Goal: Communication & Community: Share content

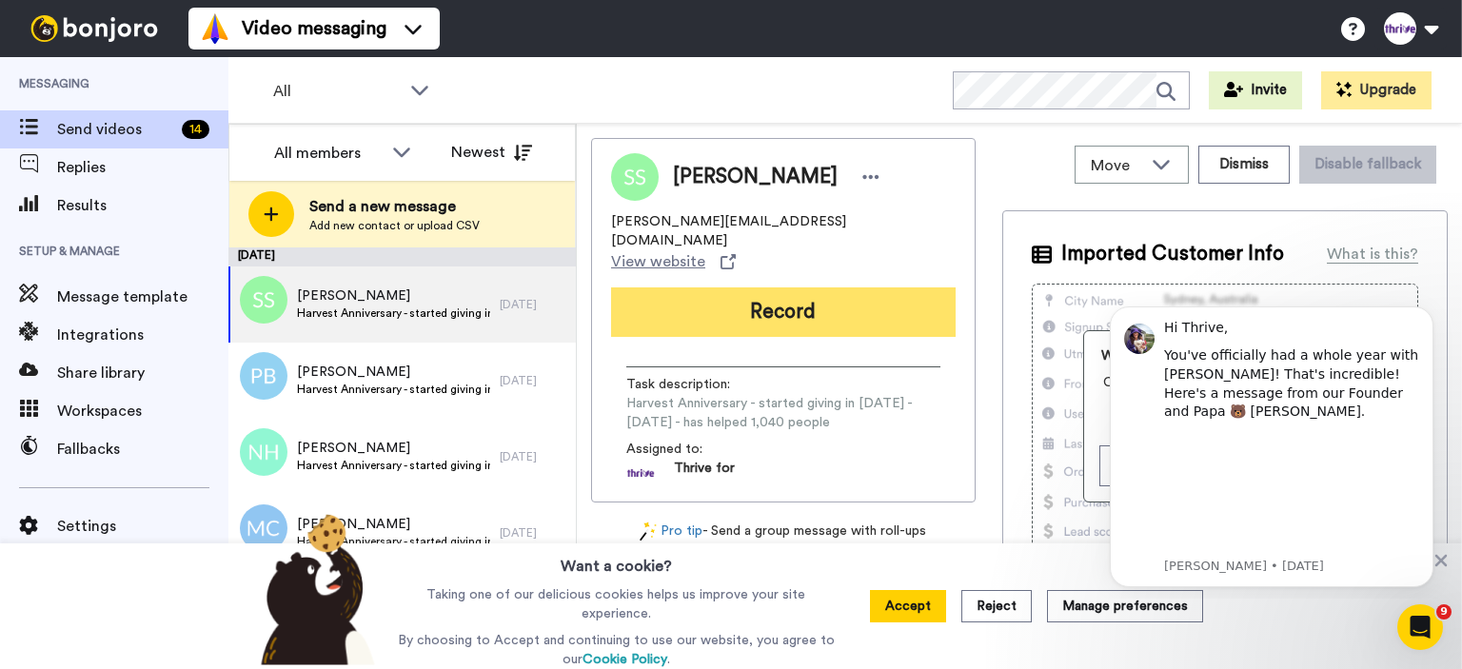
click at [714, 287] on button "Record" at bounding box center [783, 311] width 345 height 49
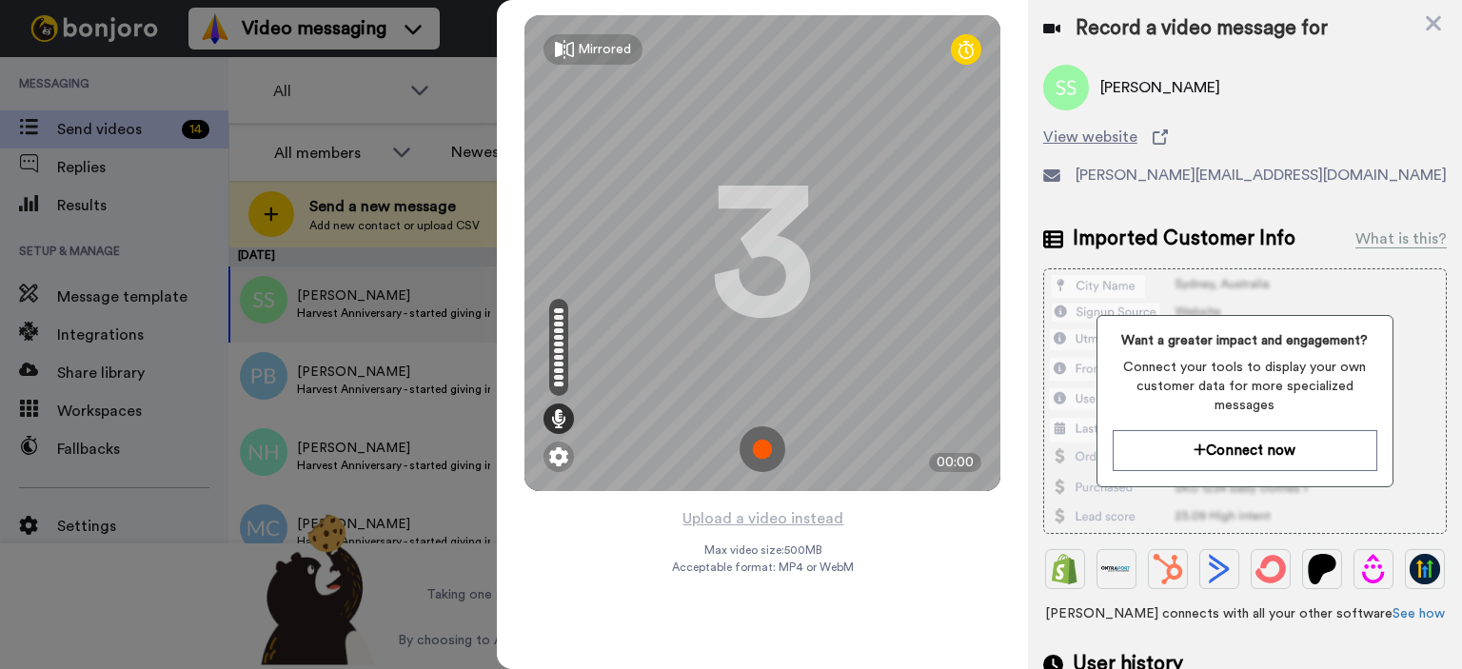
click at [479, 20] on div at bounding box center [731, 334] width 1462 height 669
click at [1431, 17] on icon at bounding box center [1433, 23] width 19 height 24
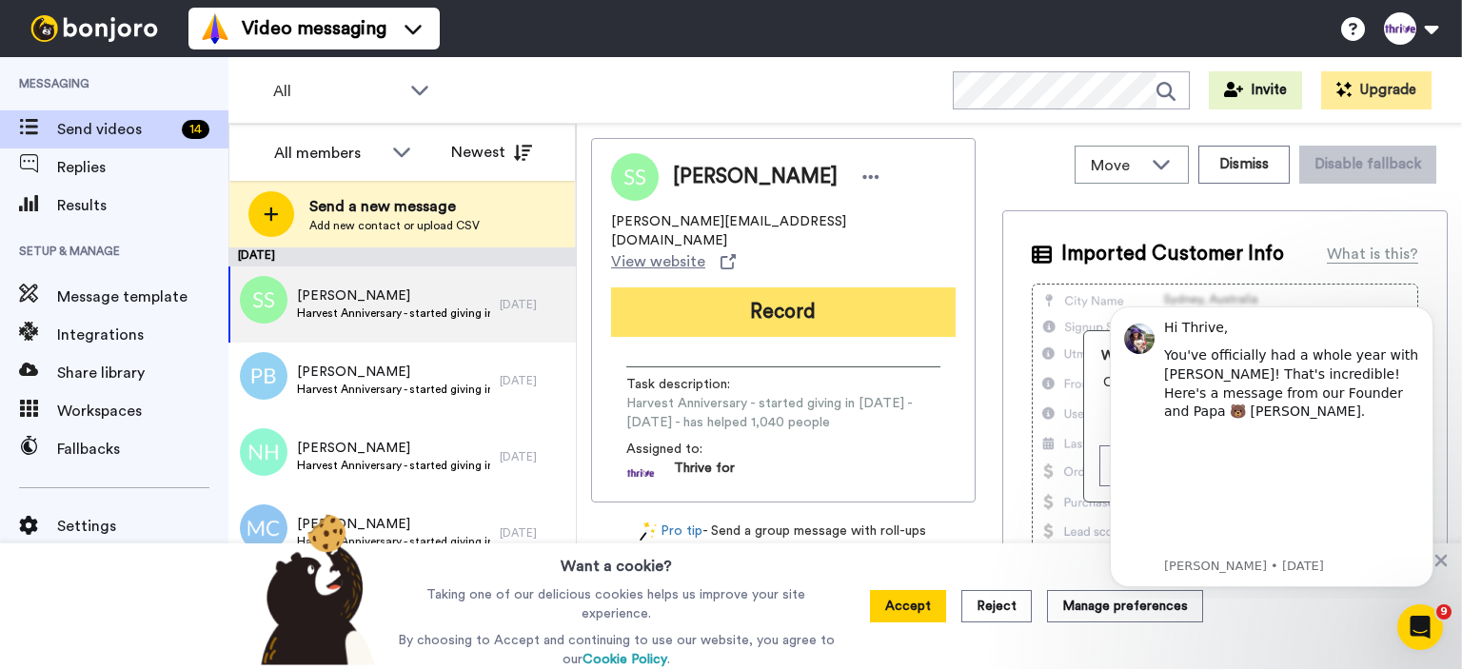
click at [827, 287] on button "Record" at bounding box center [783, 311] width 345 height 49
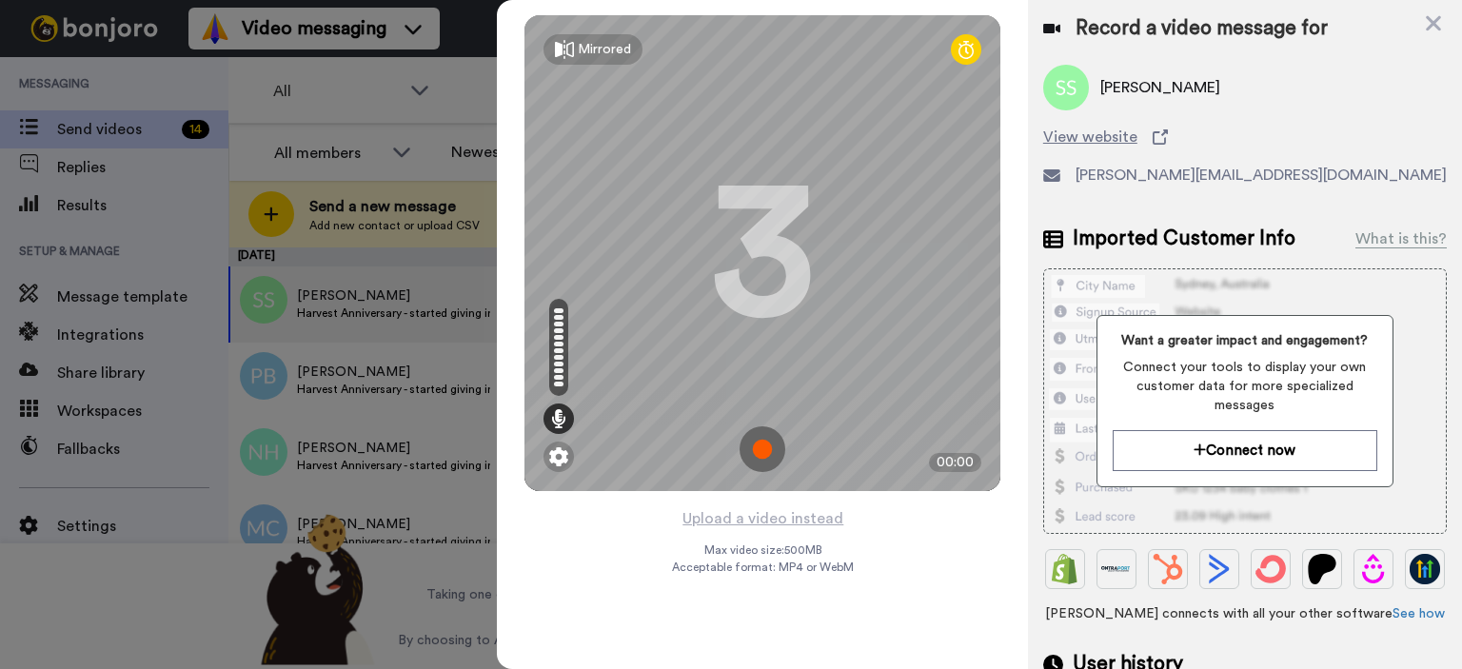
click at [762, 450] on img at bounding box center [762, 449] width 46 height 46
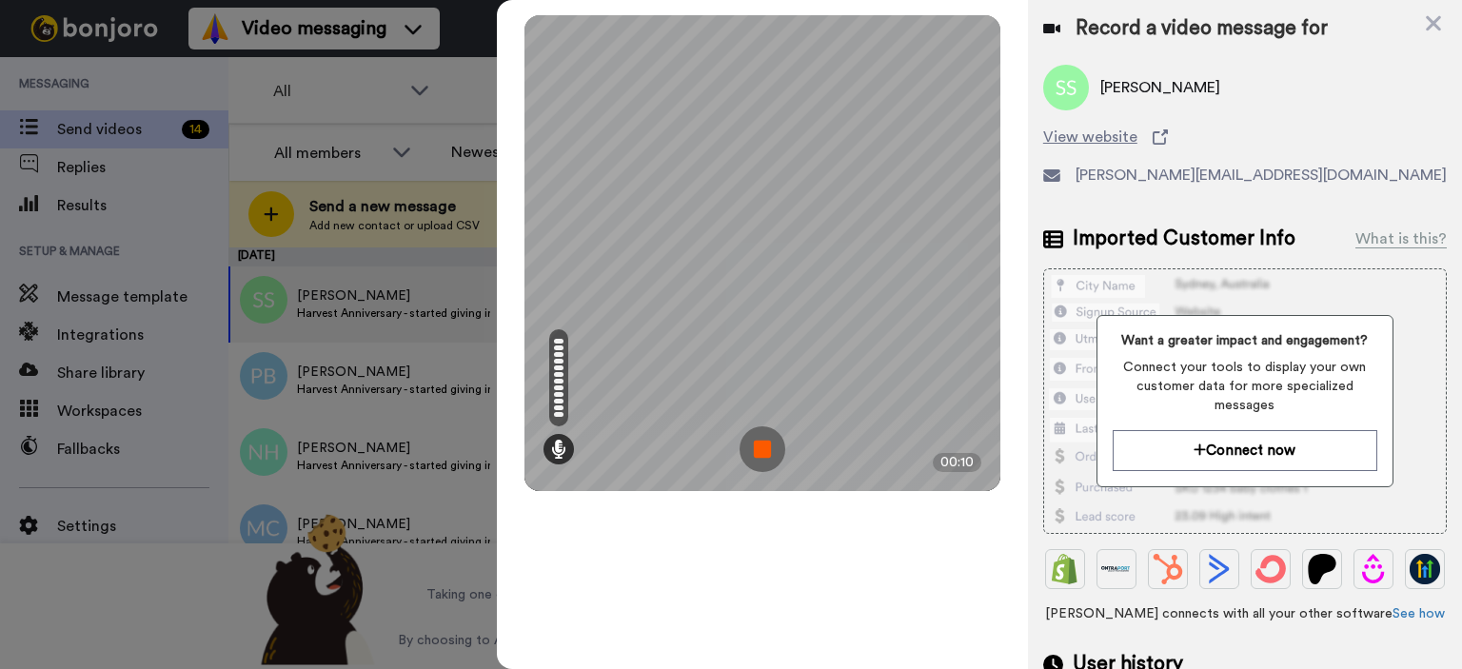
click at [750, 441] on img at bounding box center [762, 449] width 46 height 46
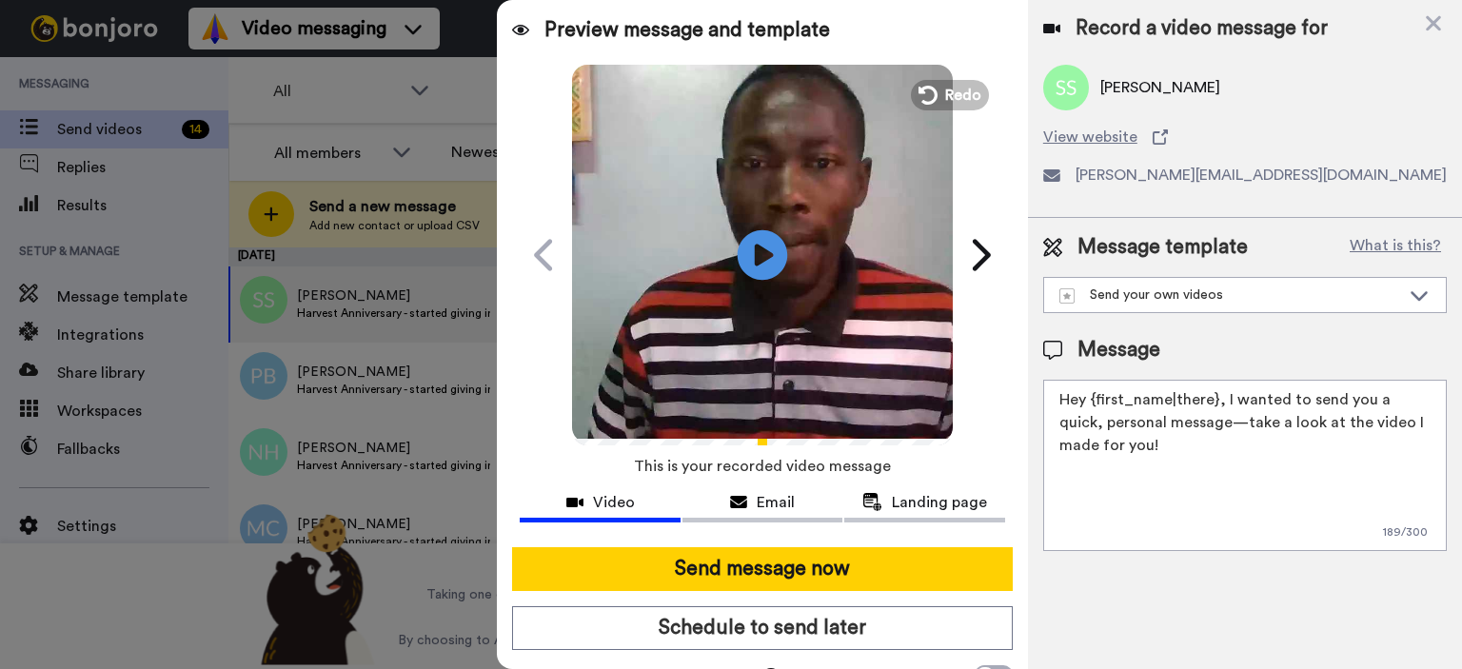
click at [763, 264] on icon at bounding box center [763, 254] width 50 height 50
click at [932, 93] on button "Redo" at bounding box center [950, 94] width 86 height 33
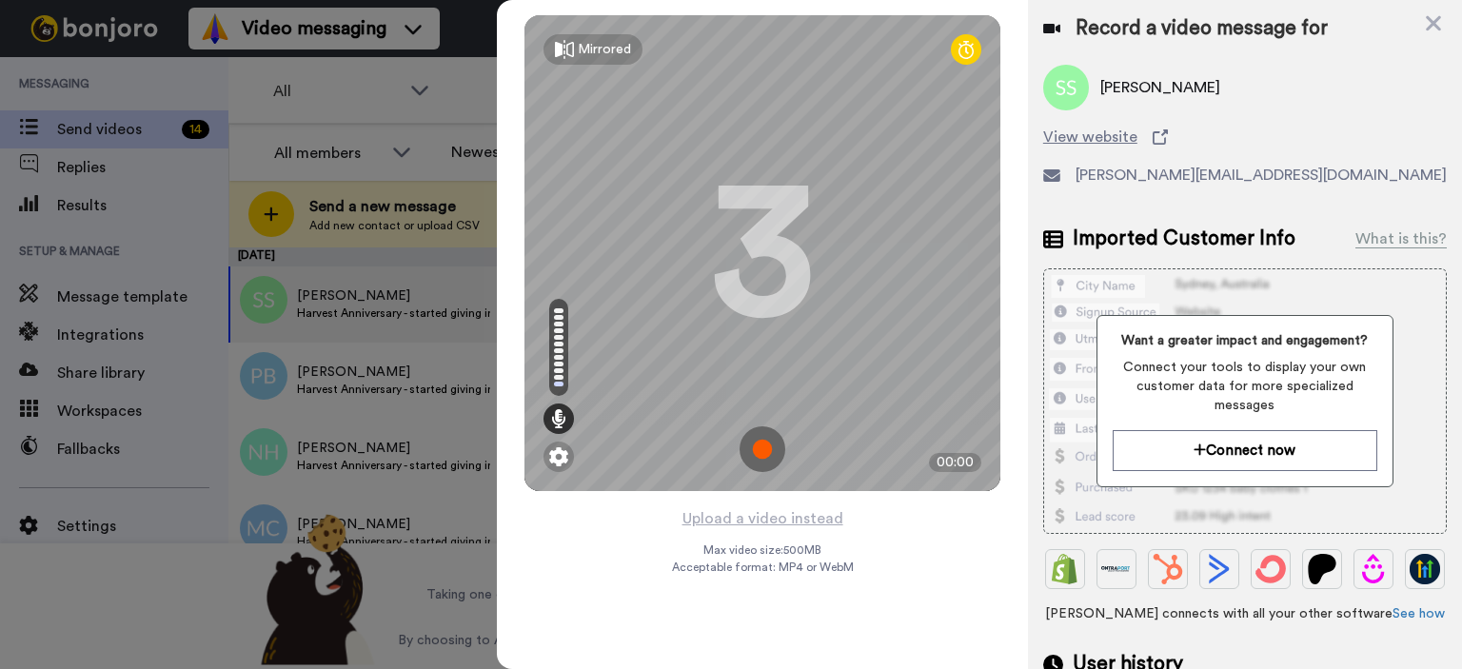
click at [761, 444] on img at bounding box center [762, 449] width 46 height 46
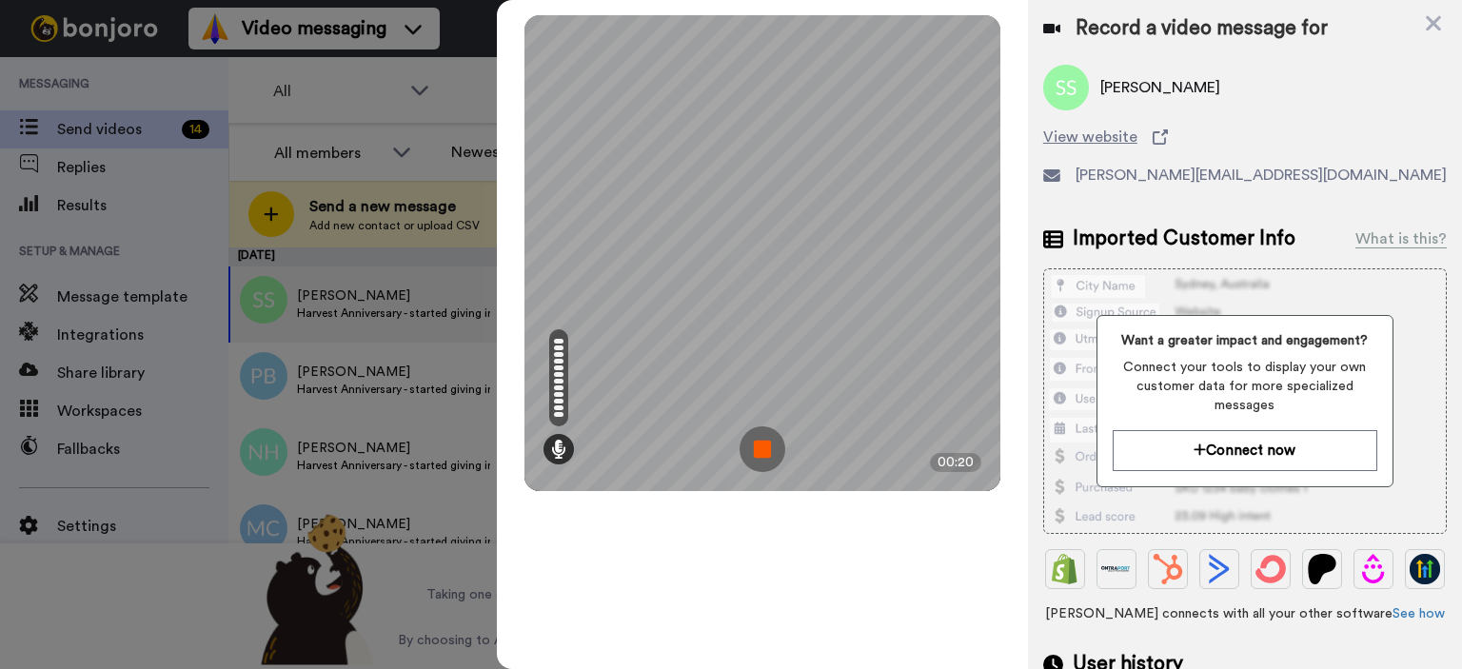
click at [754, 448] on img at bounding box center [762, 449] width 46 height 46
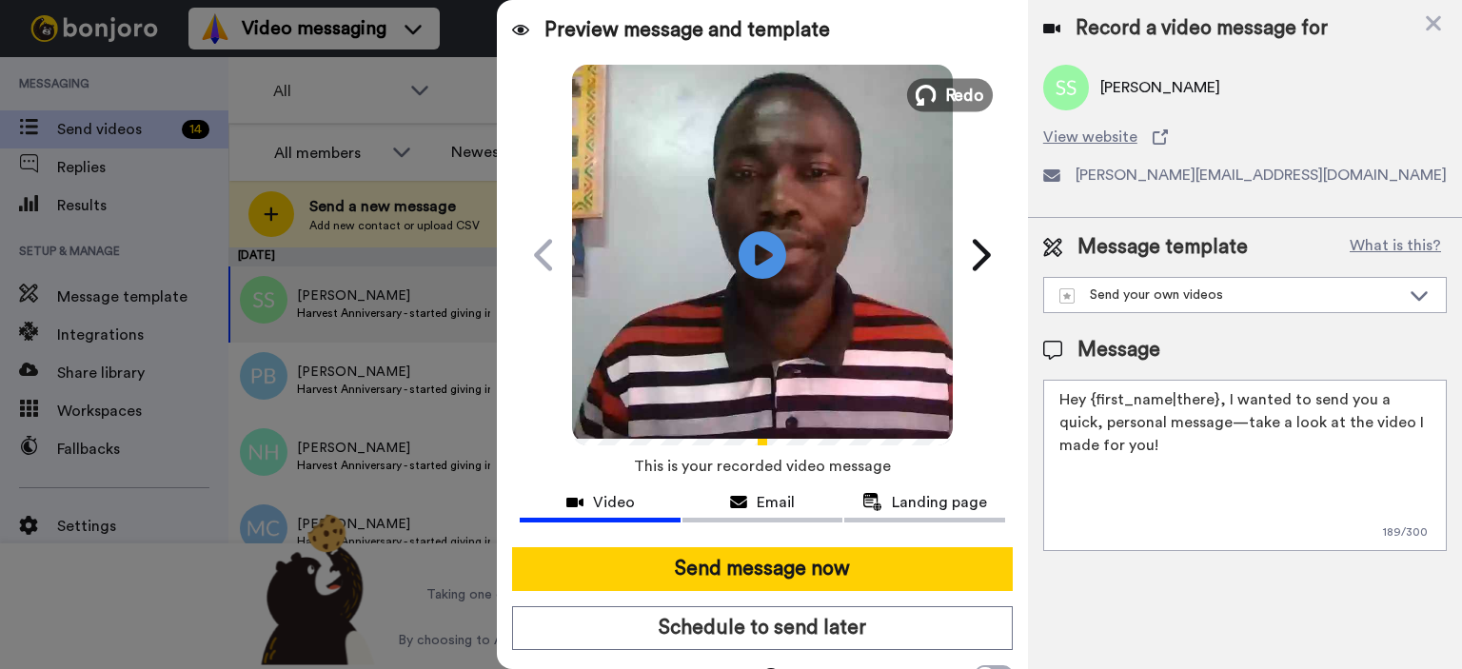
click at [954, 94] on span "Redo" at bounding box center [965, 94] width 40 height 25
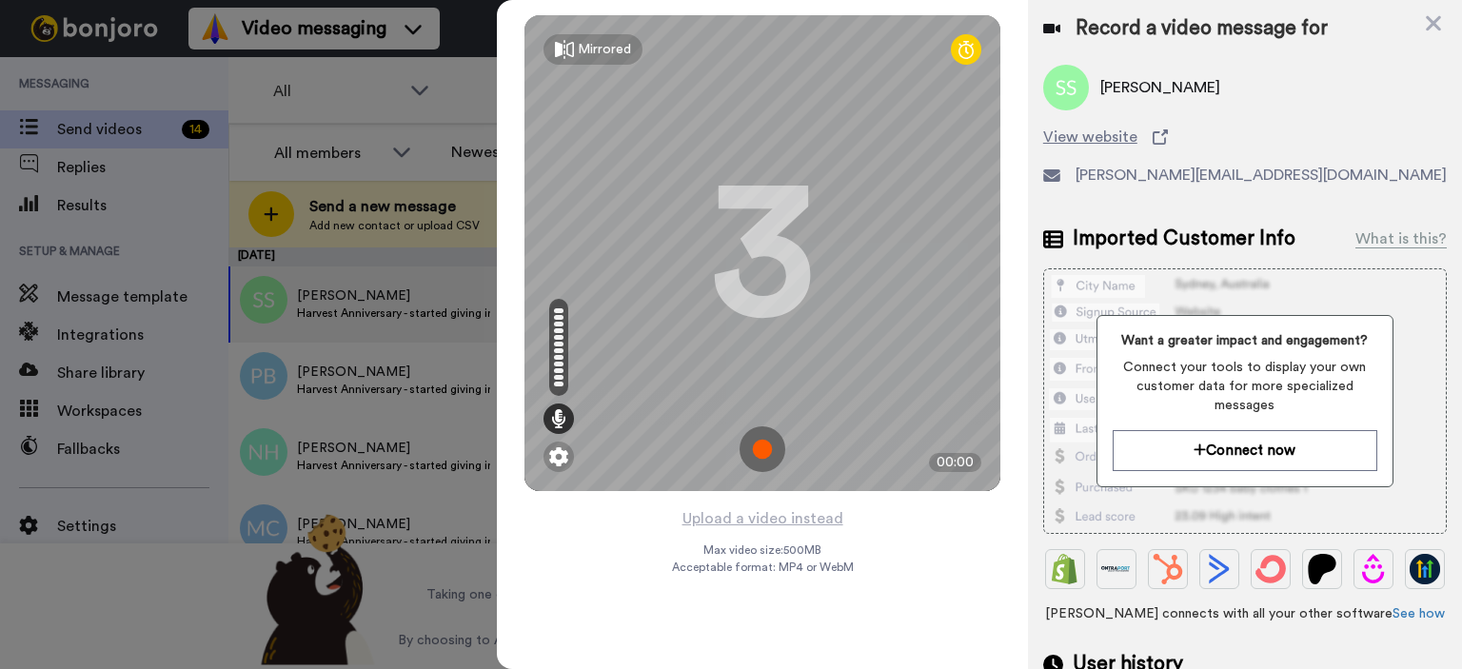
click at [761, 444] on img at bounding box center [762, 449] width 46 height 46
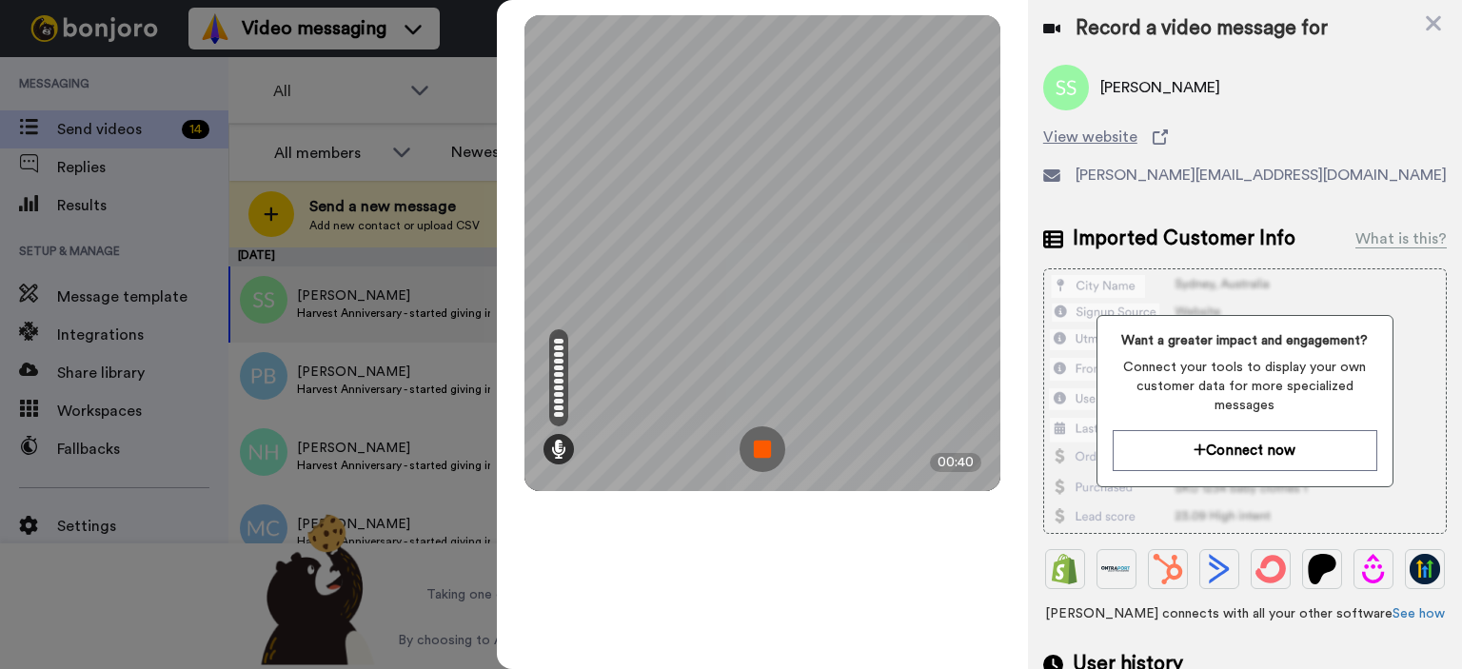
click at [768, 445] on img at bounding box center [762, 449] width 46 height 46
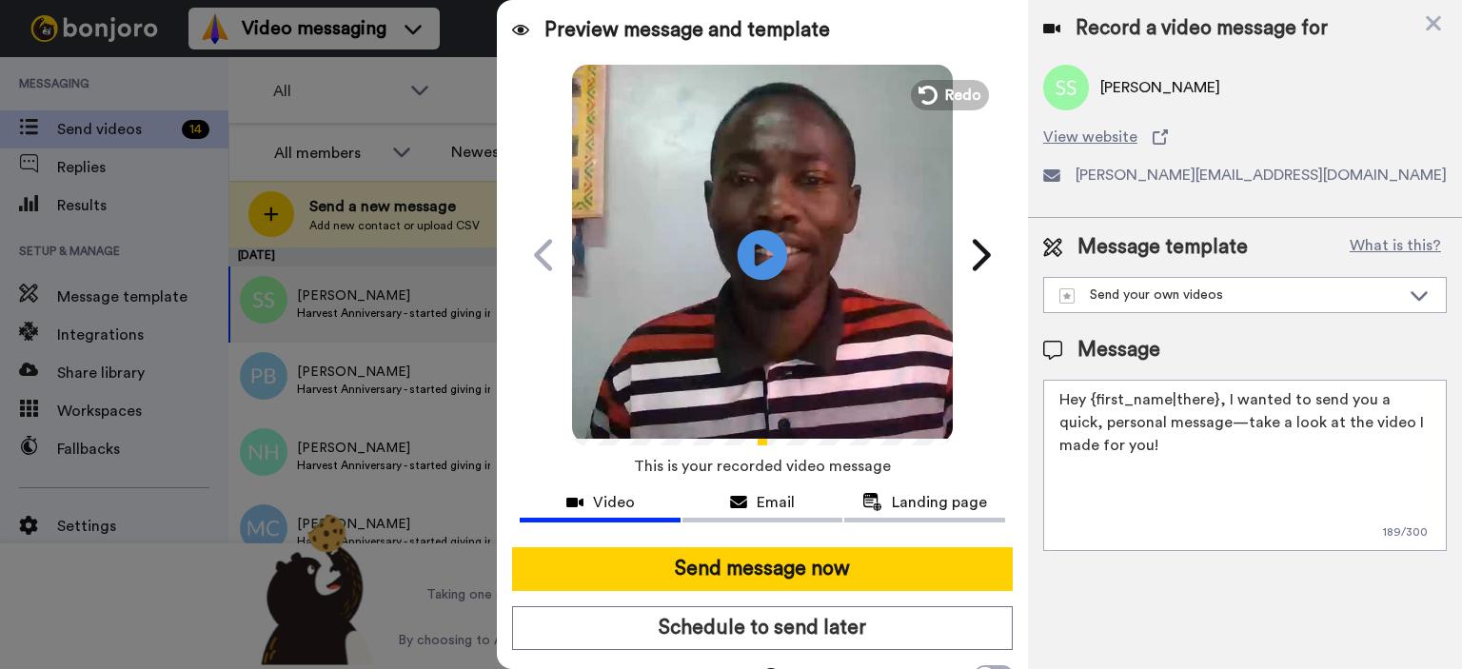
click at [760, 262] on icon "Play/Pause" at bounding box center [763, 254] width 50 height 90
click at [928, 90] on icon at bounding box center [926, 95] width 21 height 21
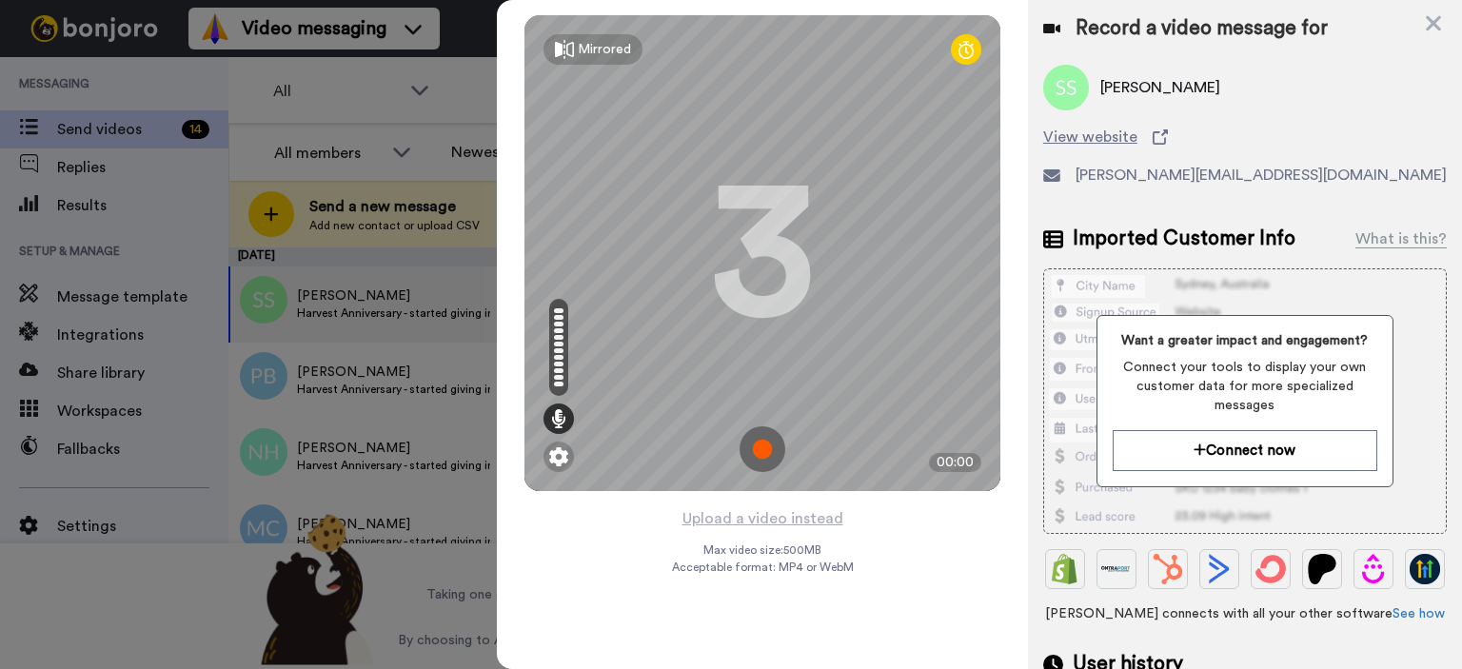
click at [761, 451] on img at bounding box center [762, 449] width 46 height 46
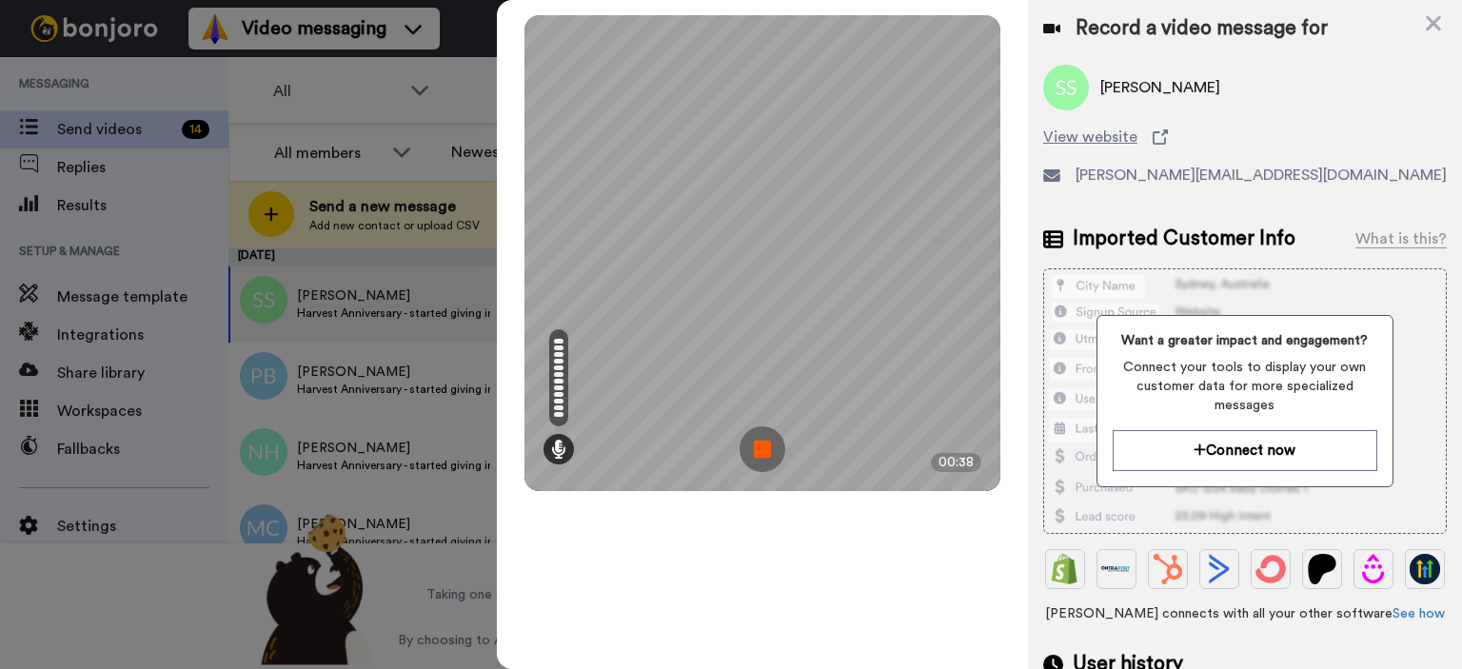
click at [763, 443] on img at bounding box center [762, 449] width 46 height 46
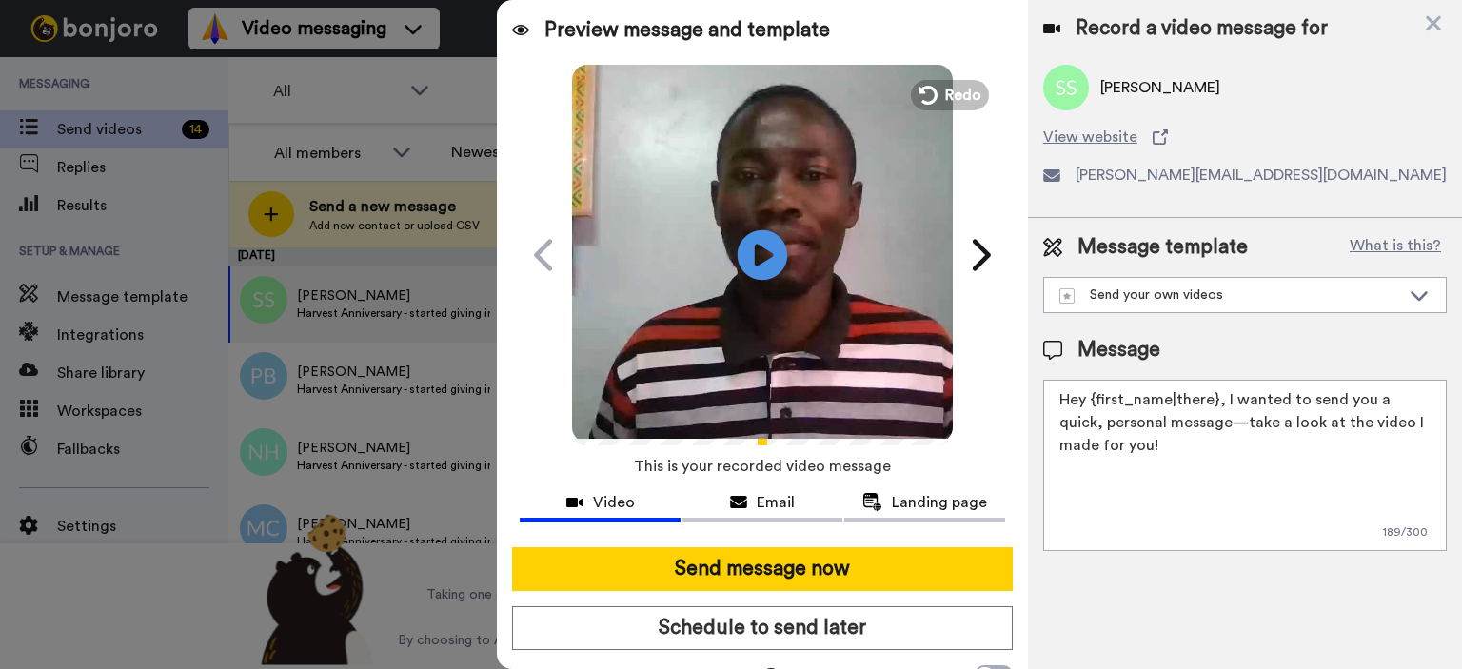
click at [751, 243] on icon at bounding box center [763, 254] width 50 height 50
click at [928, 93] on icon at bounding box center [926, 95] width 21 height 21
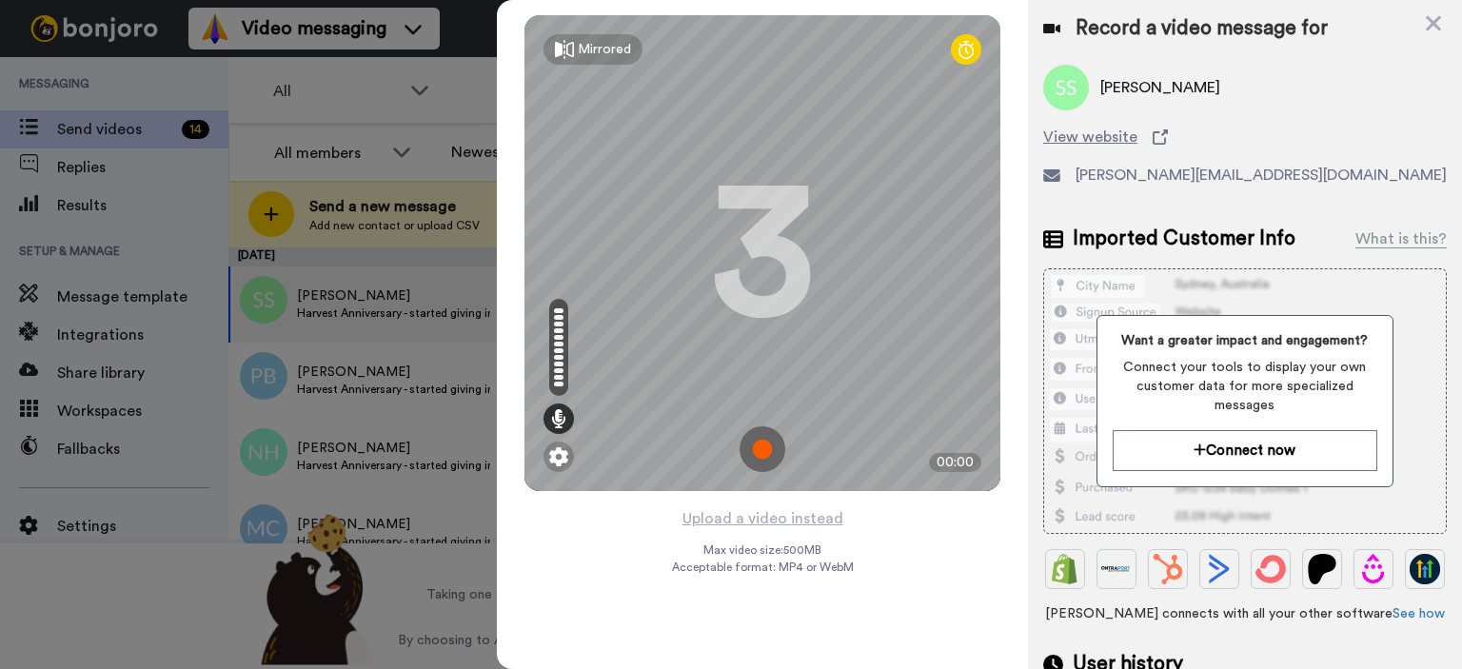
click at [763, 445] on img at bounding box center [762, 449] width 46 height 46
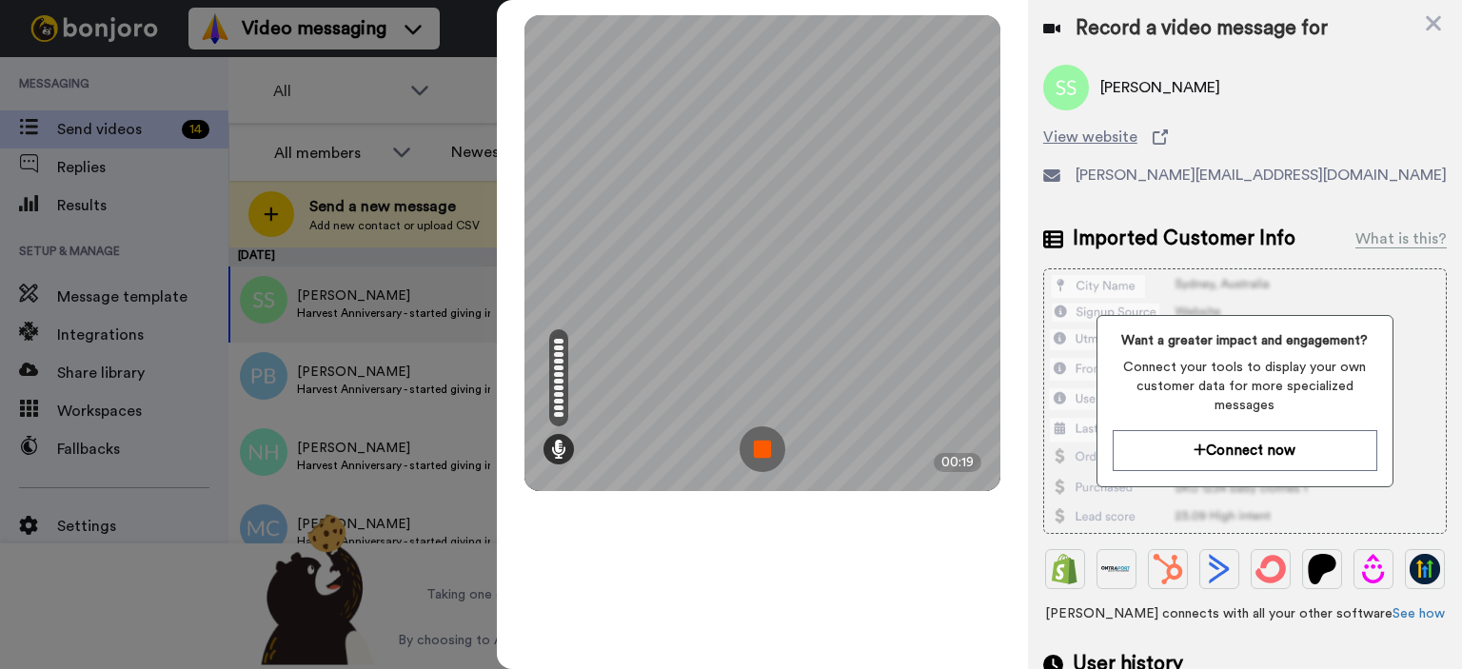
click at [772, 460] on img at bounding box center [762, 449] width 46 height 46
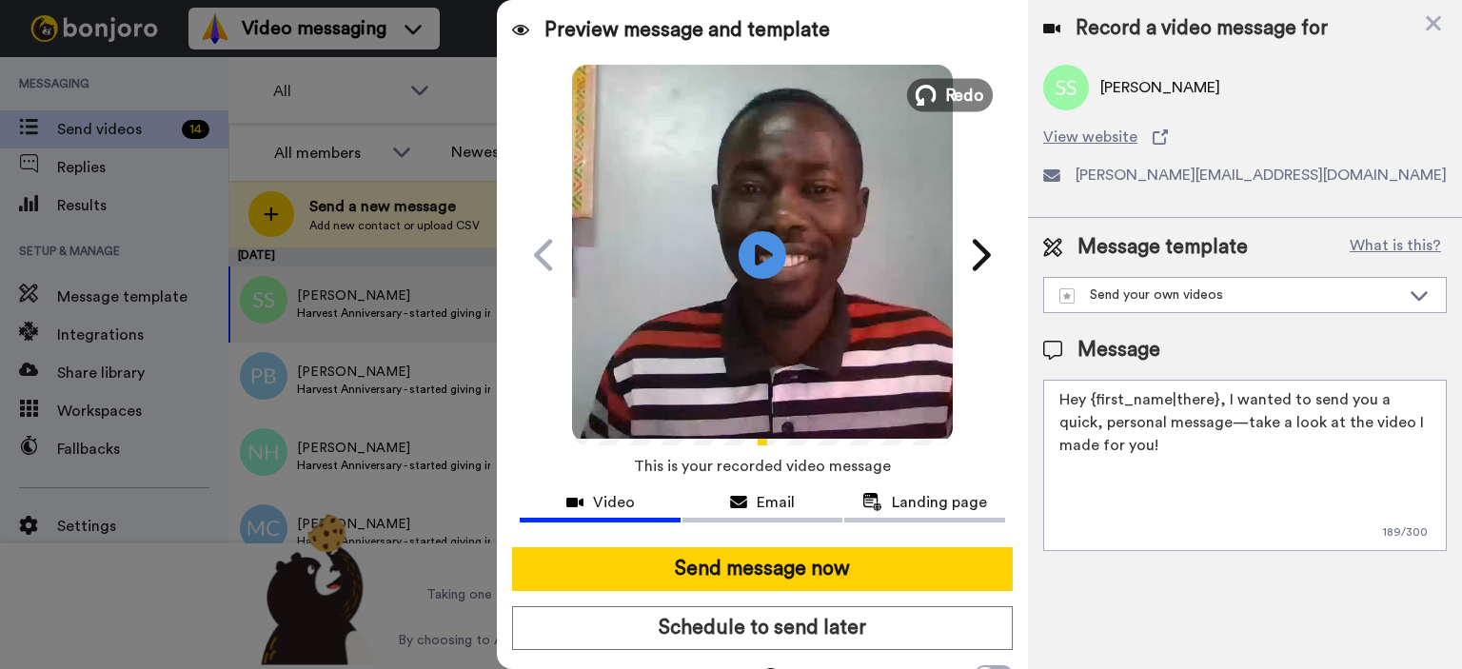
drag, startPoint x: 938, startPoint y: 81, endPoint x: 938, endPoint y: 95, distance: 14.3
click at [945, 82] on span "Redo" at bounding box center [965, 94] width 40 height 25
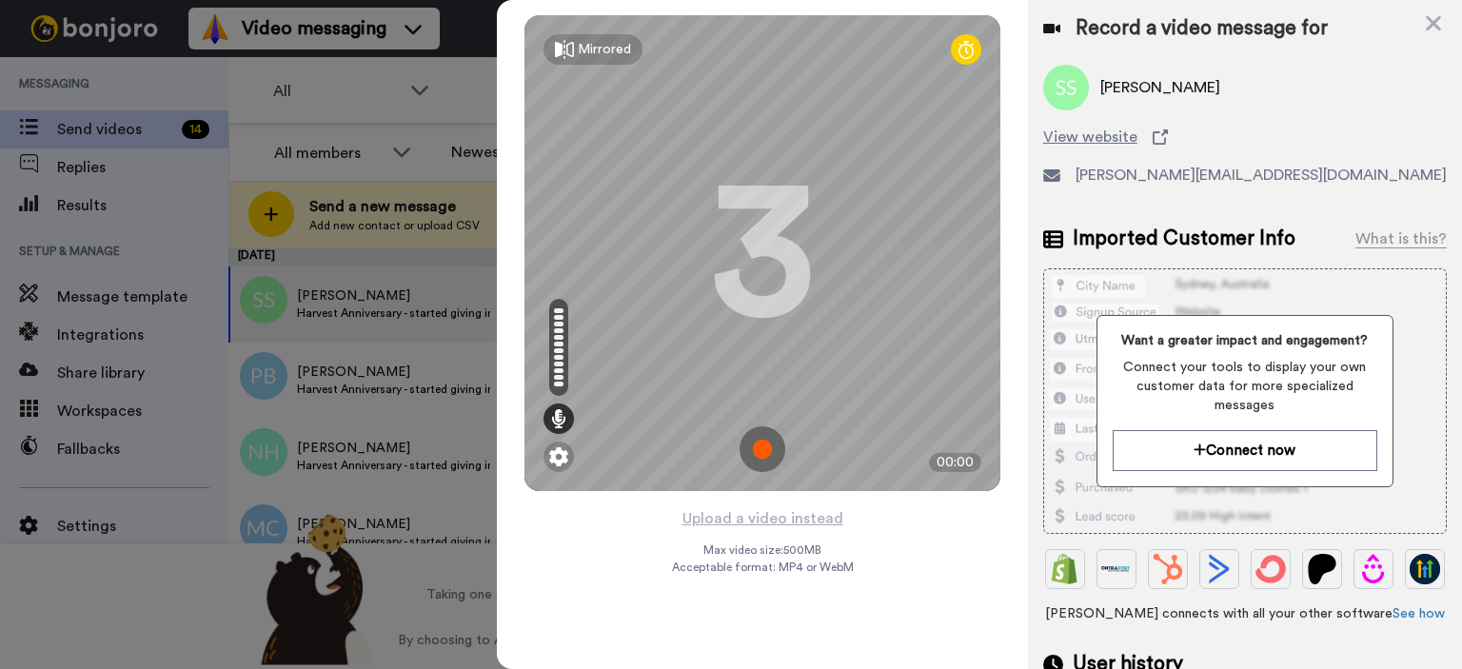
click at [762, 450] on img at bounding box center [762, 449] width 46 height 46
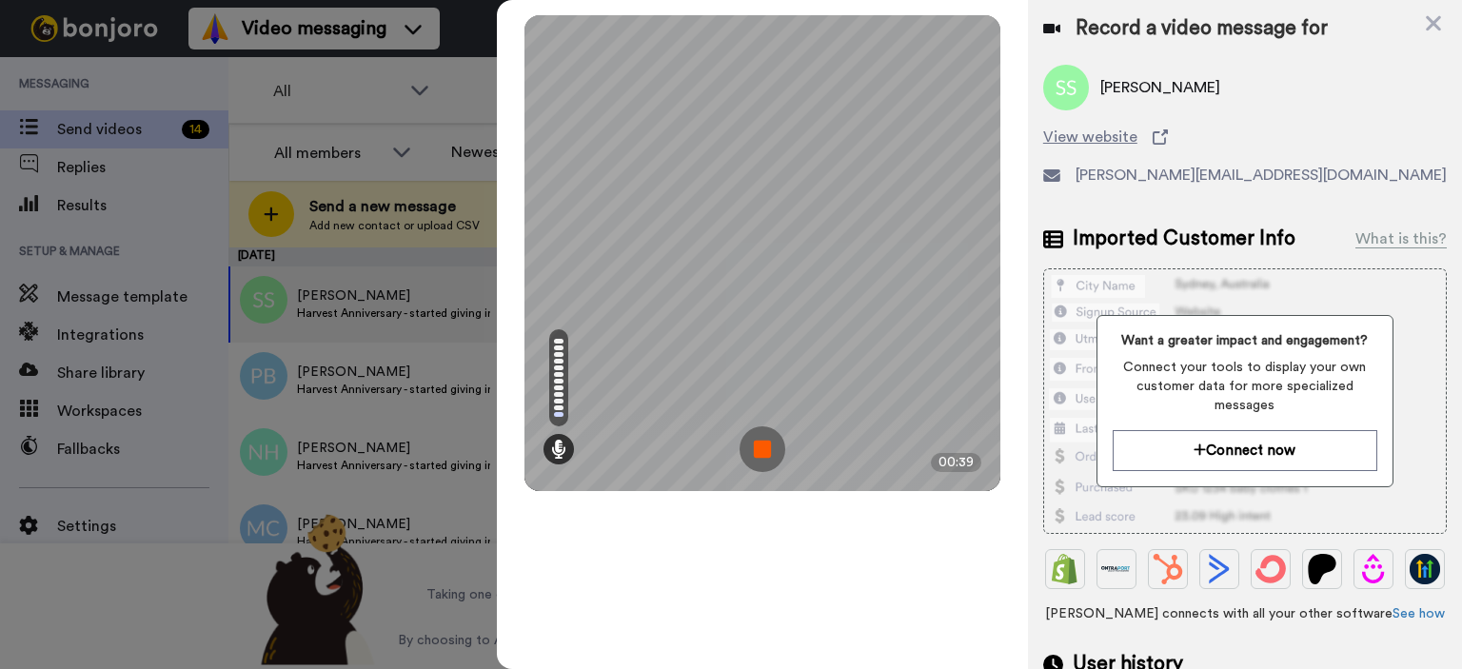
click at [771, 447] on img at bounding box center [762, 449] width 46 height 46
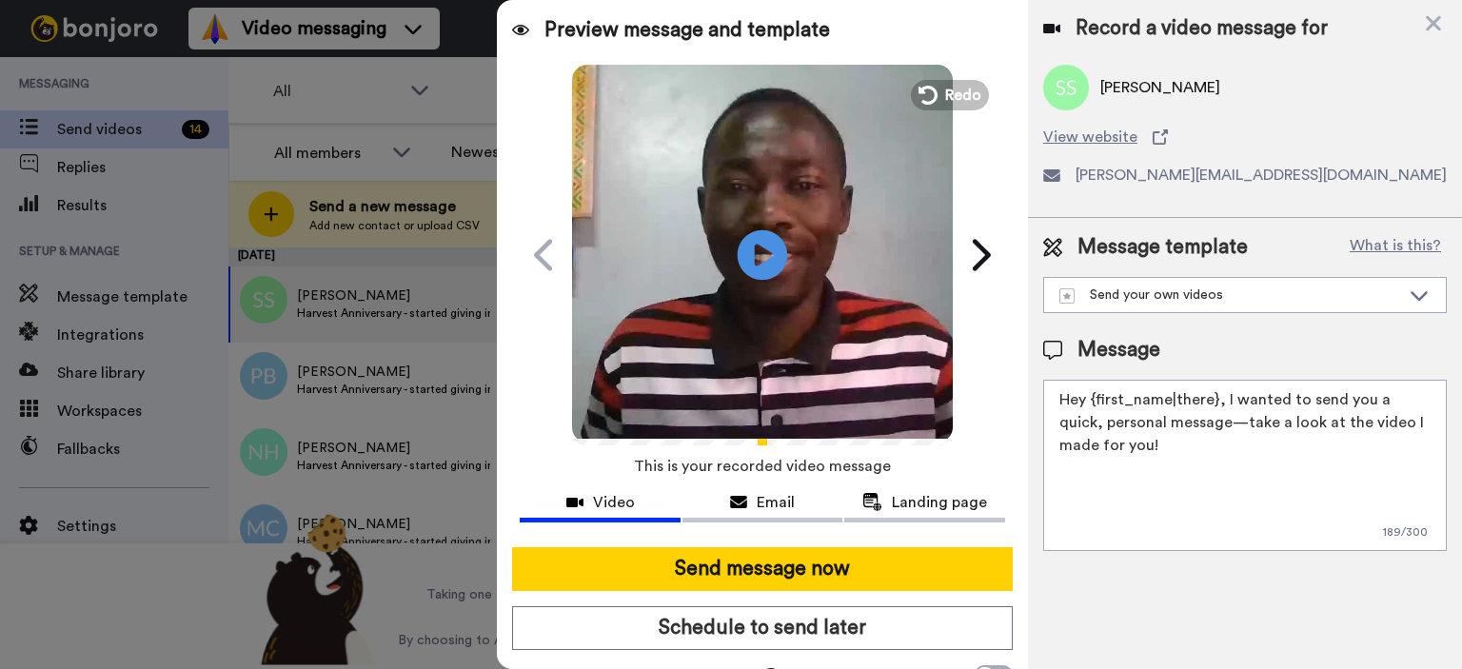
click at [752, 254] on icon "Play/Pause" at bounding box center [763, 254] width 50 height 90
click at [750, 262] on icon "Play/Pause" at bounding box center [763, 254] width 50 height 90
click at [747, 241] on icon at bounding box center [763, 254] width 50 height 50
click at [945, 89] on span "Redo" at bounding box center [965, 94] width 40 height 25
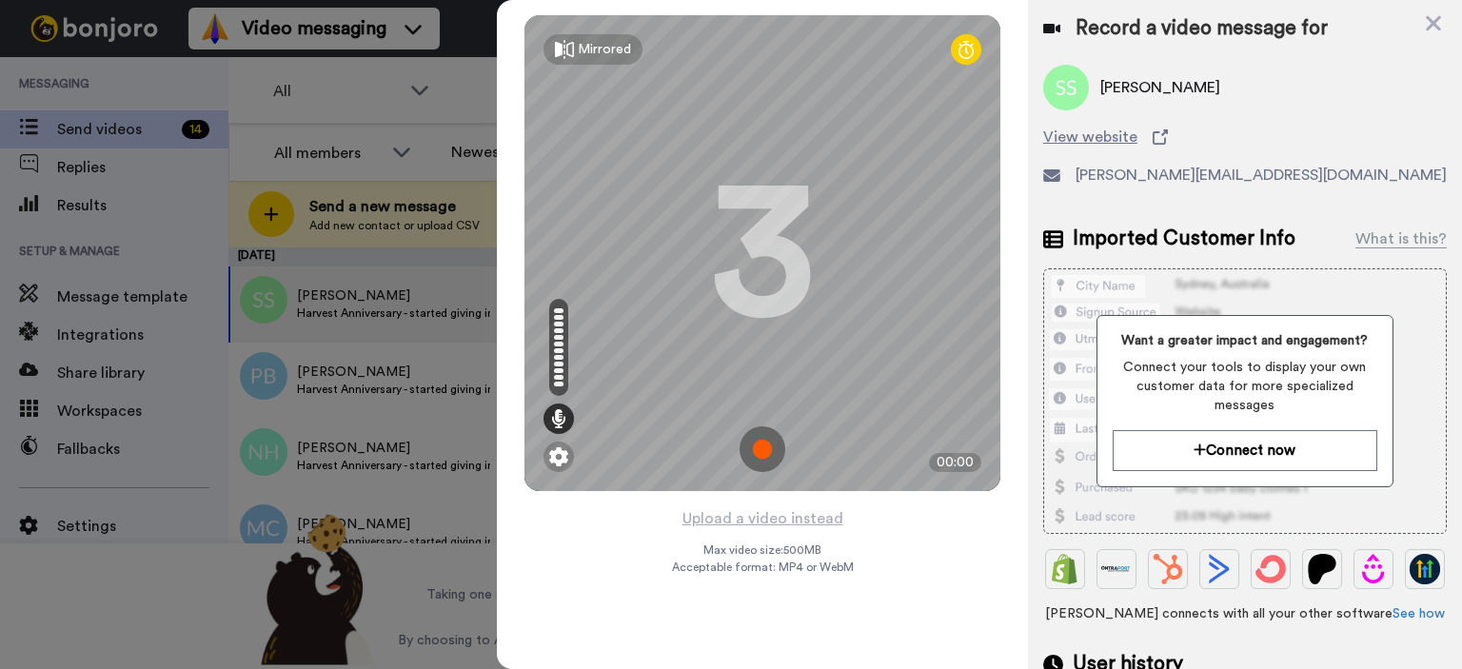
click at [761, 443] on img at bounding box center [762, 449] width 46 height 46
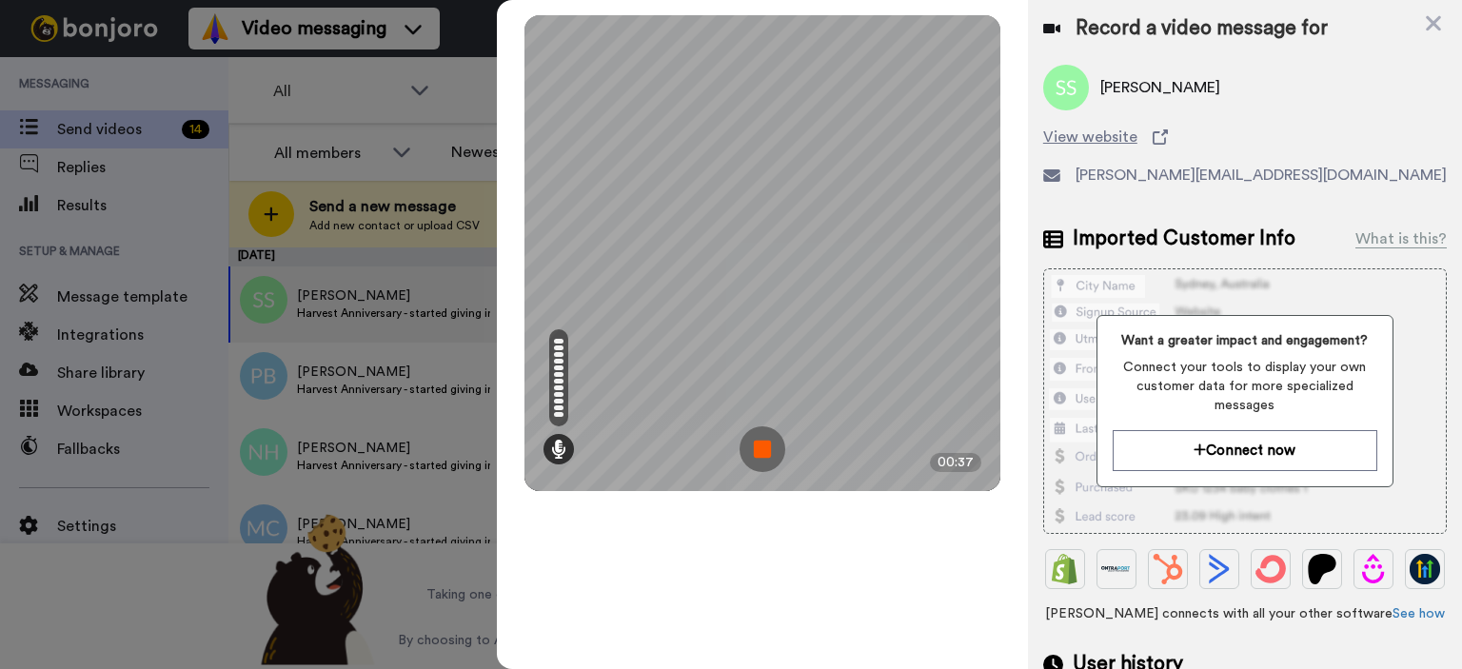
click at [761, 444] on img at bounding box center [762, 449] width 46 height 46
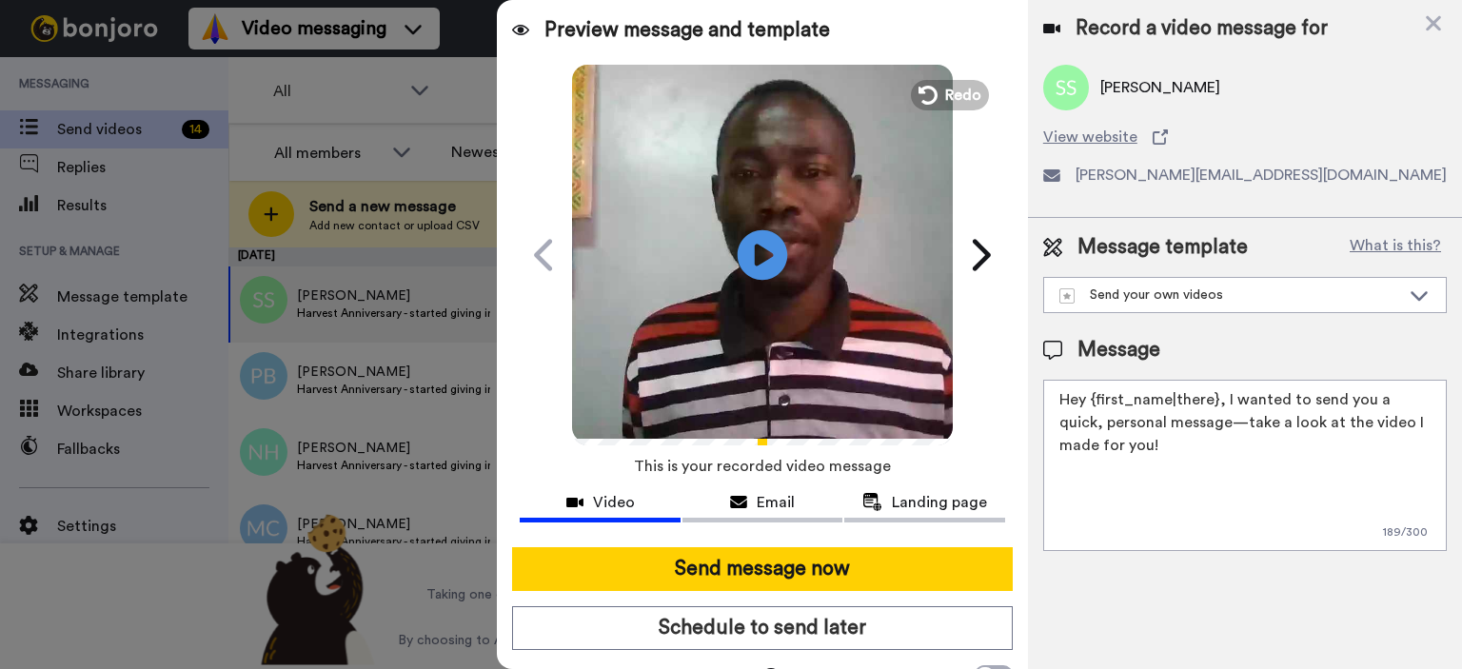
click at [751, 250] on icon "Play/Pause" at bounding box center [763, 254] width 50 height 90
click at [746, 254] on icon at bounding box center [763, 254] width 50 height 50
click at [945, 95] on span "Redo" at bounding box center [965, 94] width 40 height 25
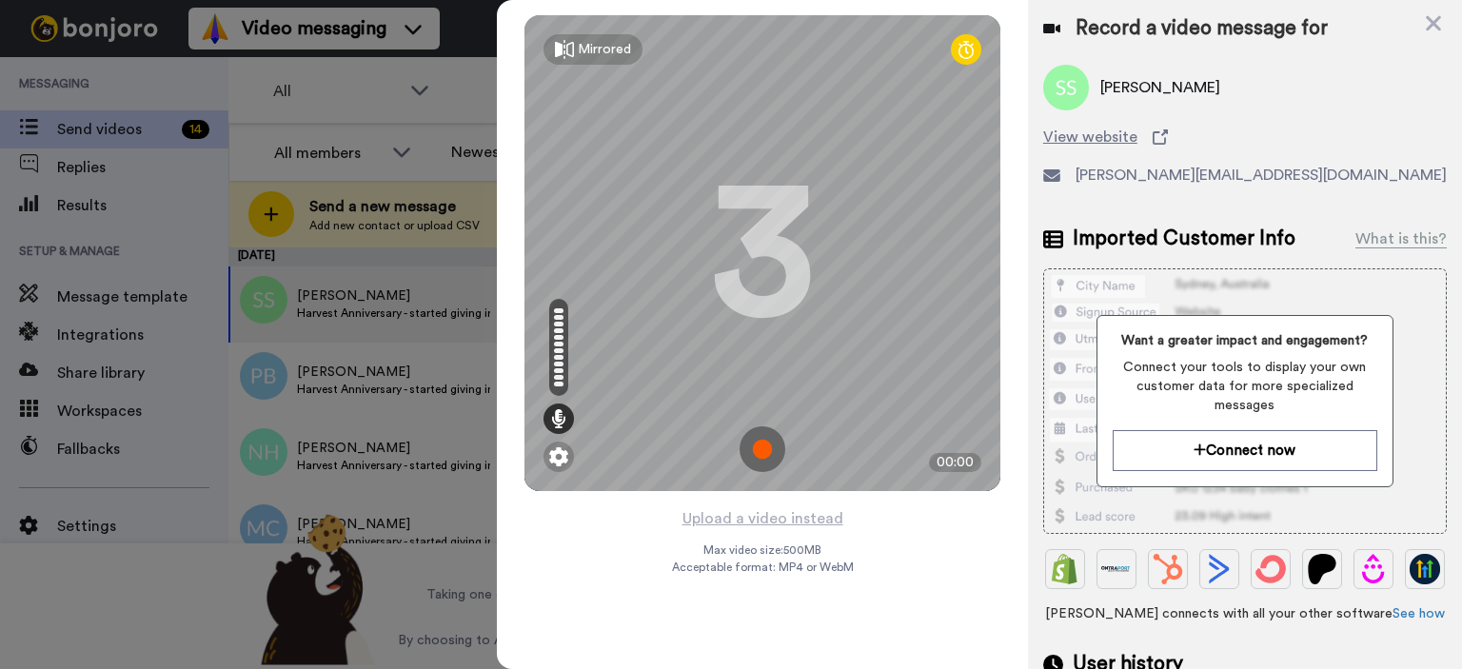
click at [765, 448] on img at bounding box center [762, 449] width 46 height 46
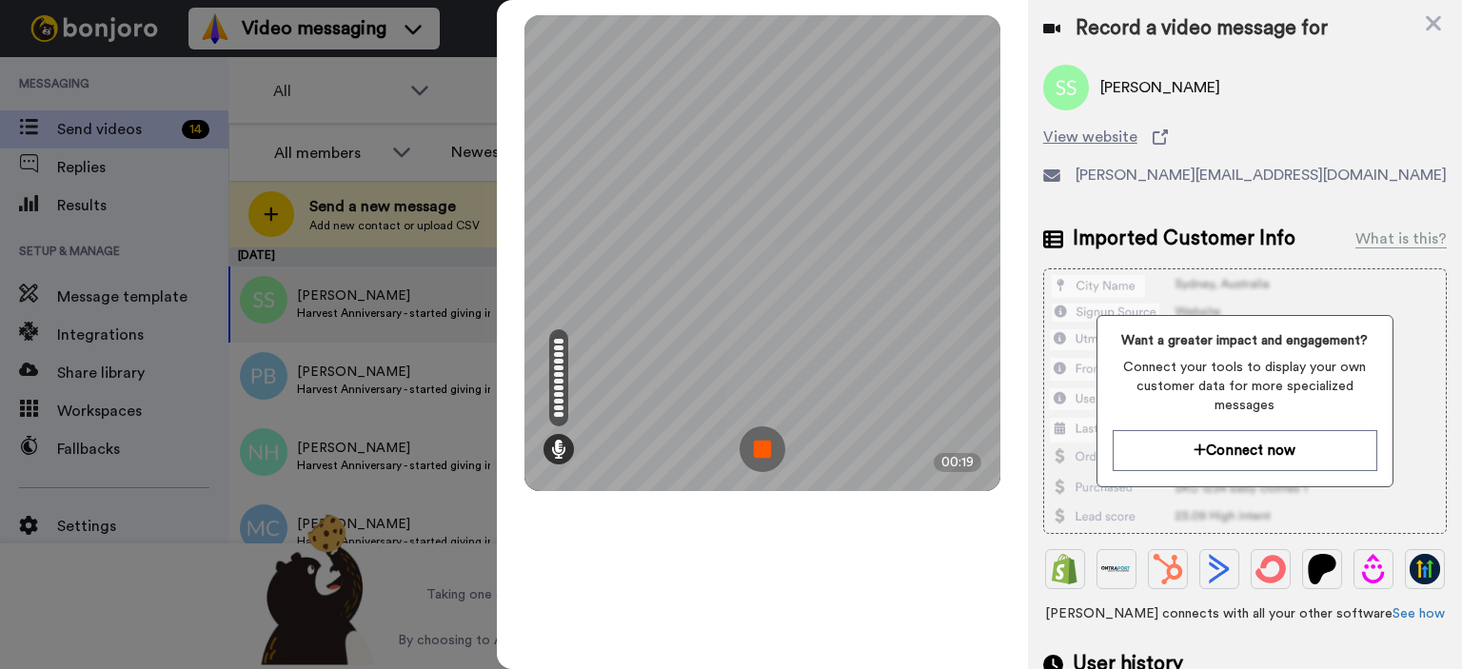
click at [772, 447] on img at bounding box center [762, 449] width 46 height 46
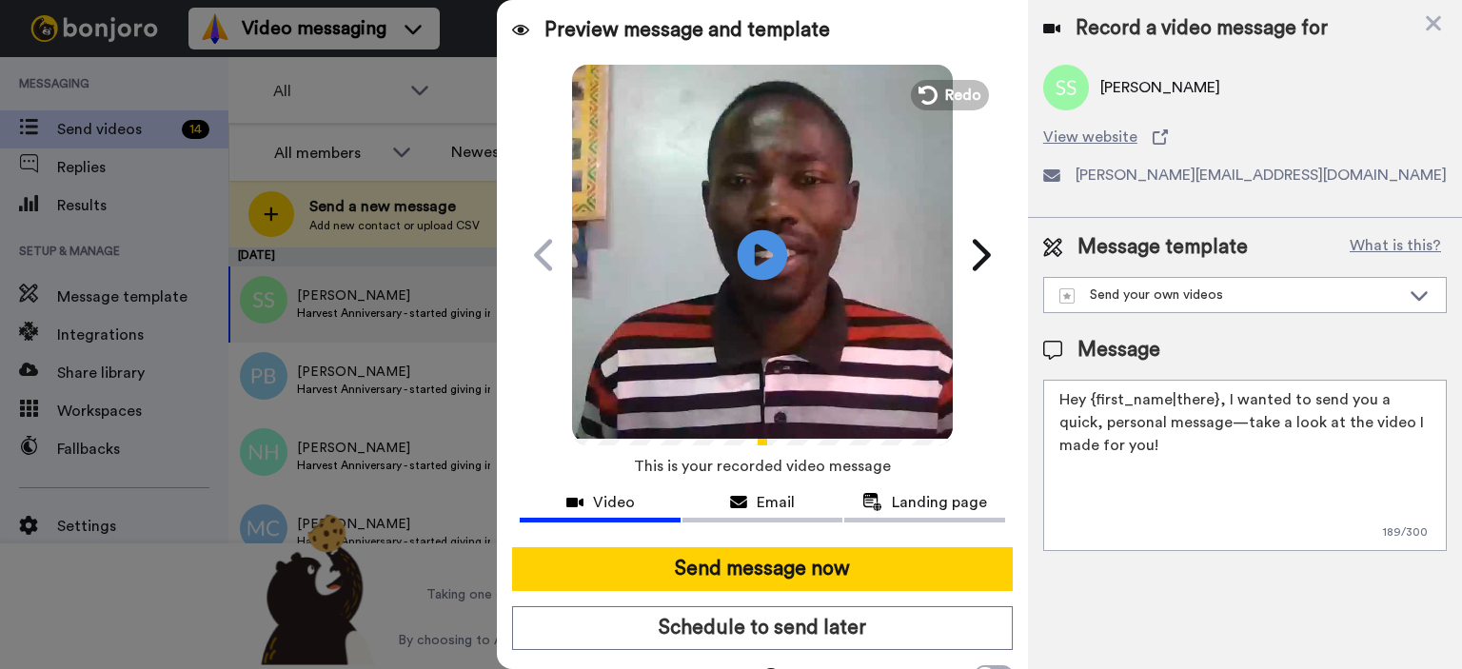
click at [750, 252] on icon "Play/Pause" at bounding box center [763, 254] width 50 height 90
click at [945, 89] on span "Redo" at bounding box center [965, 94] width 40 height 25
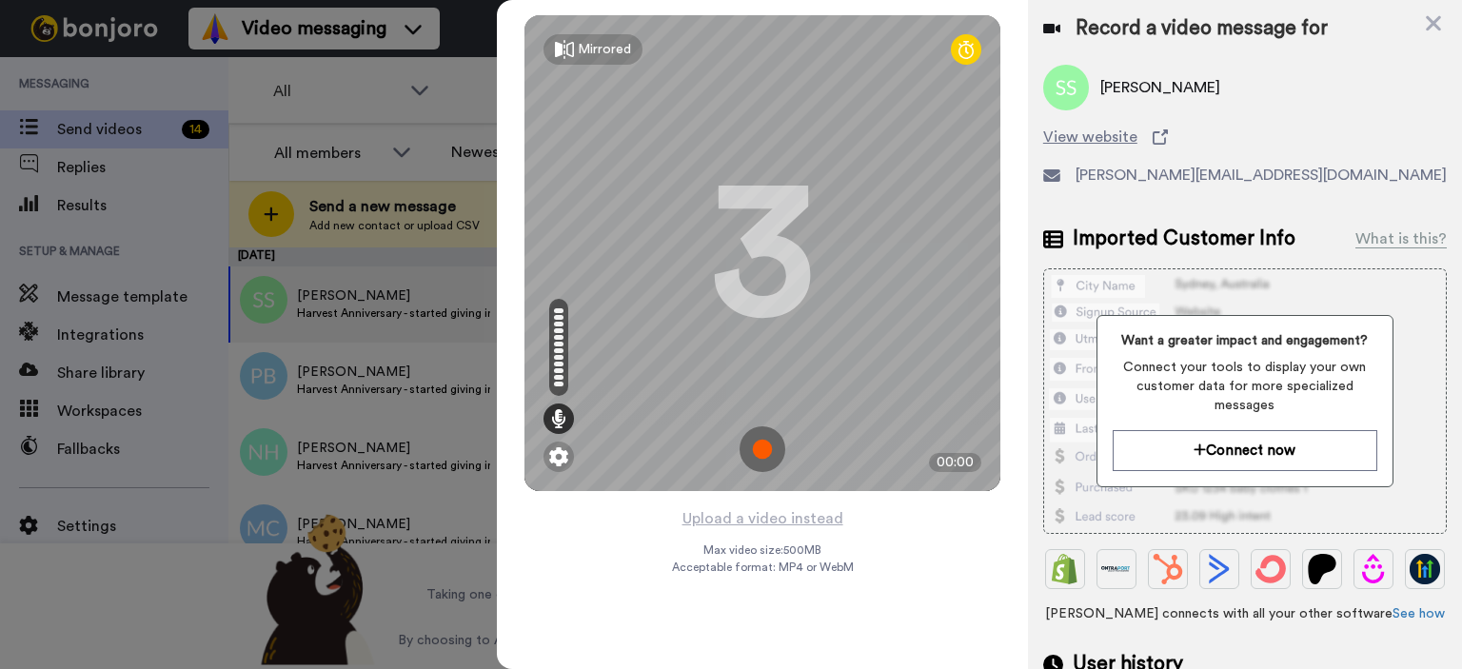
click at [765, 452] on img at bounding box center [762, 449] width 46 height 46
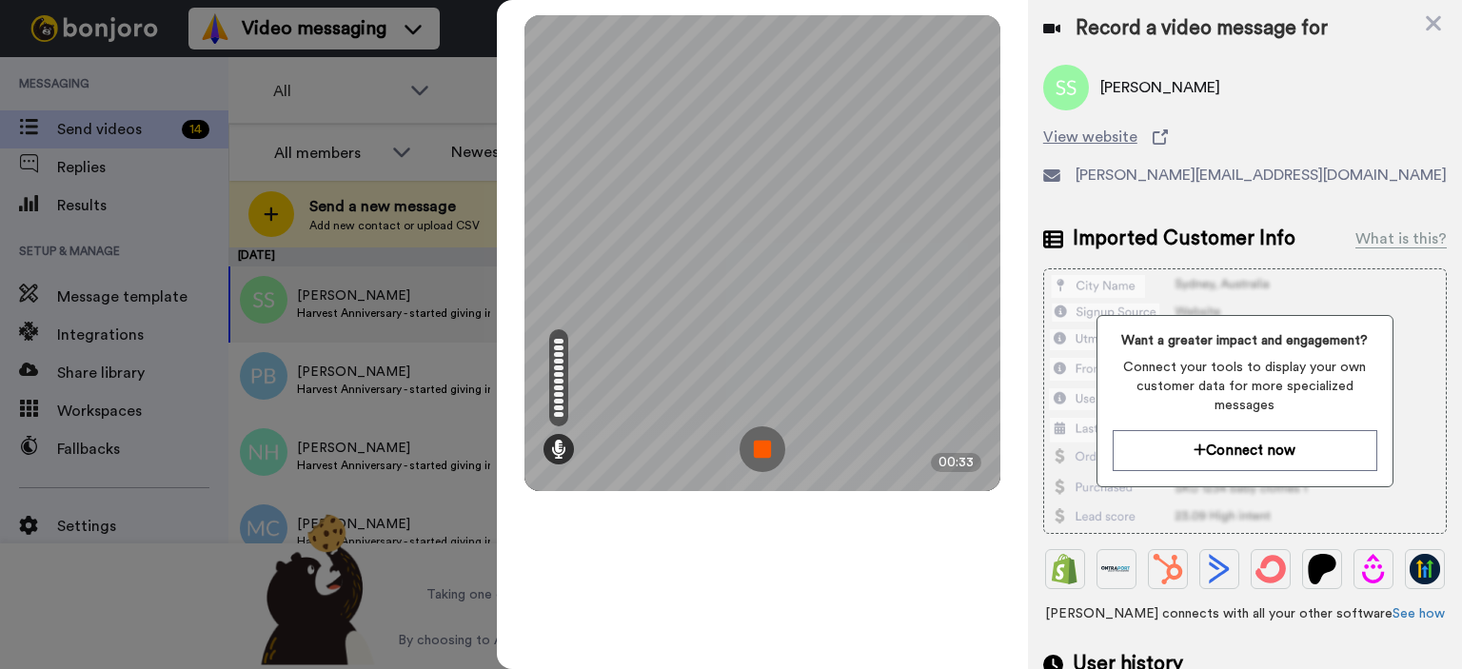
click at [759, 442] on img at bounding box center [762, 449] width 46 height 46
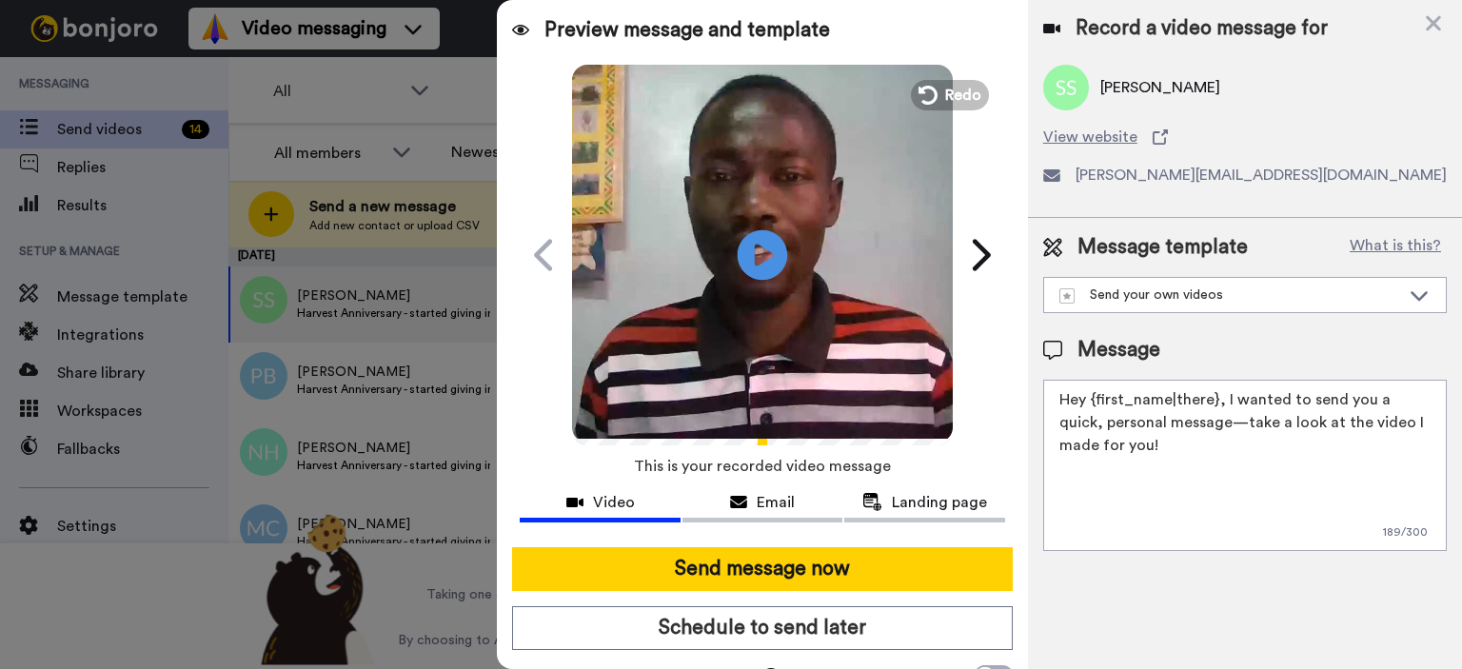
click at [761, 244] on icon at bounding box center [763, 254] width 50 height 50
click at [746, 261] on icon at bounding box center [763, 254] width 50 height 50
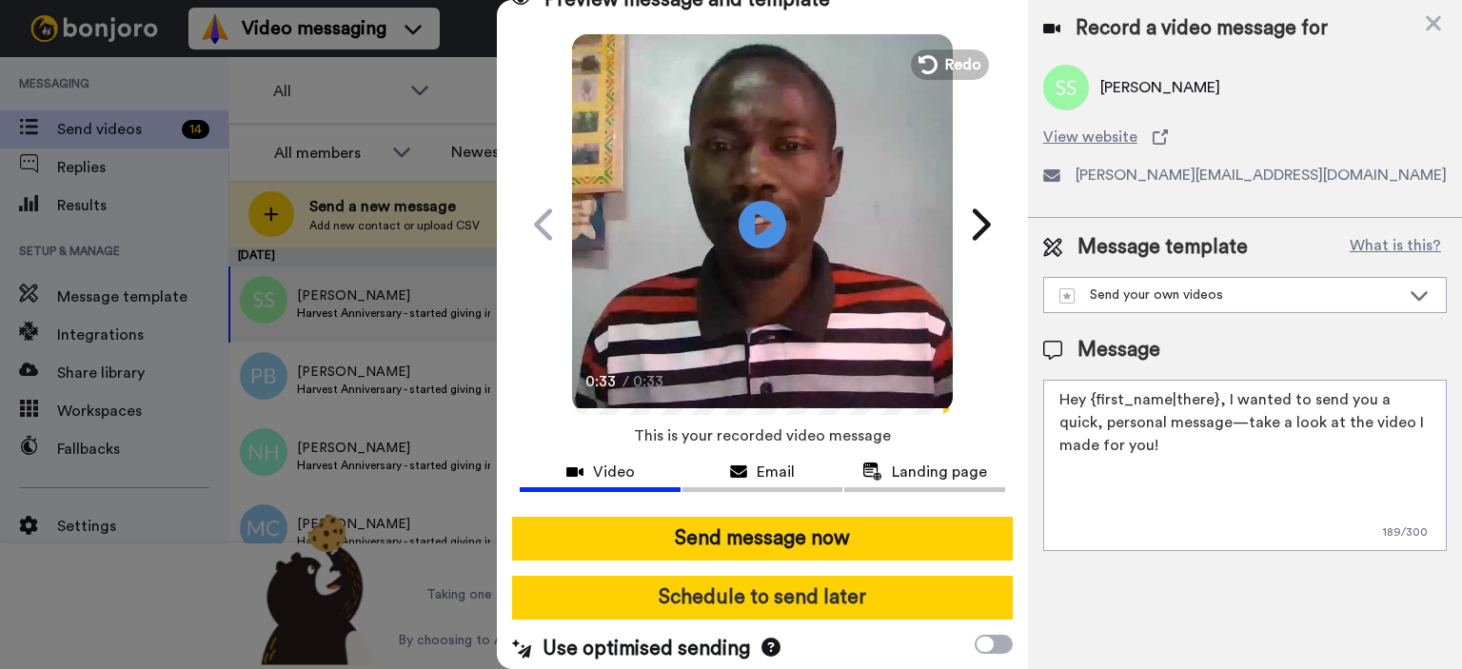
scroll to position [38, 0]
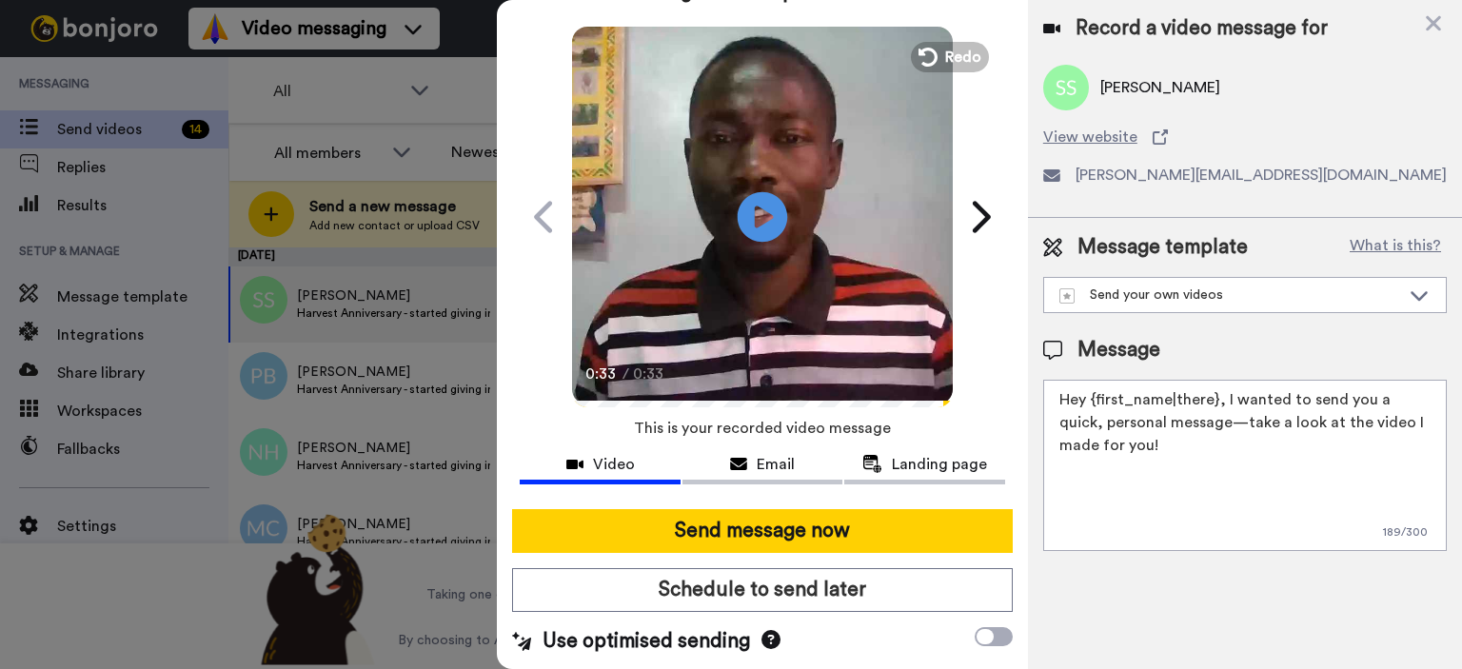
click at [759, 223] on icon at bounding box center [763, 216] width 50 height 50
click at [769, 226] on icon at bounding box center [763, 216] width 50 height 50
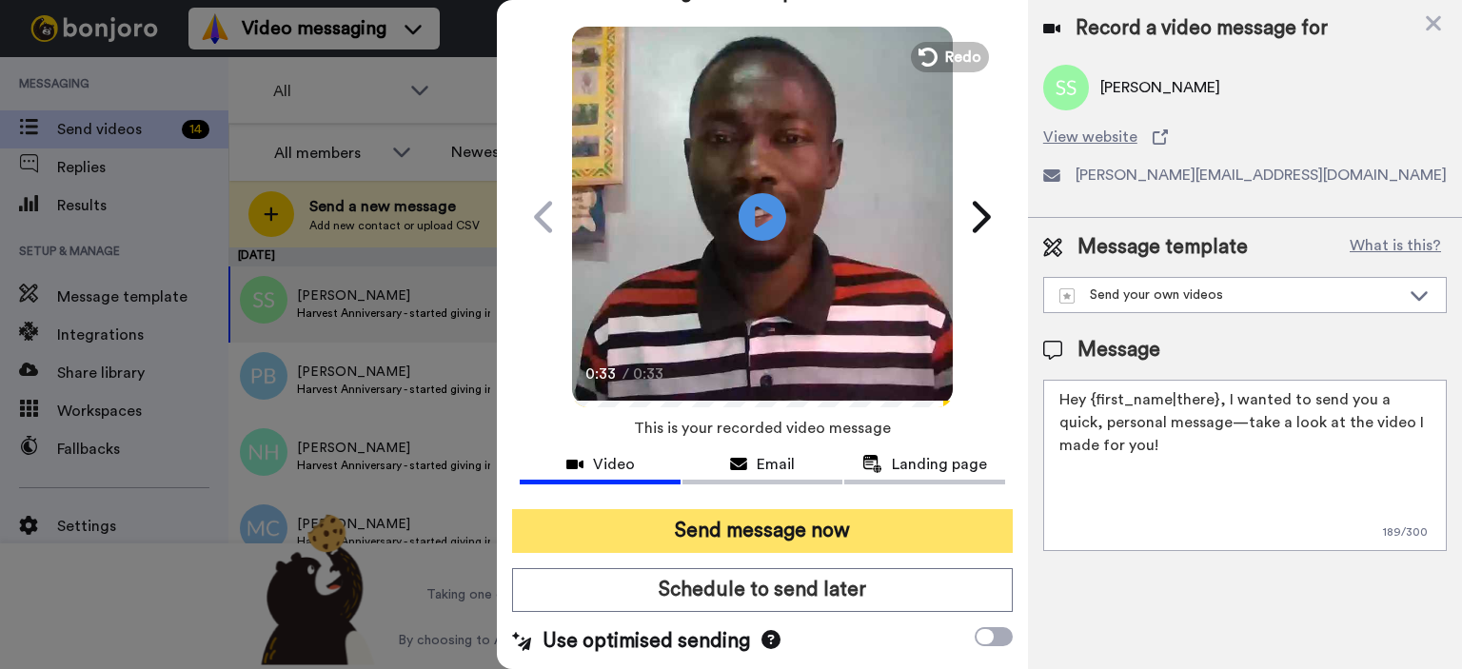
click at [739, 529] on button "Send message now" at bounding box center [762, 531] width 501 height 44
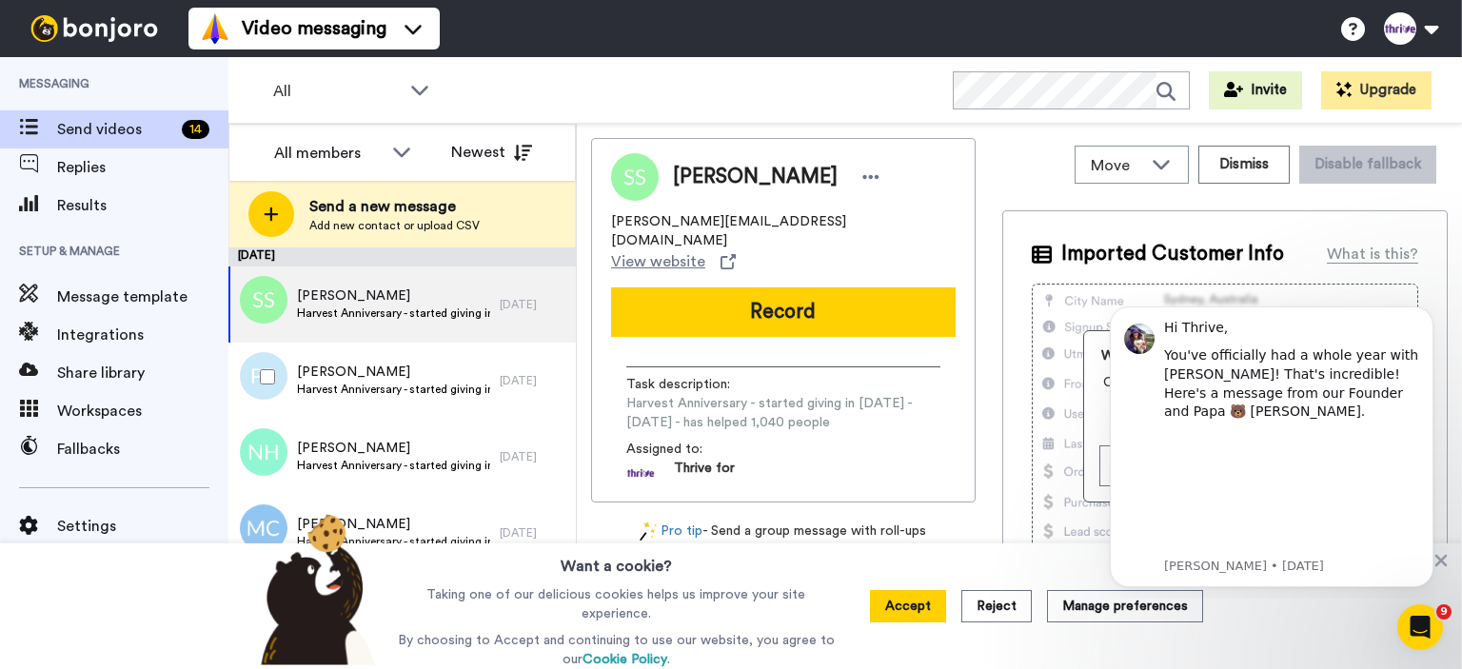
scroll to position [0, 0]
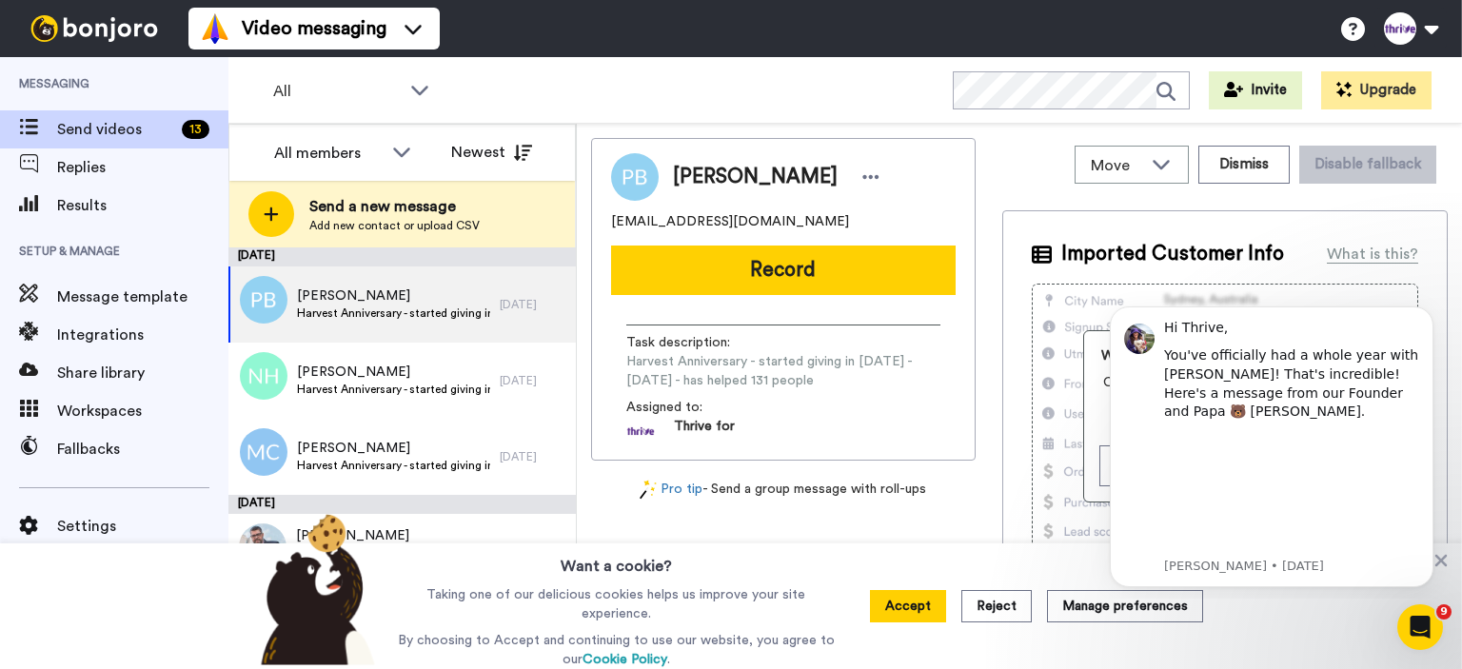
drag, startPoint x: 818, startPoint y: 277, endPoint x: 798, endPoint y: 277, distance: 20.0
click at [815, 286] on button "Record" at bounding box center [783, 270] width 345 height 49
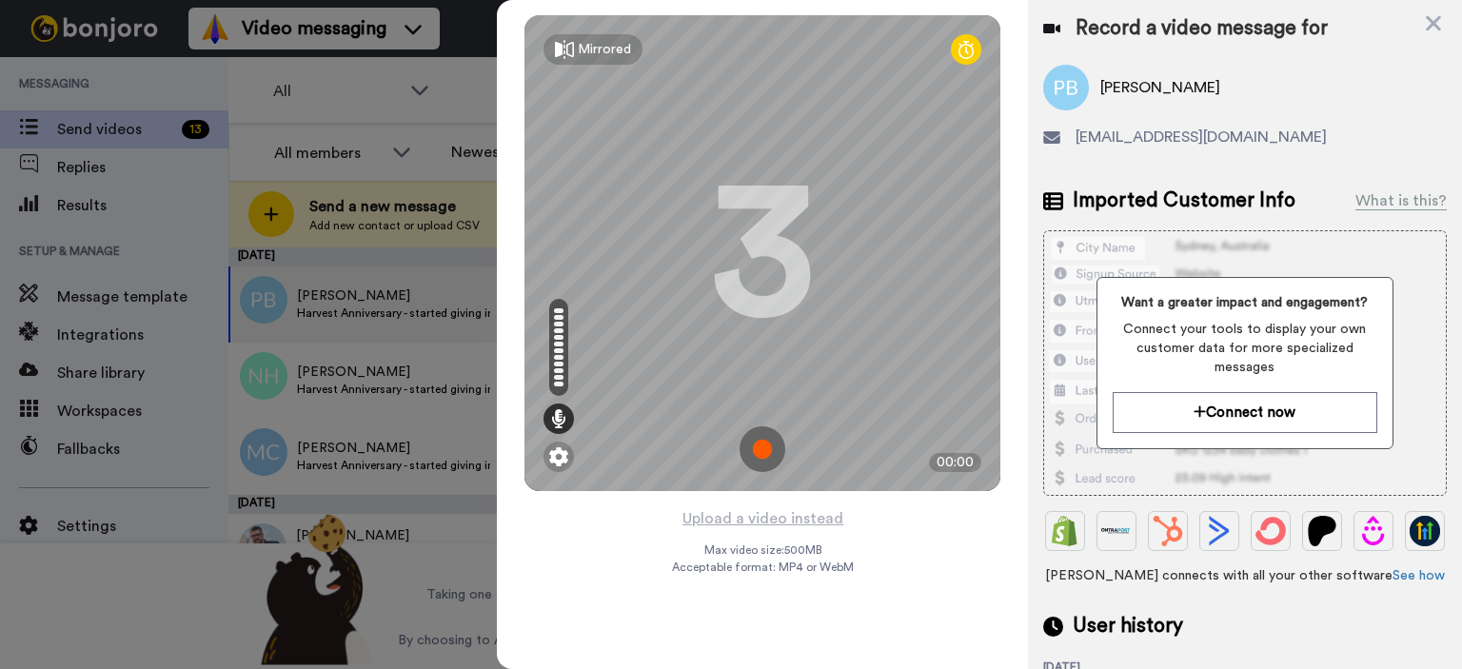
click at [768, 444] on img at bounding box center [762, 449] width 46 height 46
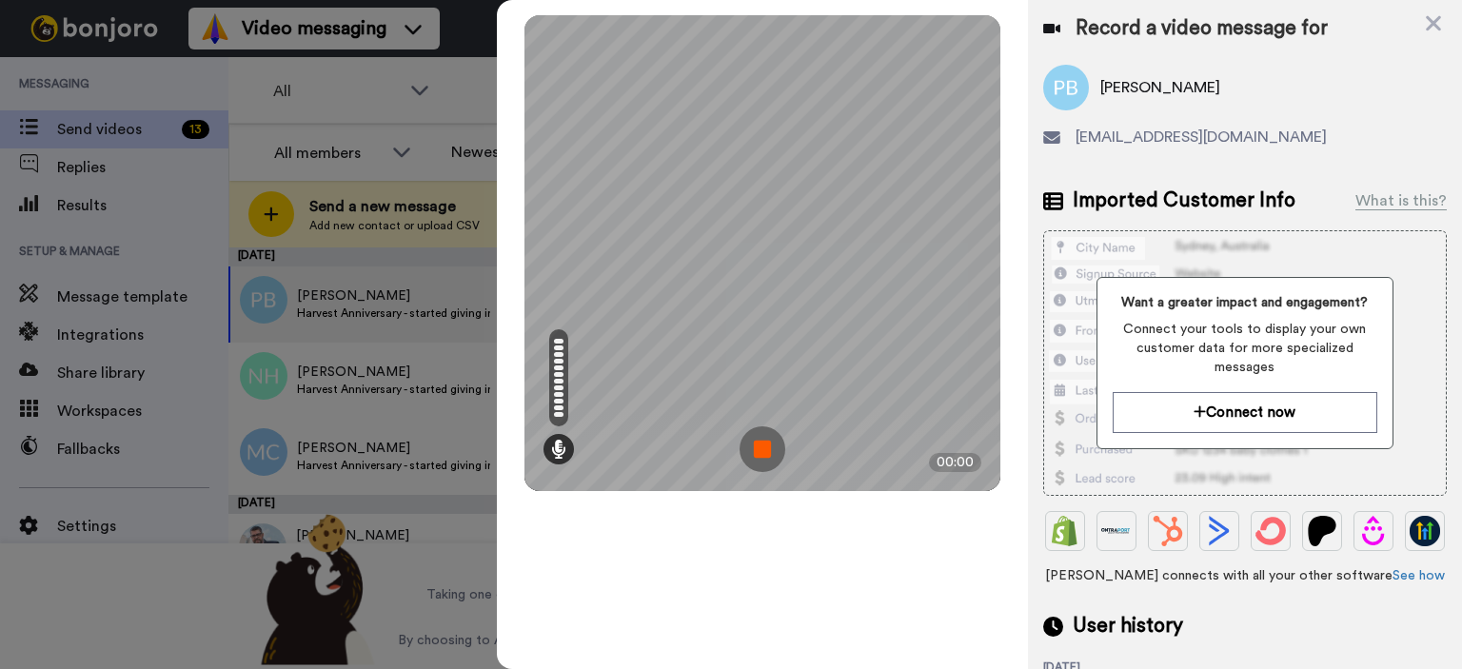
click at [755, 433] on img at bounding box center [762, 449] width 46 height 46
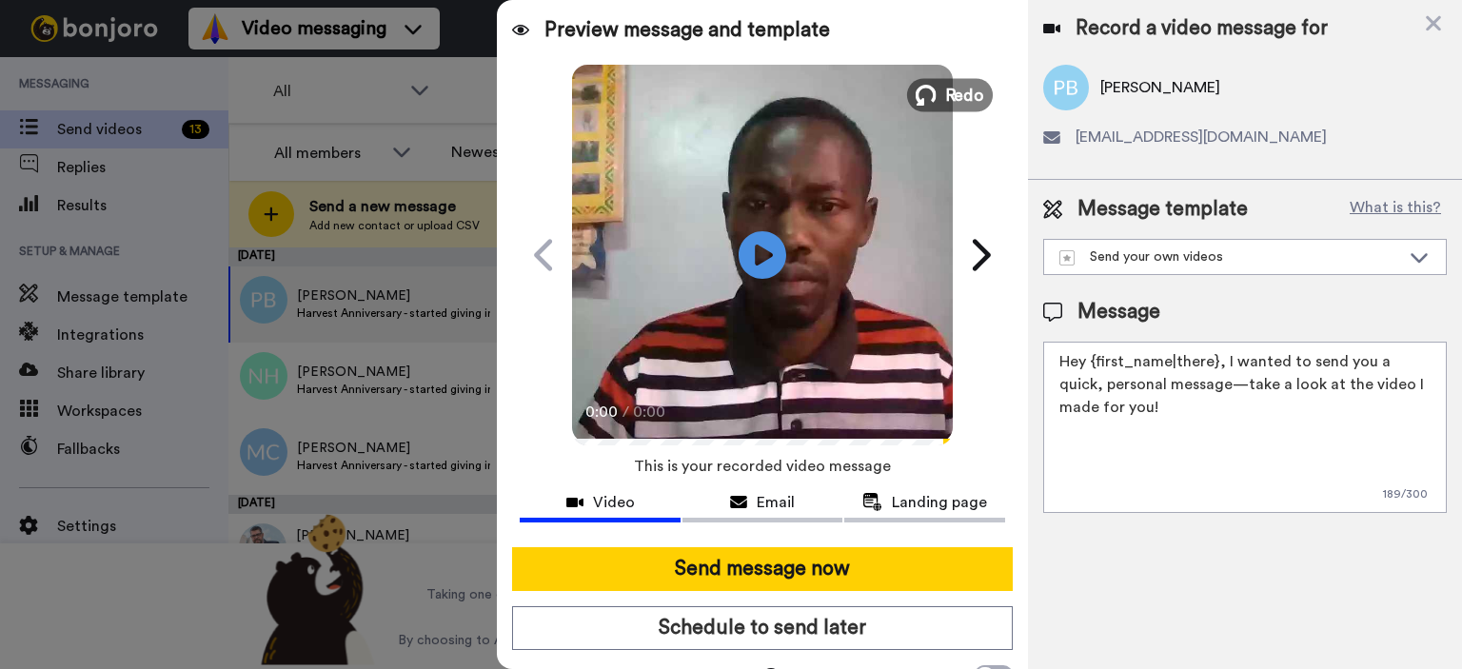
click at [946, 92] on span "Redo" at bounding box center [965, 94] width 40 height 25
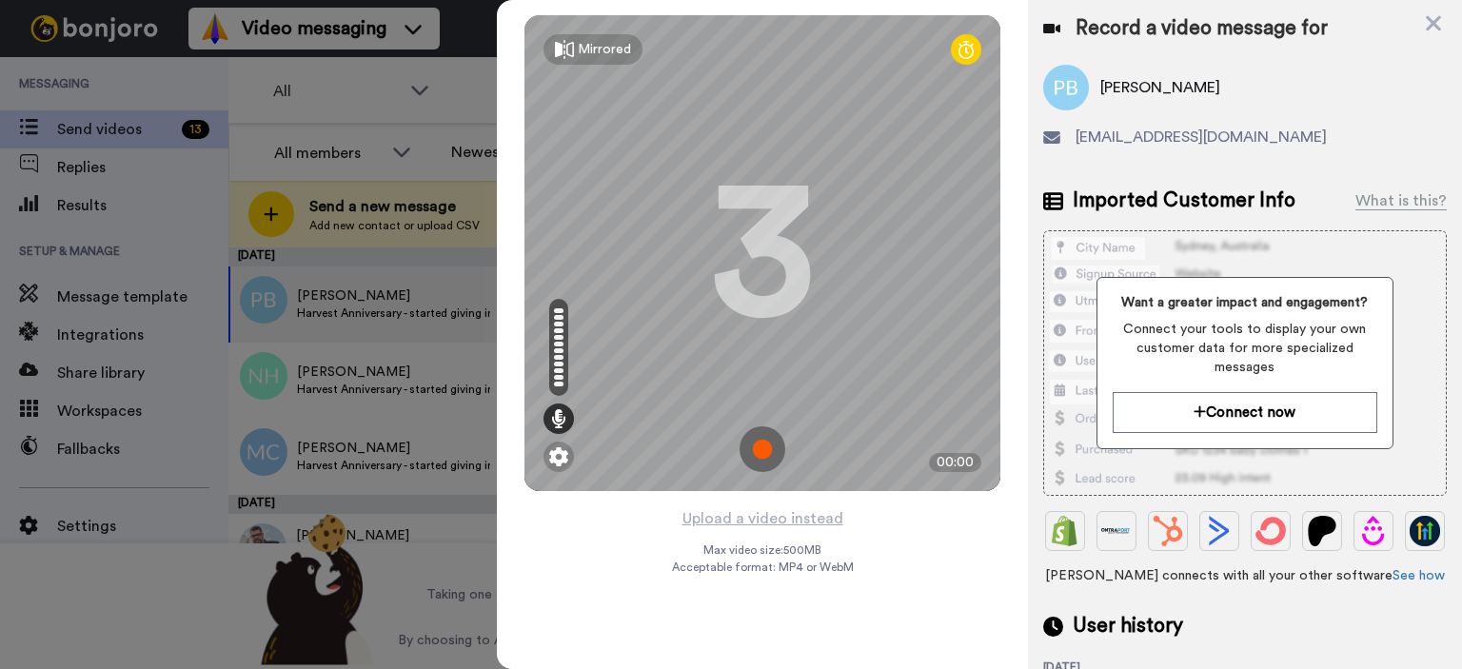
click at [767, 449] on img at bounding box center [762, 449] width 46 height 46
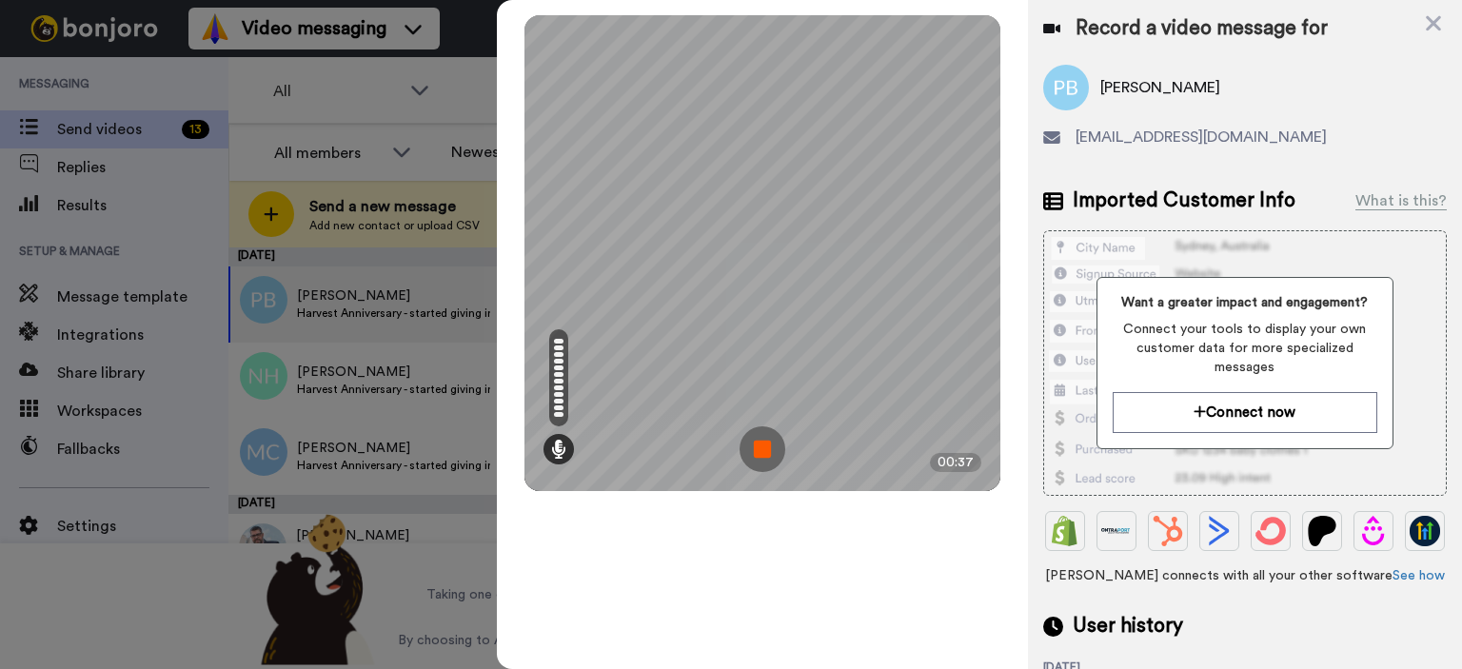
click at [758, 449] on img at bounding box center [762, 449] width 46 height 46
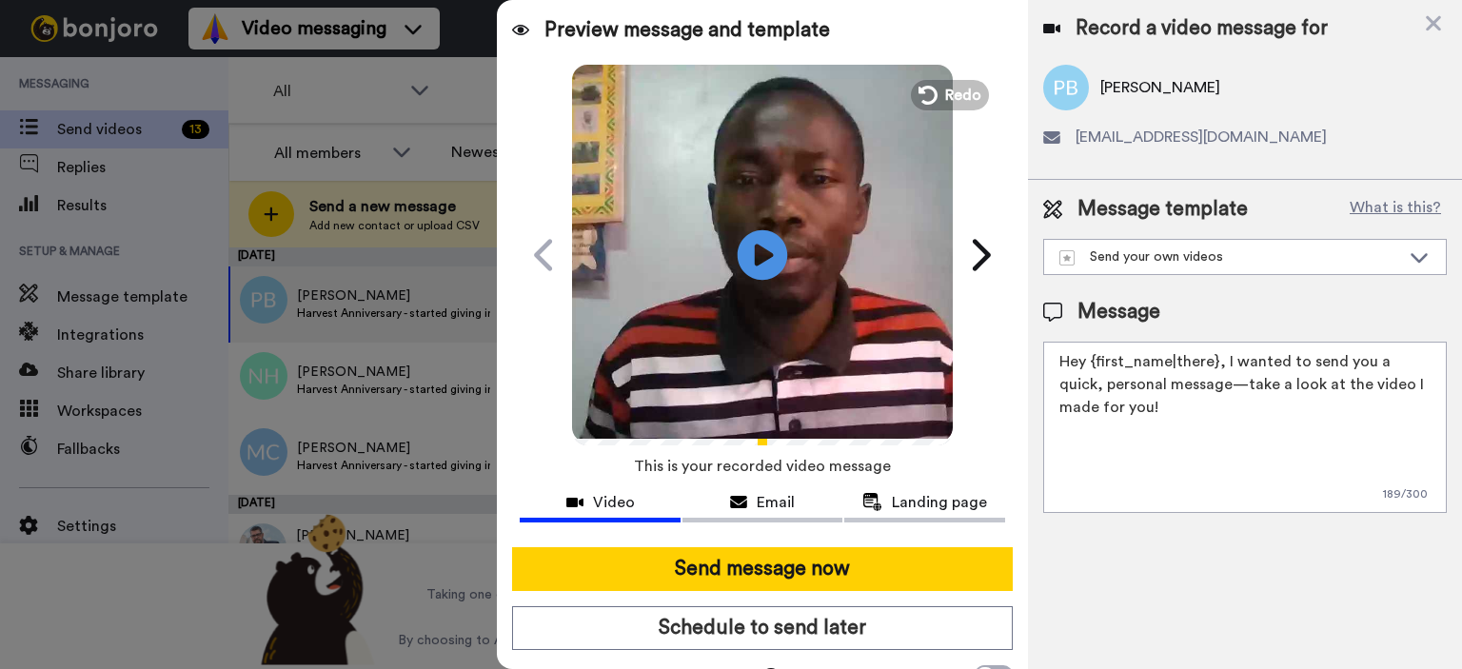
click at [740, 250] on icon at bounding box center [763, 254] width 50 height 50
click at [935, 97] on button "Redo" at bounding box center [950, 94] width 86 height 33
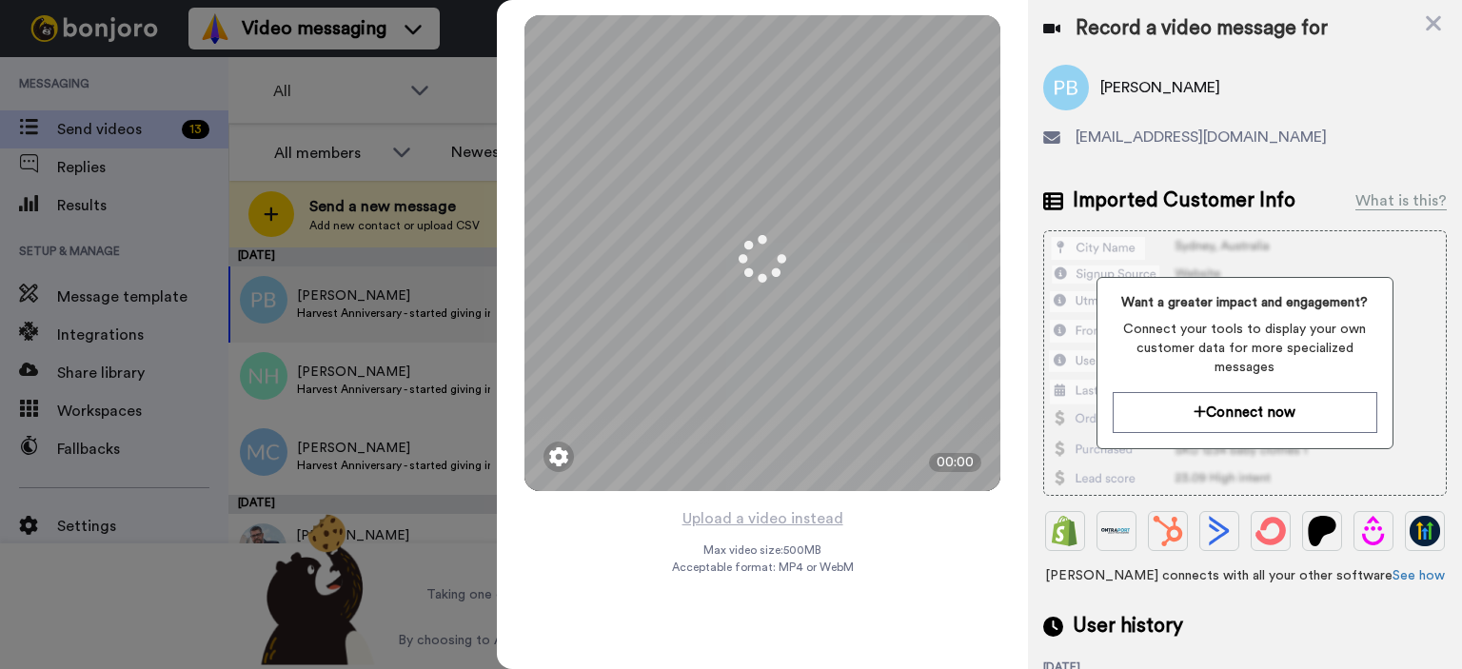
click at [1417, 15] on div "Record a video message for" at bounding box center [1245, 28] width 404 height 27
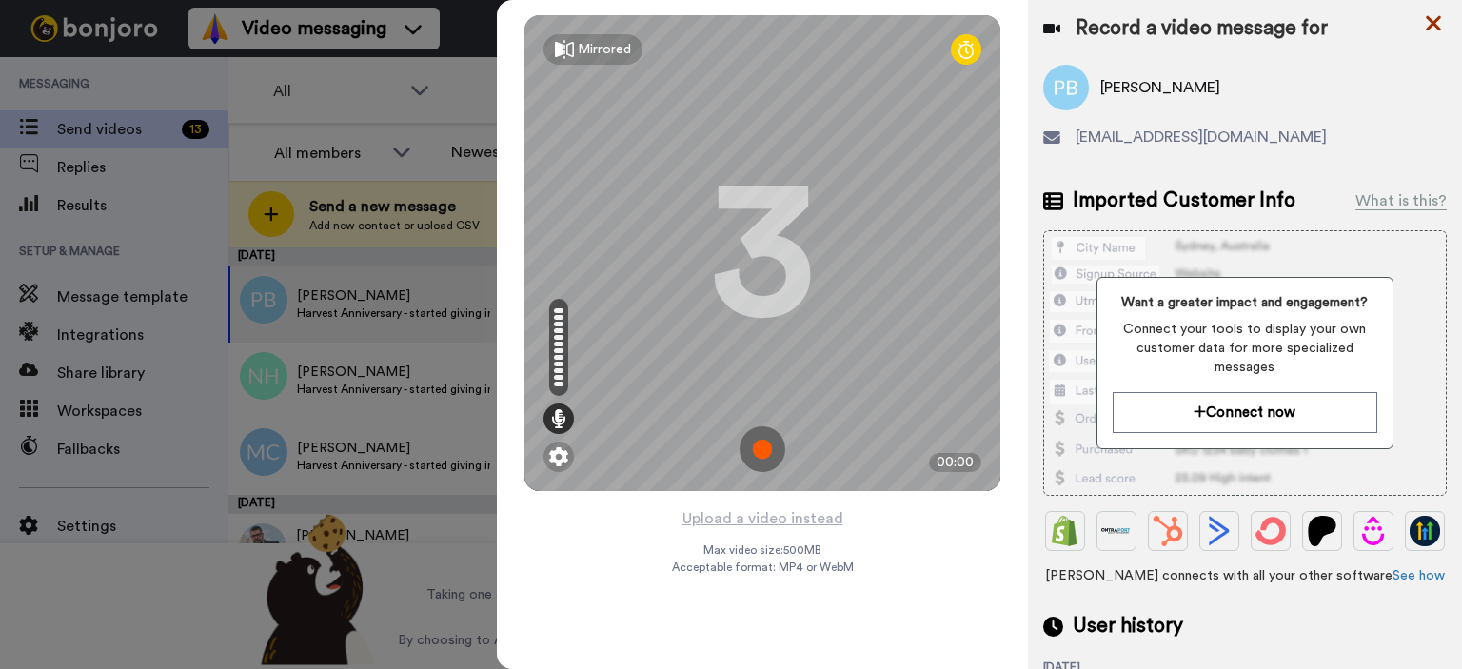
click at [1425, 20] on icon at bounding box center [1433, 23] width 19 height 24
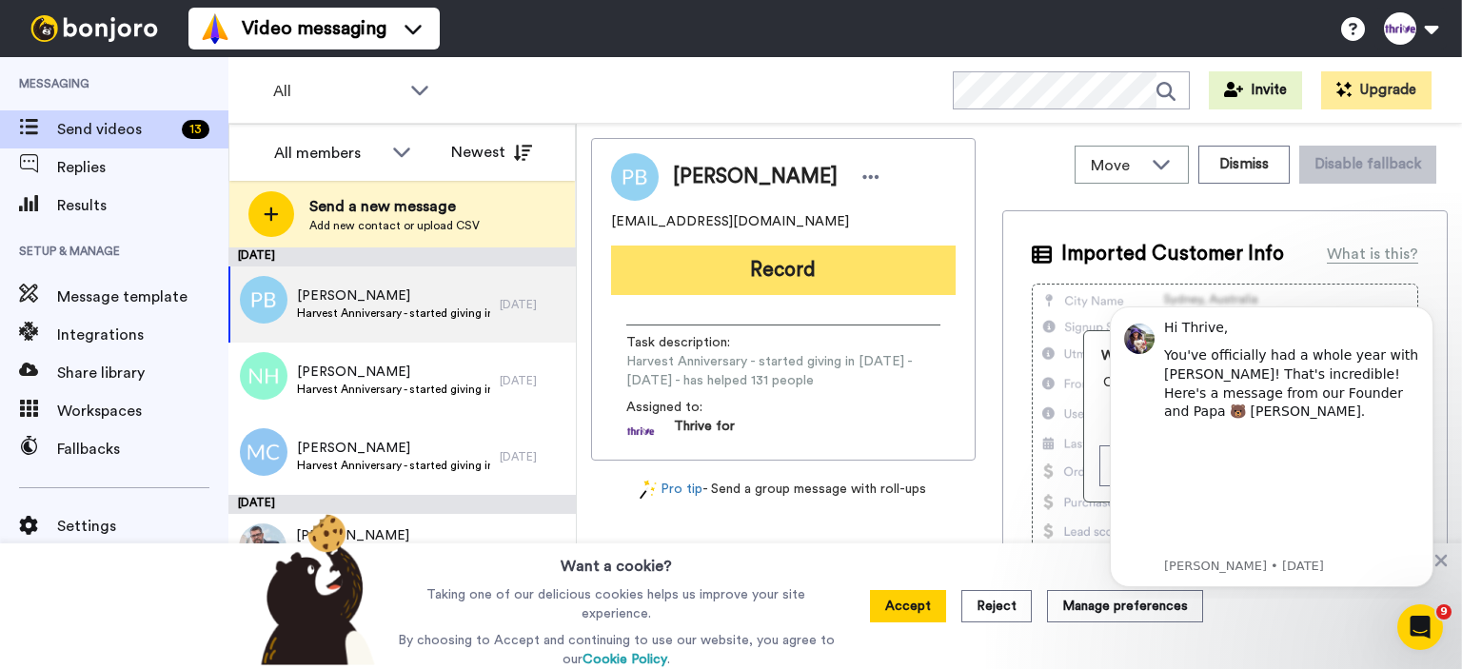
click at [773, 269] on button "Record" at bounding box center [783, 270] width 345 height 49
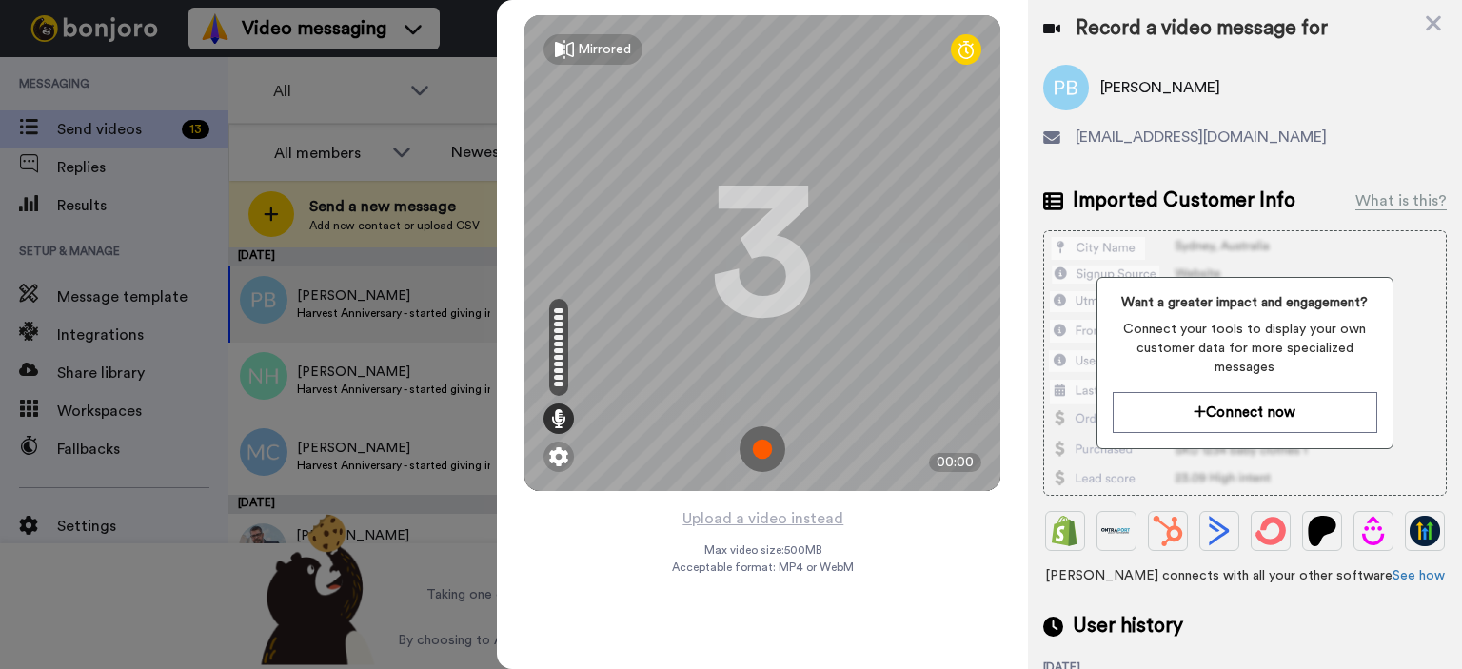
click at [765, 446] on img at bounding box center [762, 449] width 46 height 46
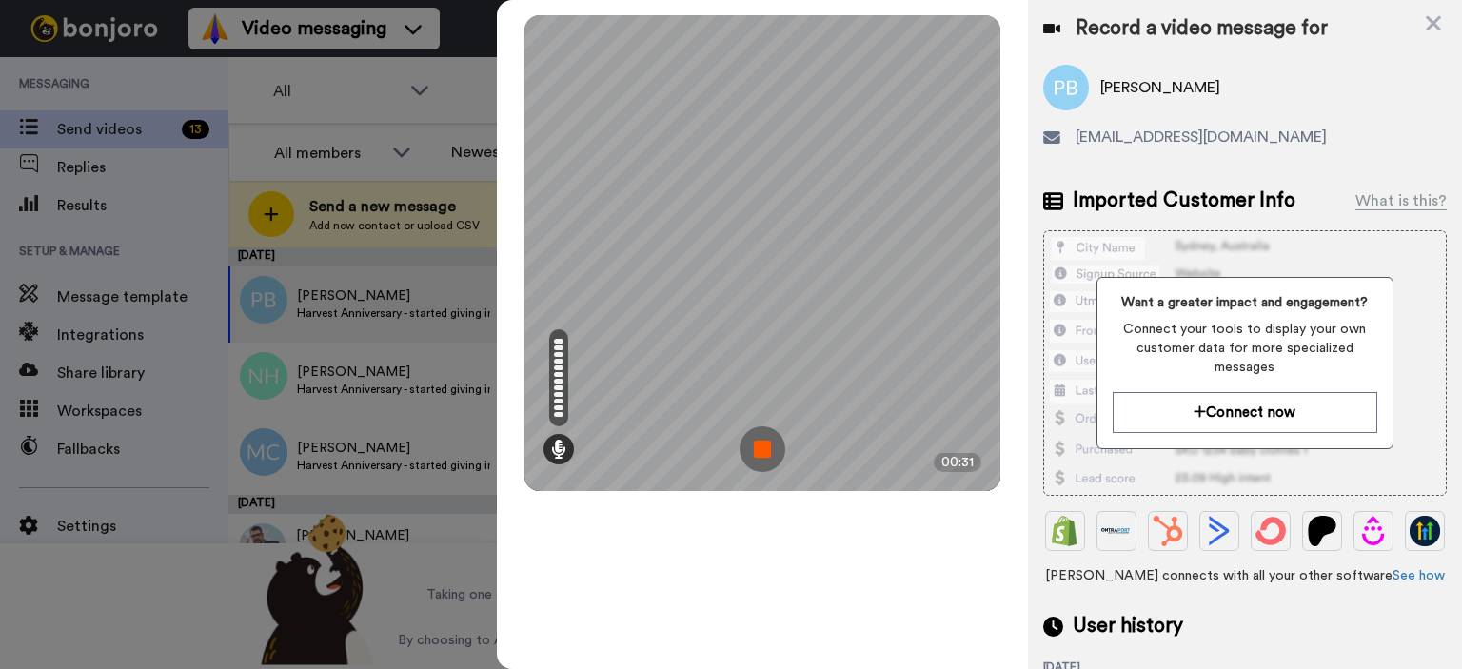
click at [758, 444] on img at bounding box center [762, 449] width 46 height 46
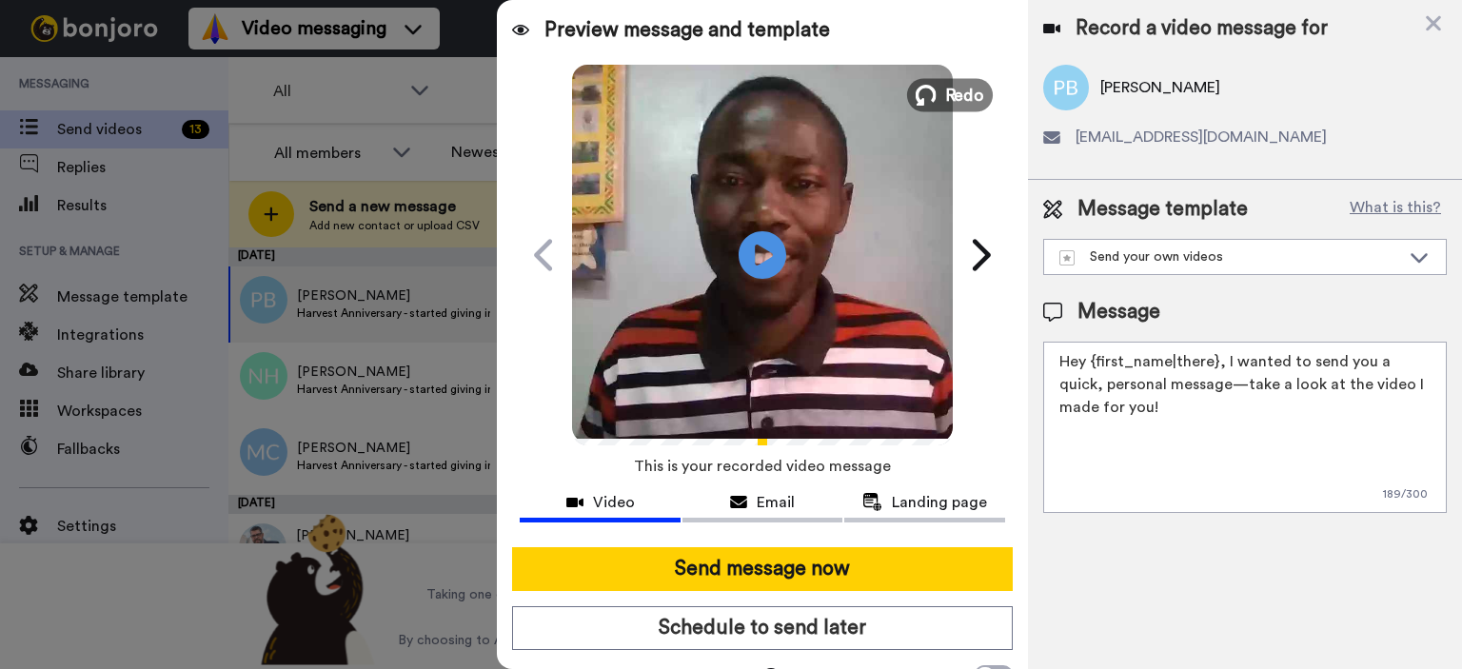
click at [952, 94] on span "Redo" at bounding box center [965, 94] width 40 height 25
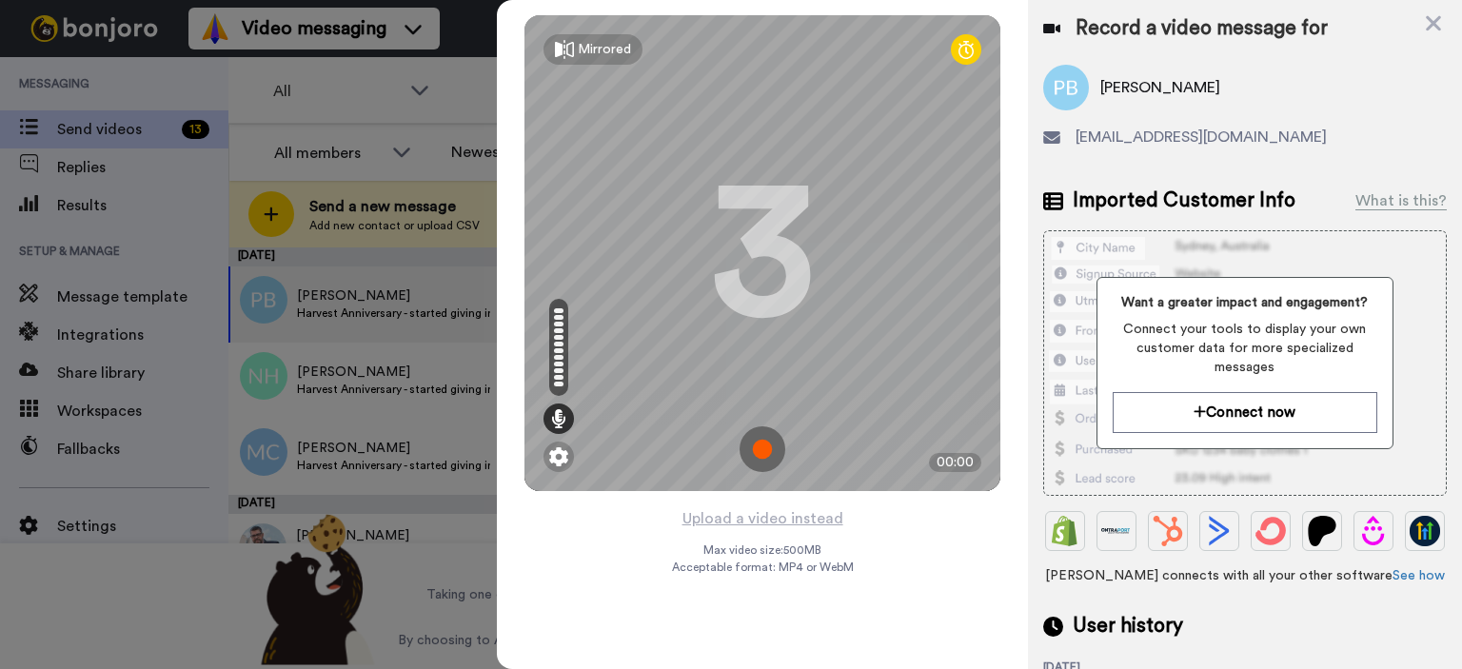
click at [764, 444] on img at bounding box center [762, 449] width 46 height 46
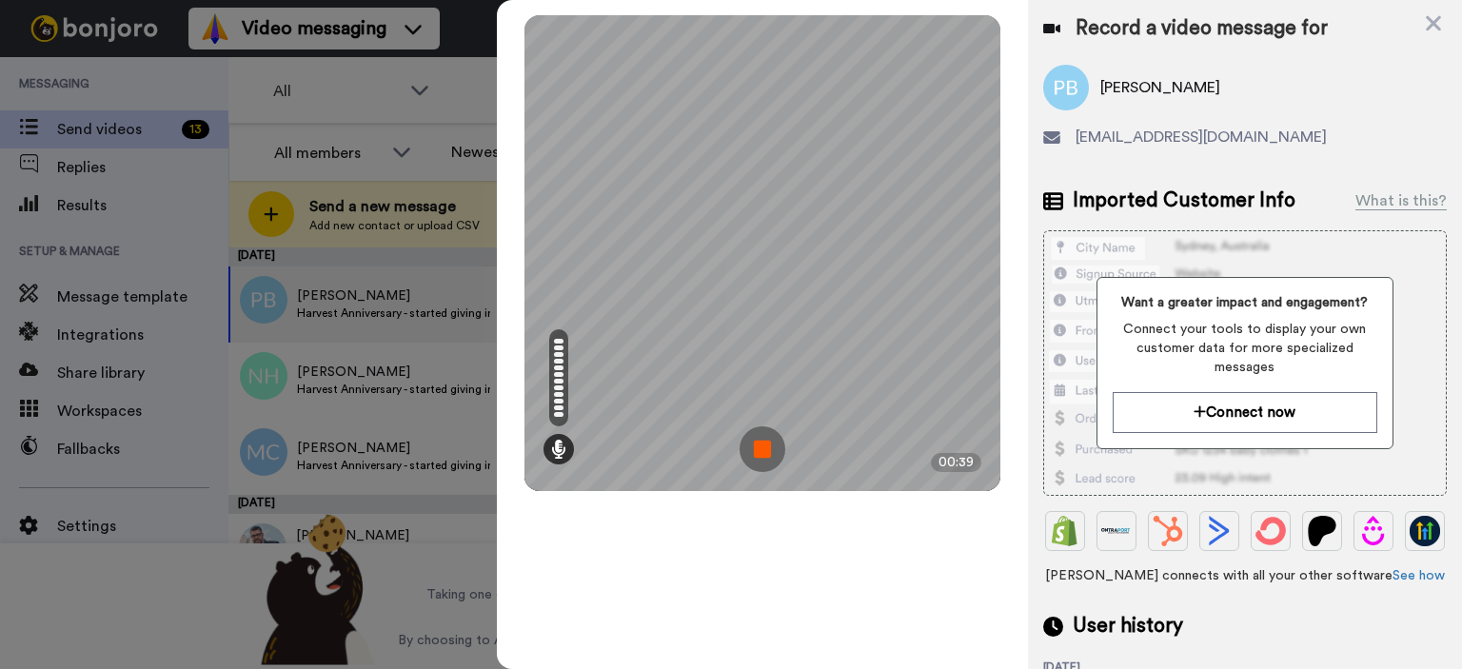
click at [771, 450] on img at bounding box center [762, 449] width 46 height 46
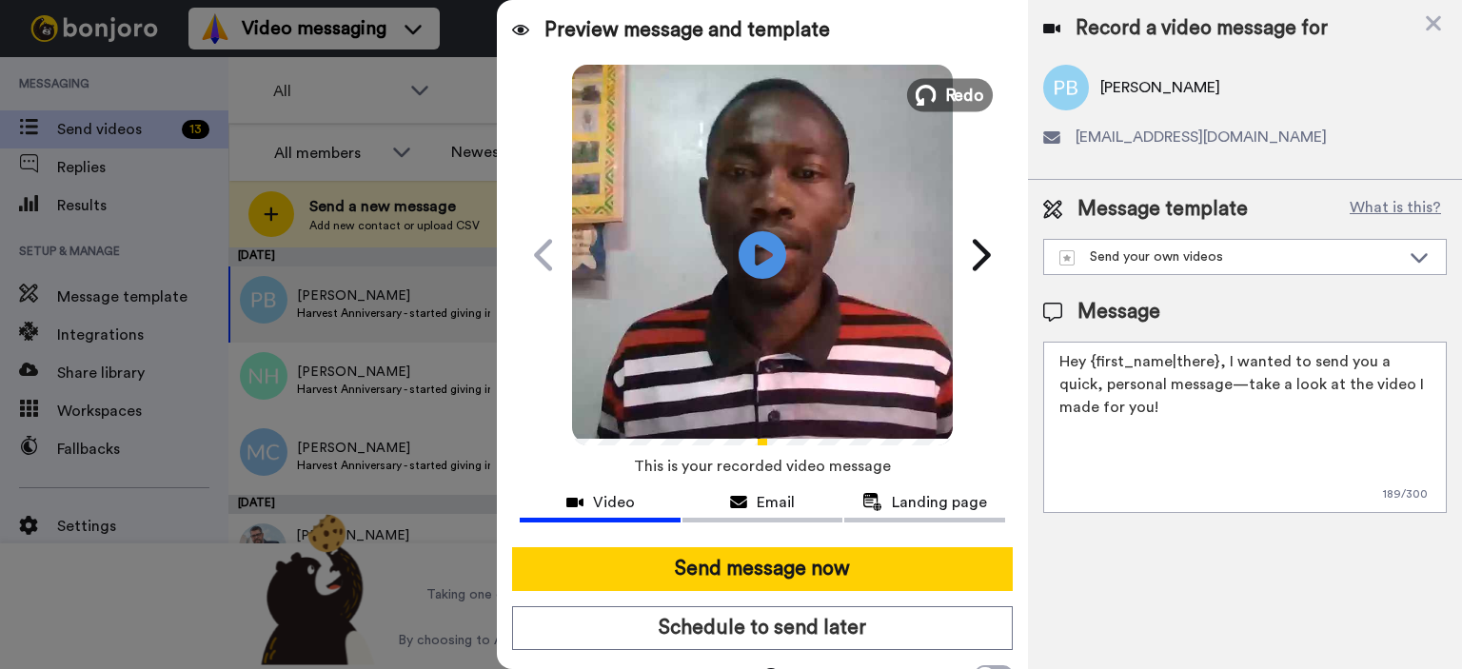
click at [949, 82] on span "Redo" at bounding box center [965, 94] width 40 height 25
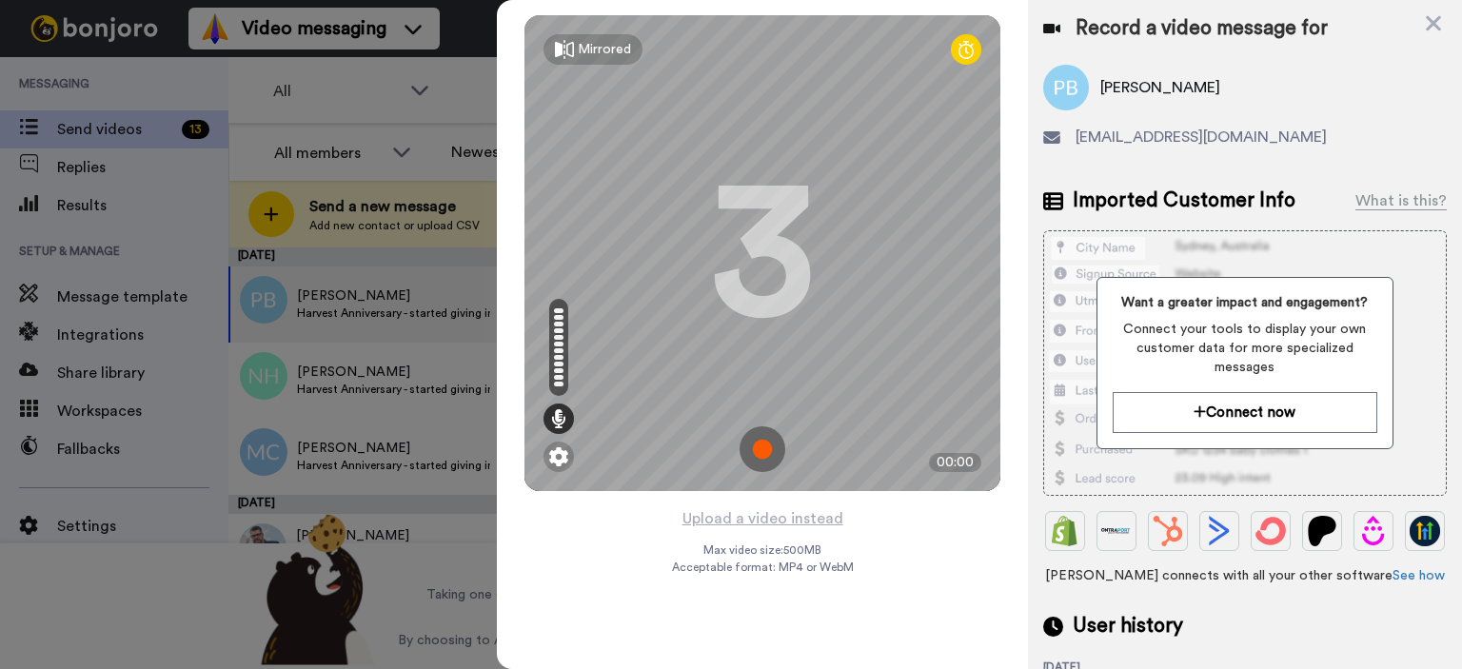
click at [761, 444] on img at bounding box center [762, 449] width 46 height 46
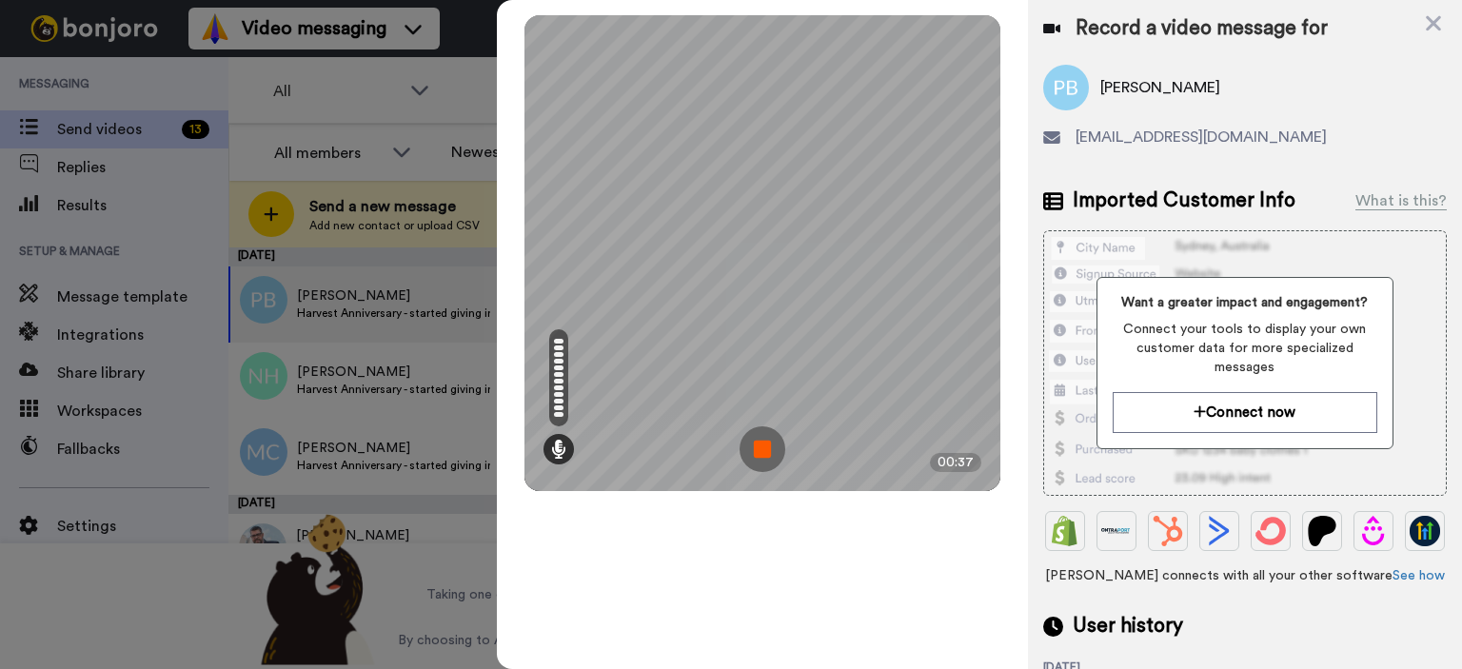
click at [769, 448] on img at bounding box center [762, 449] width 46 height 46
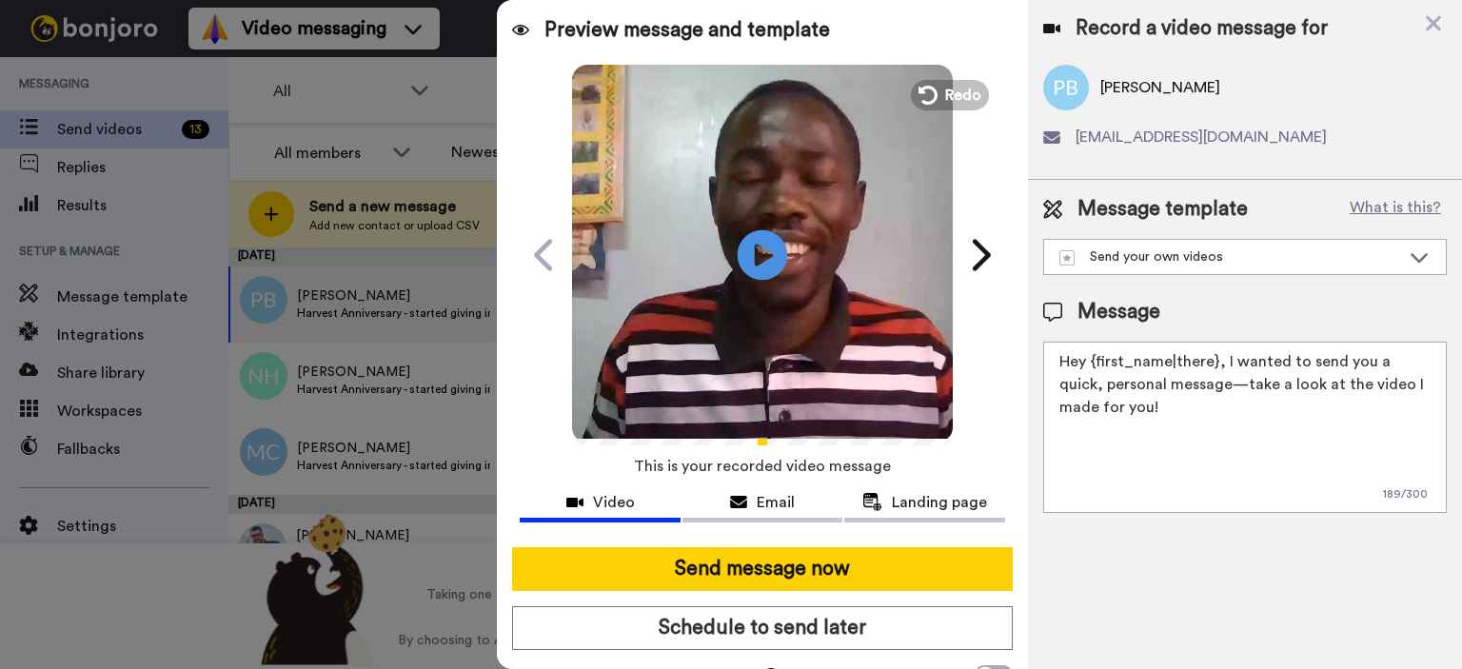
drag, startPoint x: 731, startPoint y: 266, endPoint x: 748, endPoint y: 277, distance: 20.6
click at [738, 266] on icon "Play/Pause" at bounding box center [763, 254] width 50 height 90
click at [749, 252] on icon "Play/Pause" at bounding box center [763, 254] width 50 height 90
click at [764, 246] on icon at bounding box center [763, 254] width 50 height 50
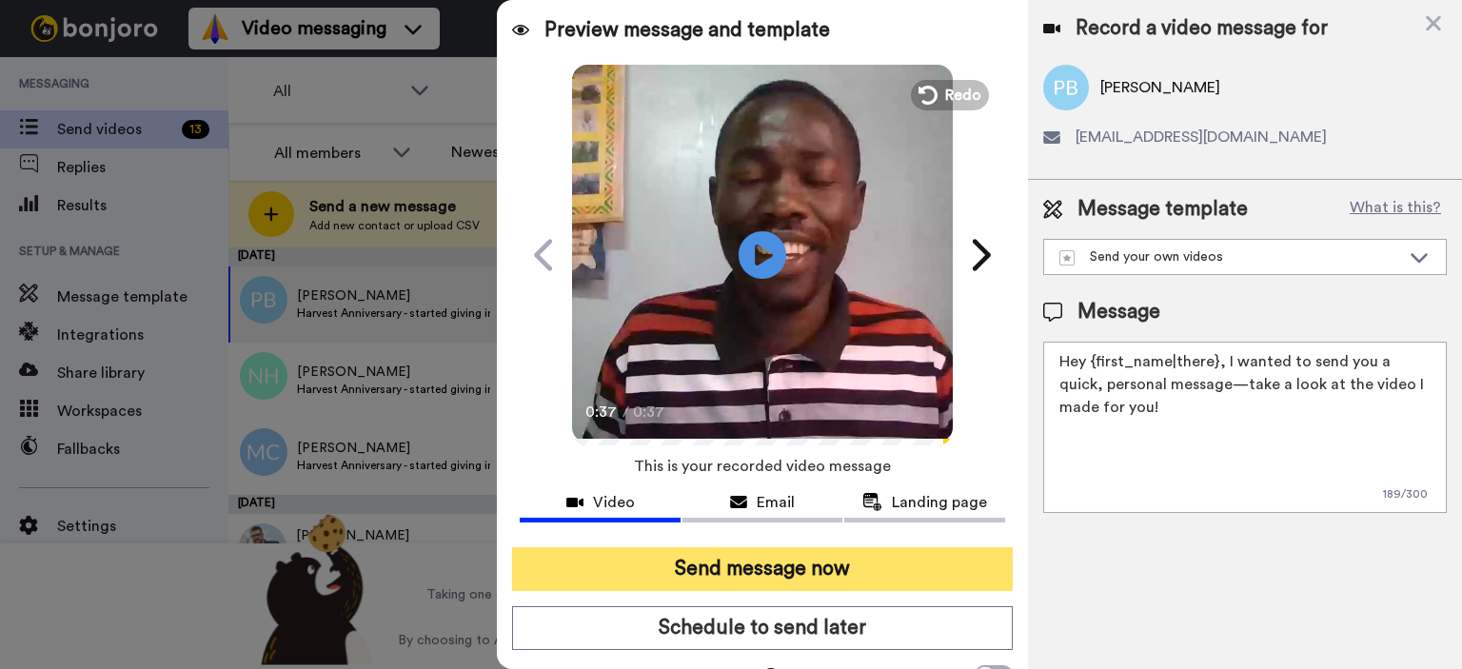
click at [780, 566] on button "Send message now" at bounding box center [762, 569] width 501 height 44
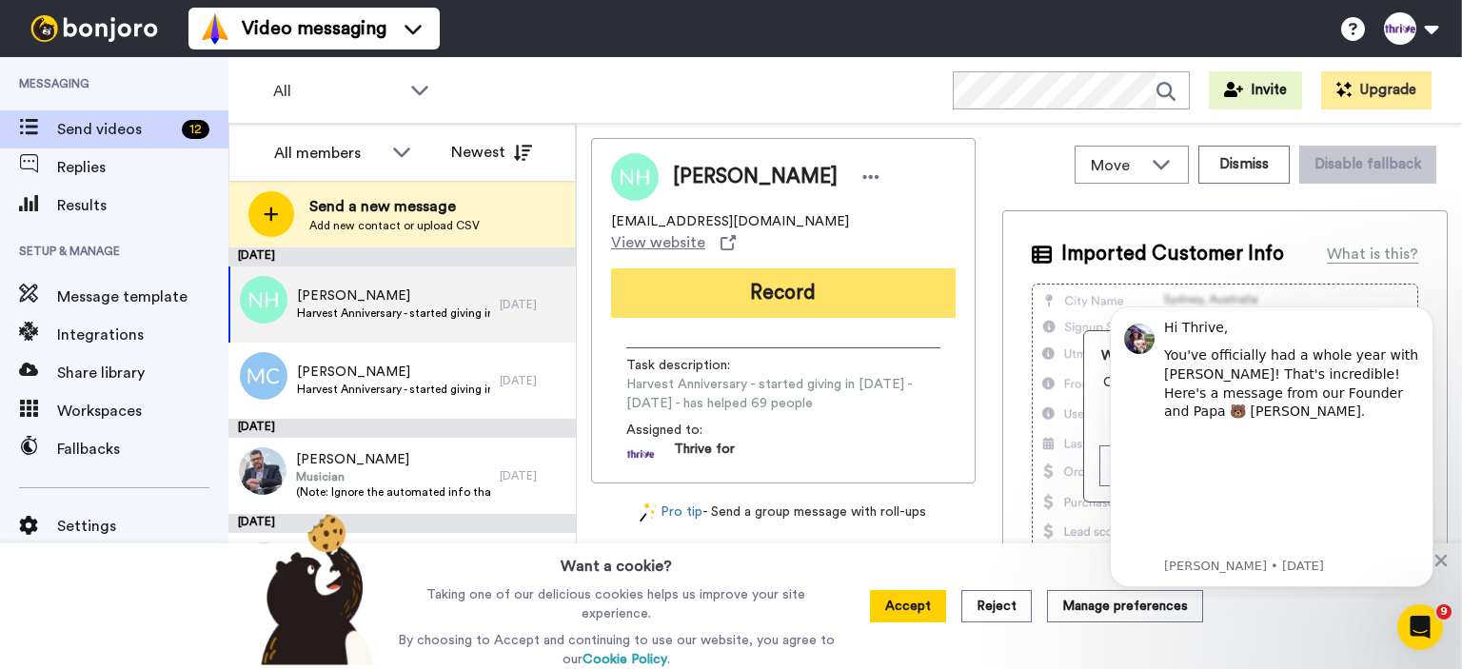
click at [790, 284] on button "Record" at bounding box center [783, 292] width 345 height 49
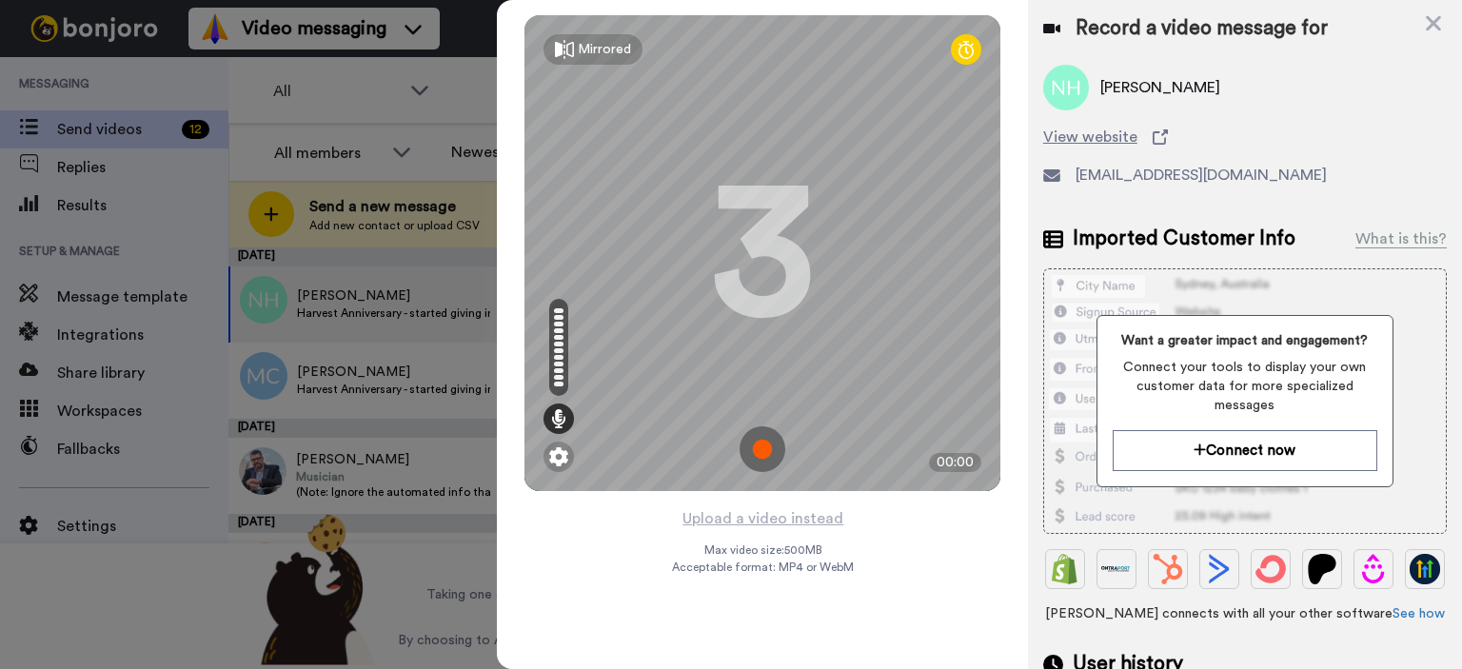
click at [761, 449] on img at bounding box center [762, 449] width 46 height 46
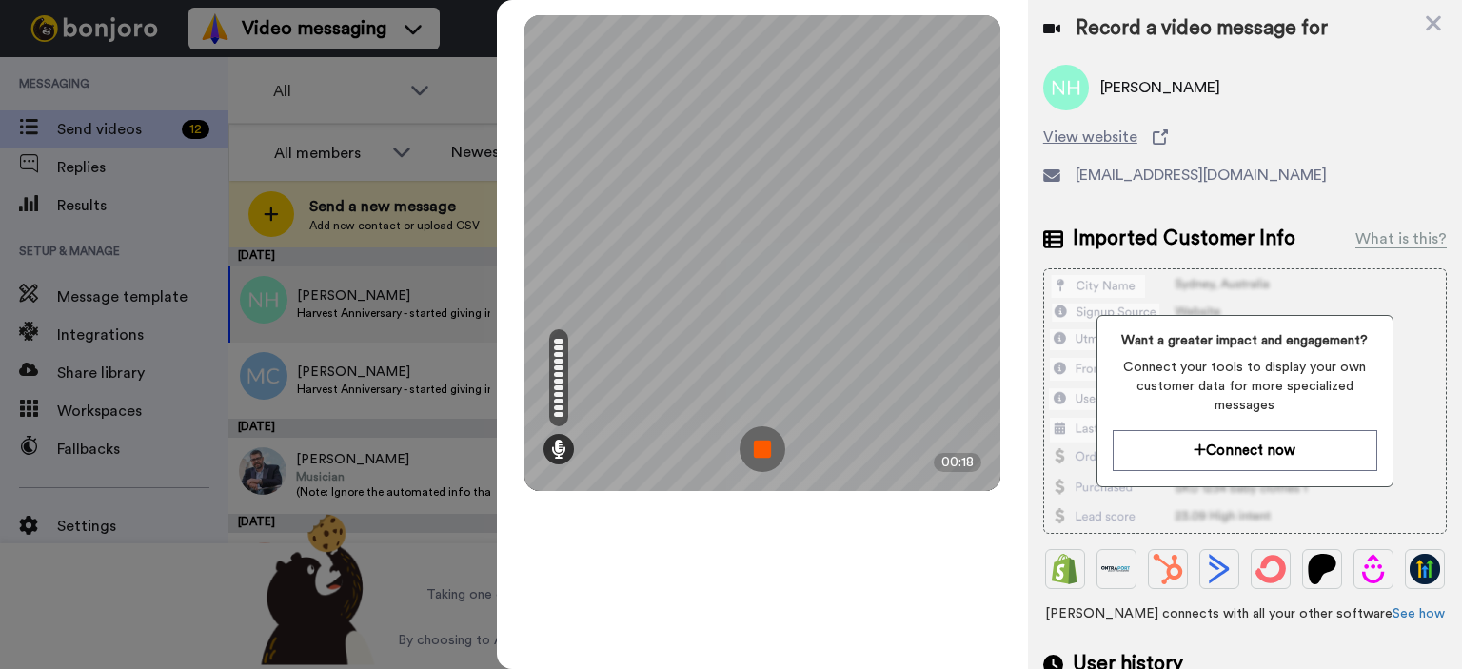
click at [758, 444] on img at bounding box center [762, 449] width 46 height 46
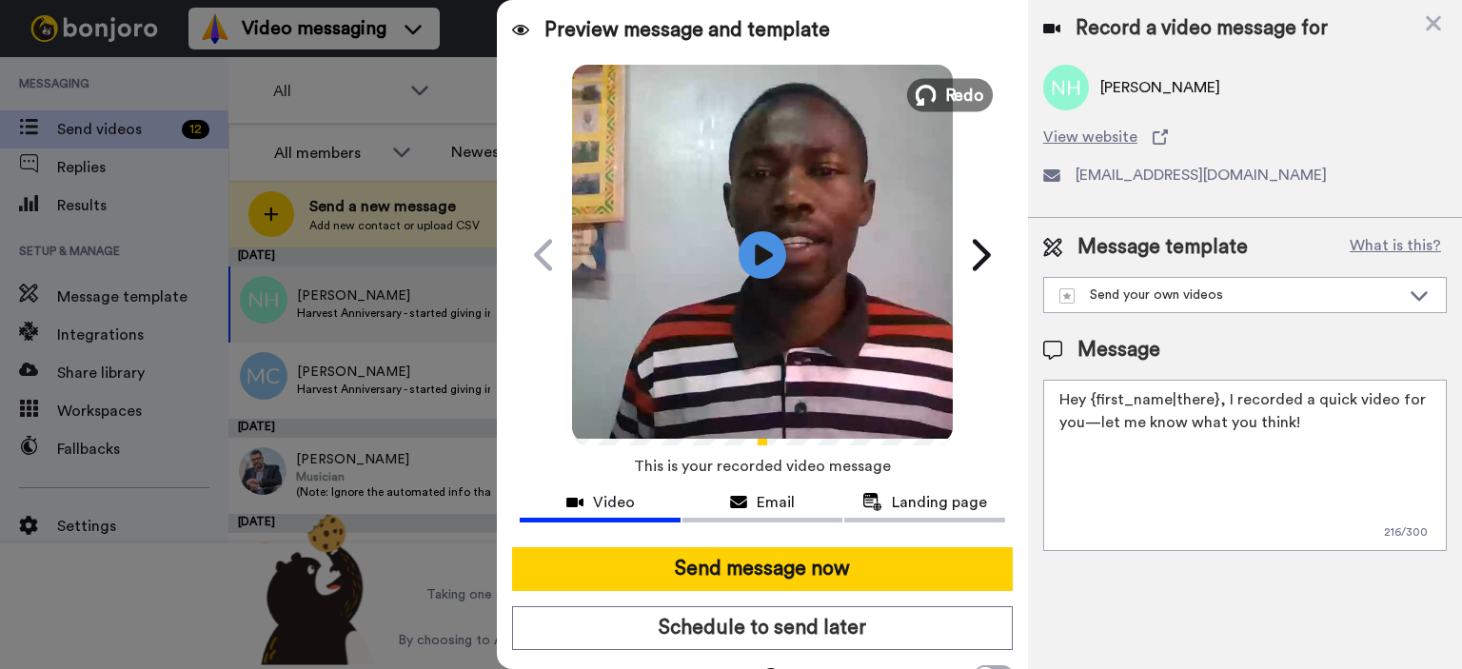
click at [945, 94] on span "Redo" at bounding box center [965, 94] width 40 height 25
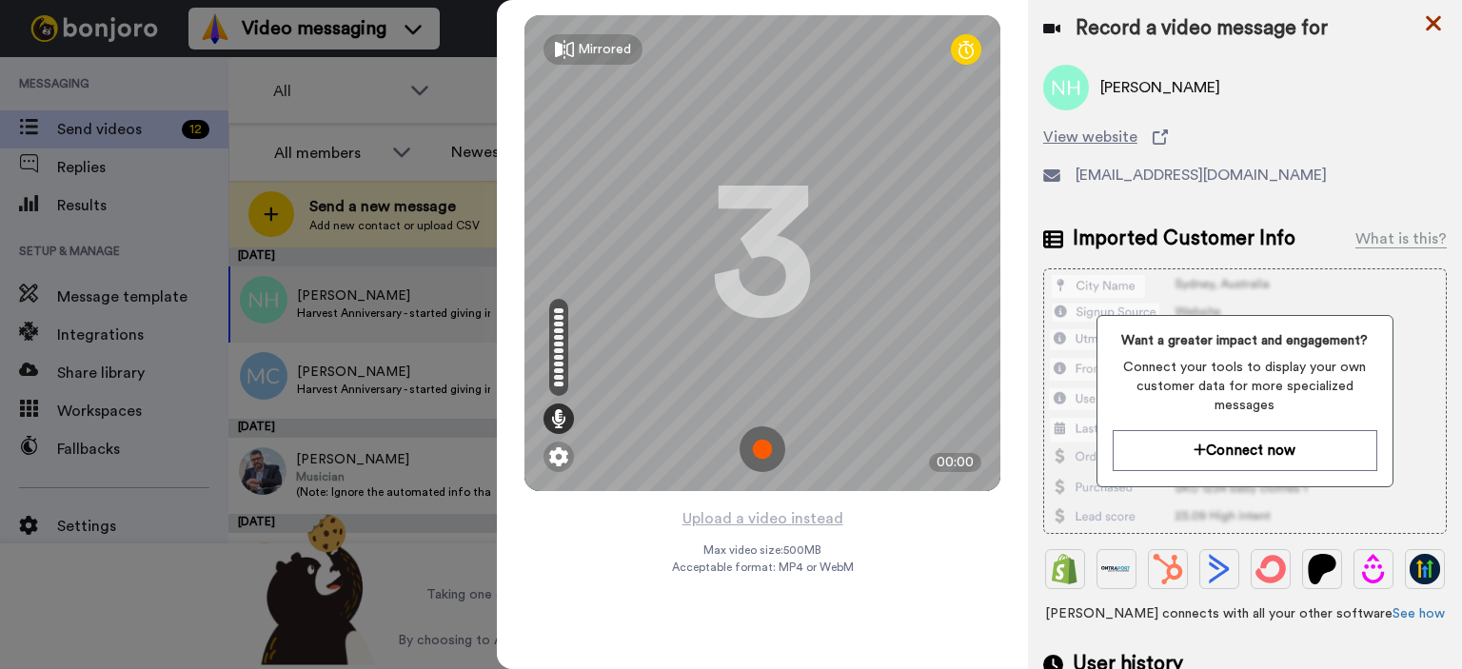
click at [1435, 11] on icon at bounding box center [1433, 23] width 19 height 24
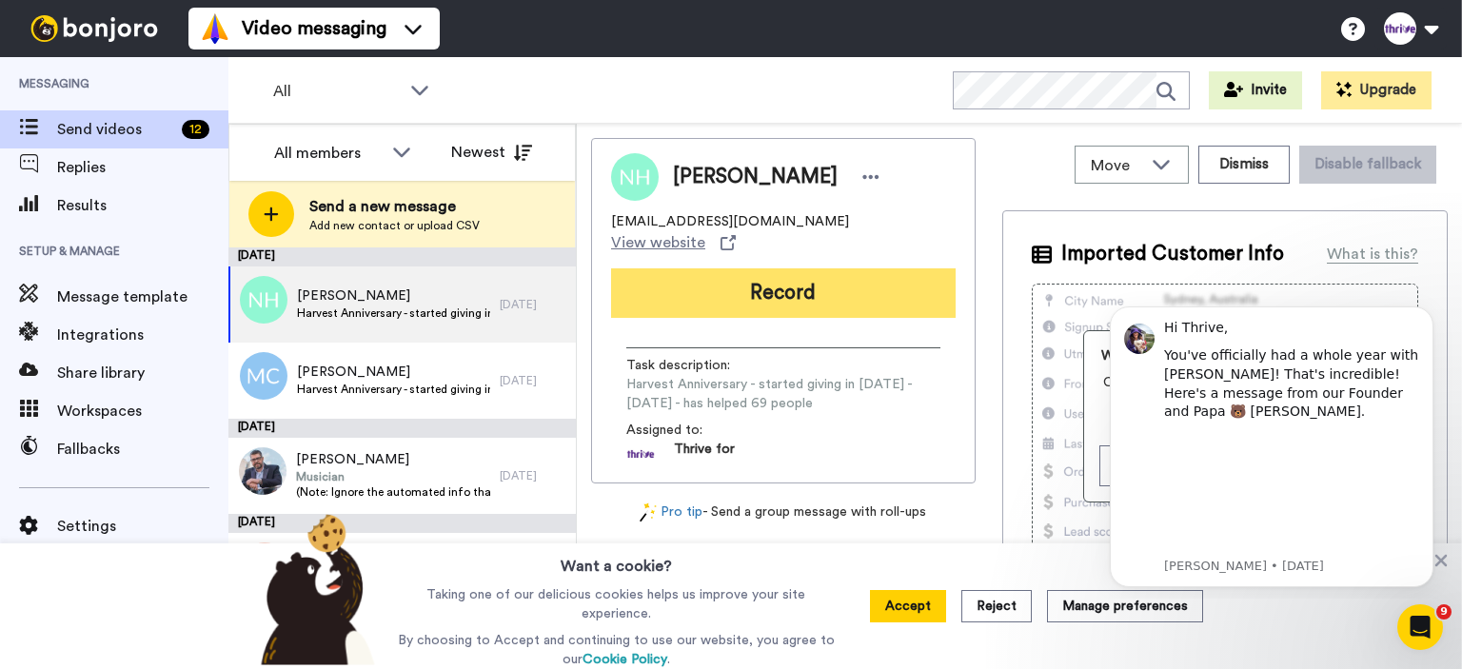
click at [777, 268] on button "Record" at bounding box center [783, 292] width 345 height 49
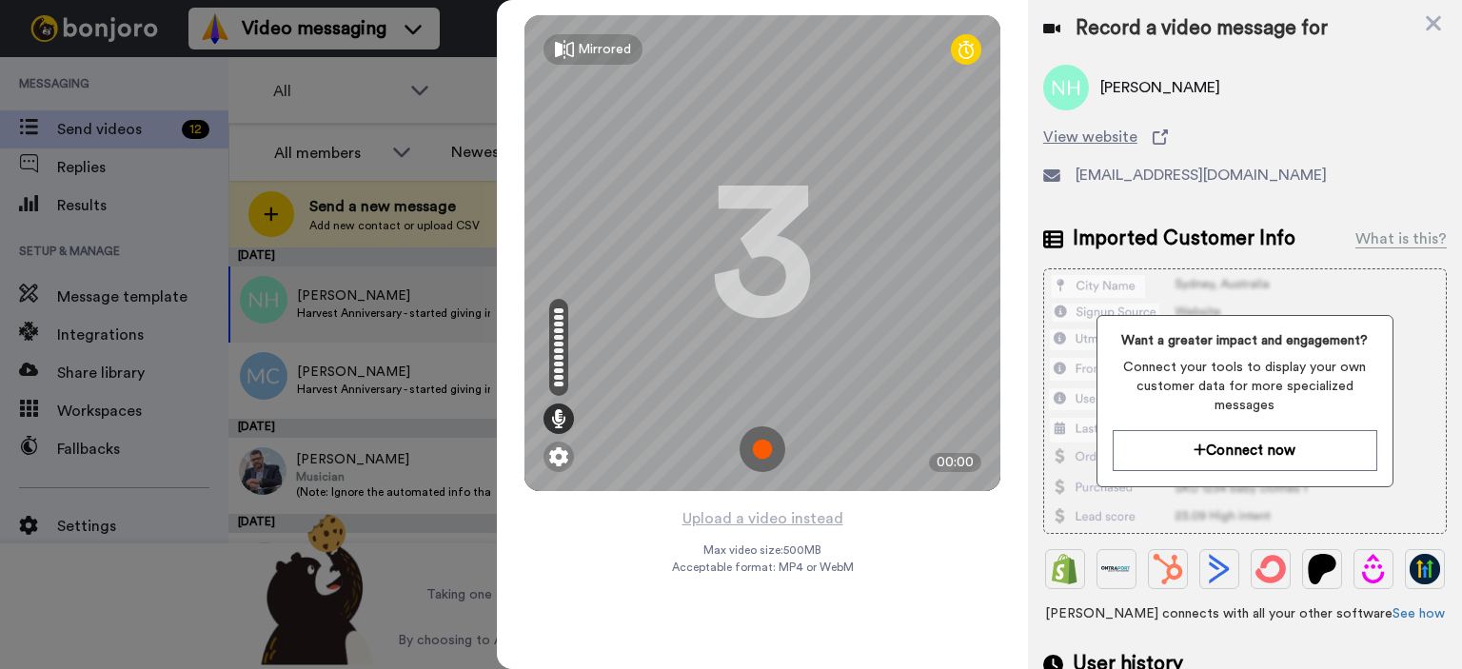
click at [761, 442] on img at bounding box center [762, 449] width 46 height 46
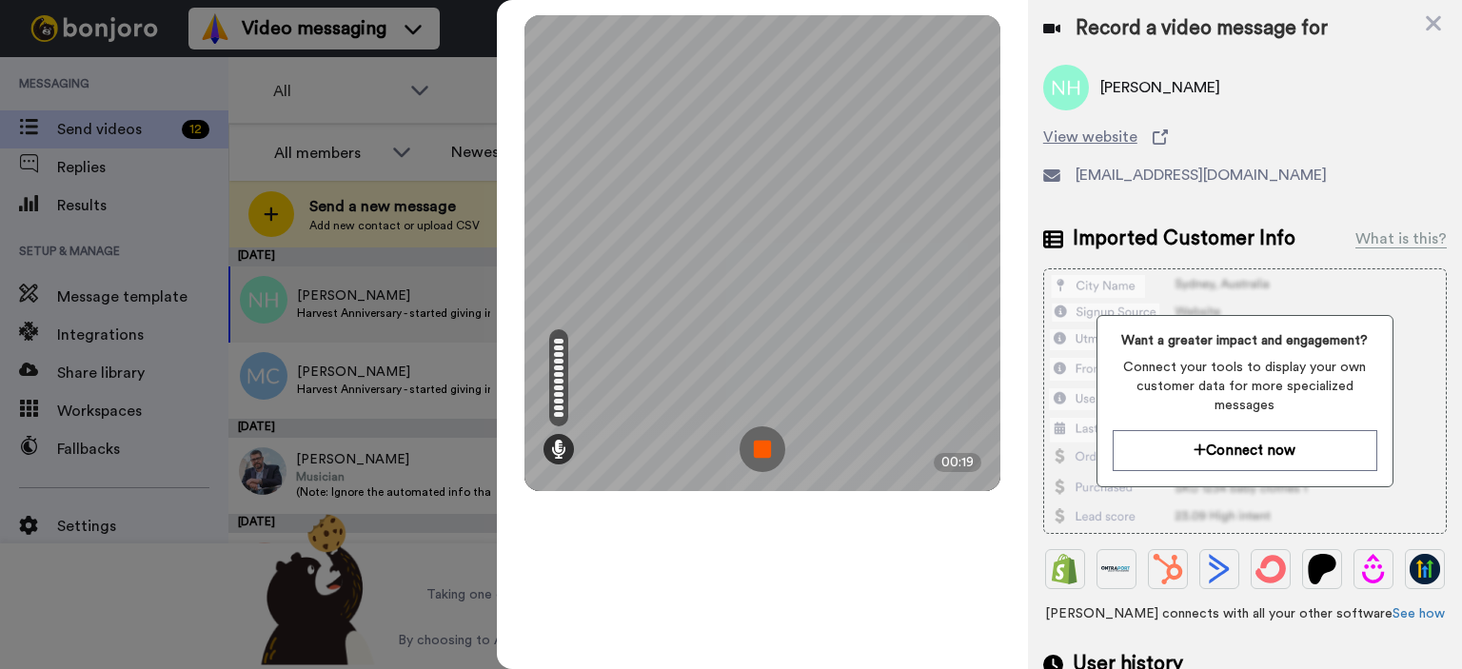
click at [772, 449] on img at bounding box center [762, 449] width 46 height 46
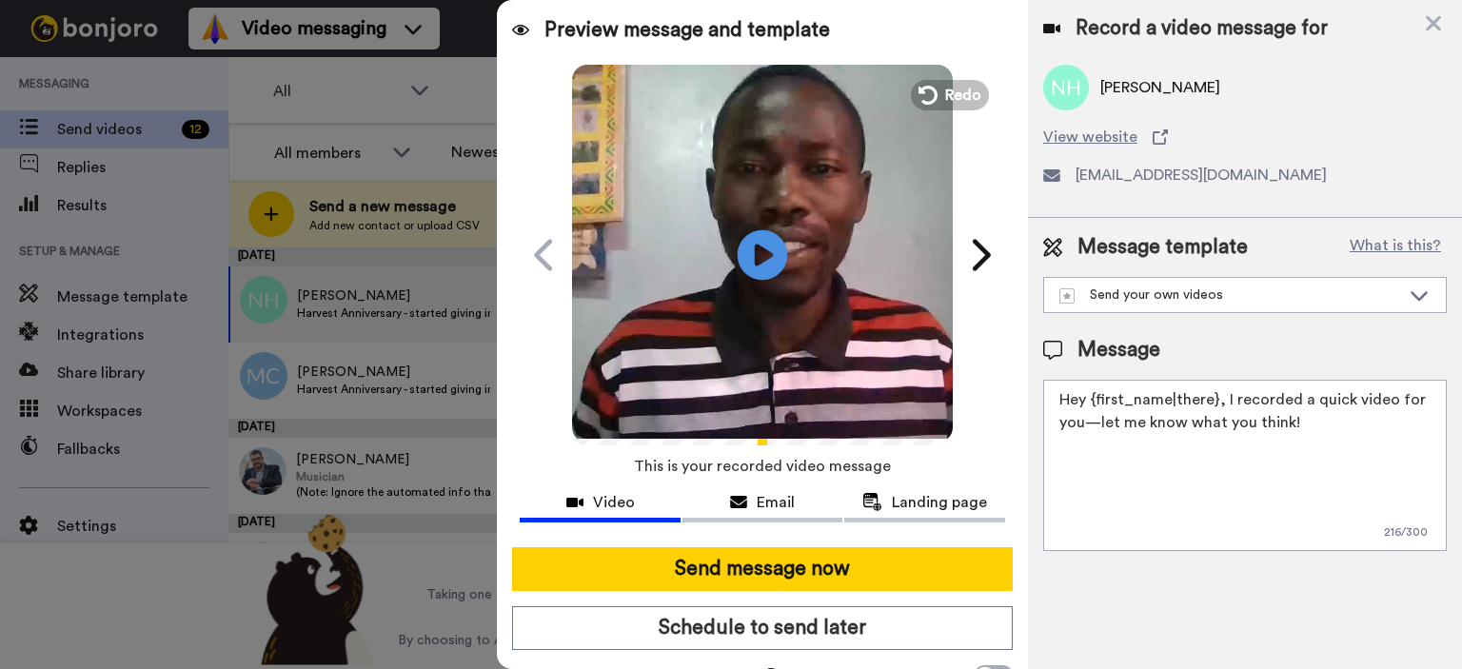
click at [755, 250] on icon "Play/Pause" at bounding box center [763, 254] width 50 height 90
click at [962, 99] on span "Redo" at bounding box center [965, 94] width 40 height 25
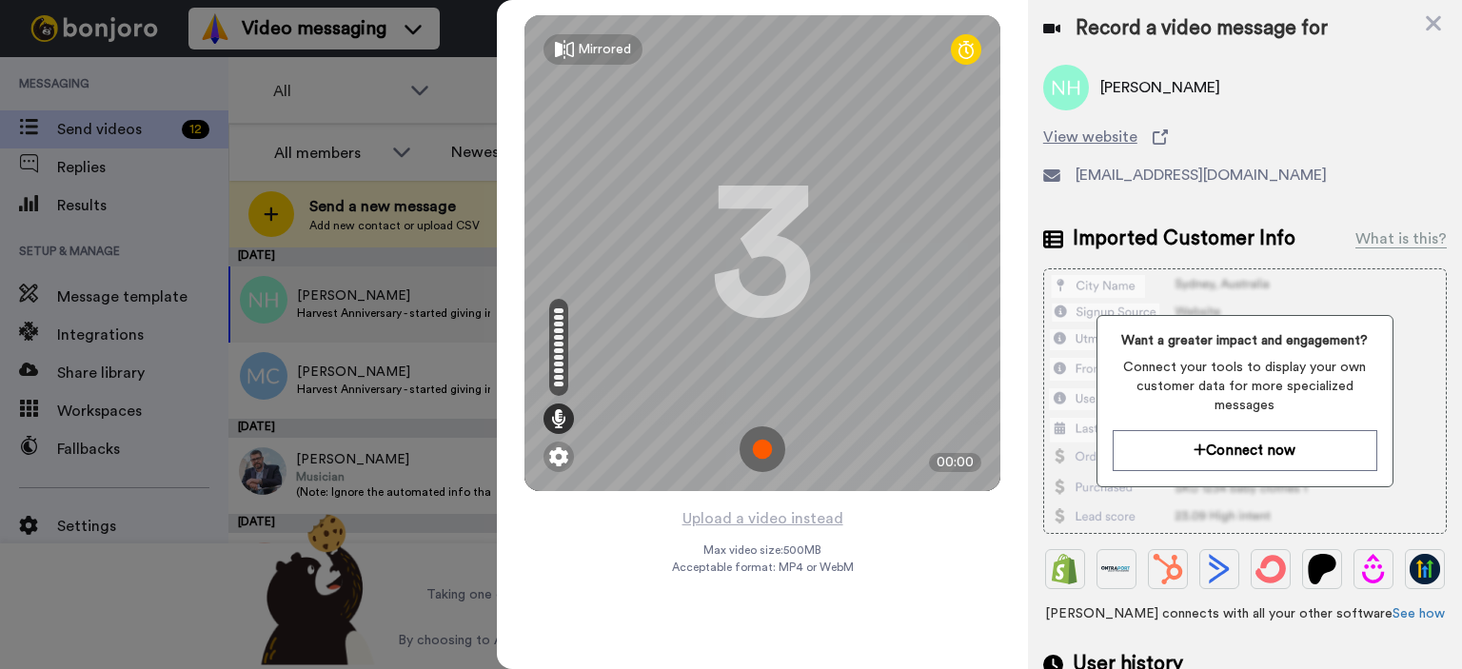
click at [768, 441] on img at bounding box center [762, 449] width 46 height 46
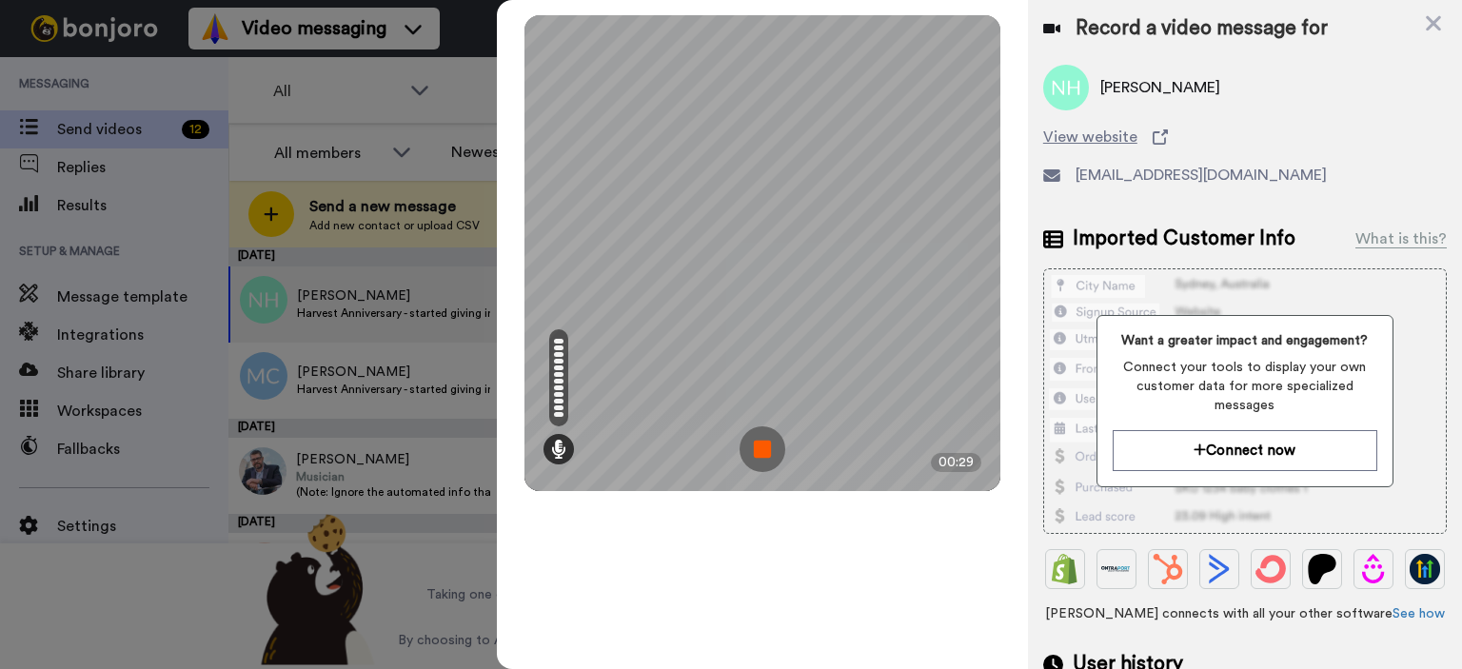
click at [758, 444] on img at bounding box center [762, 449] width 46 height 46
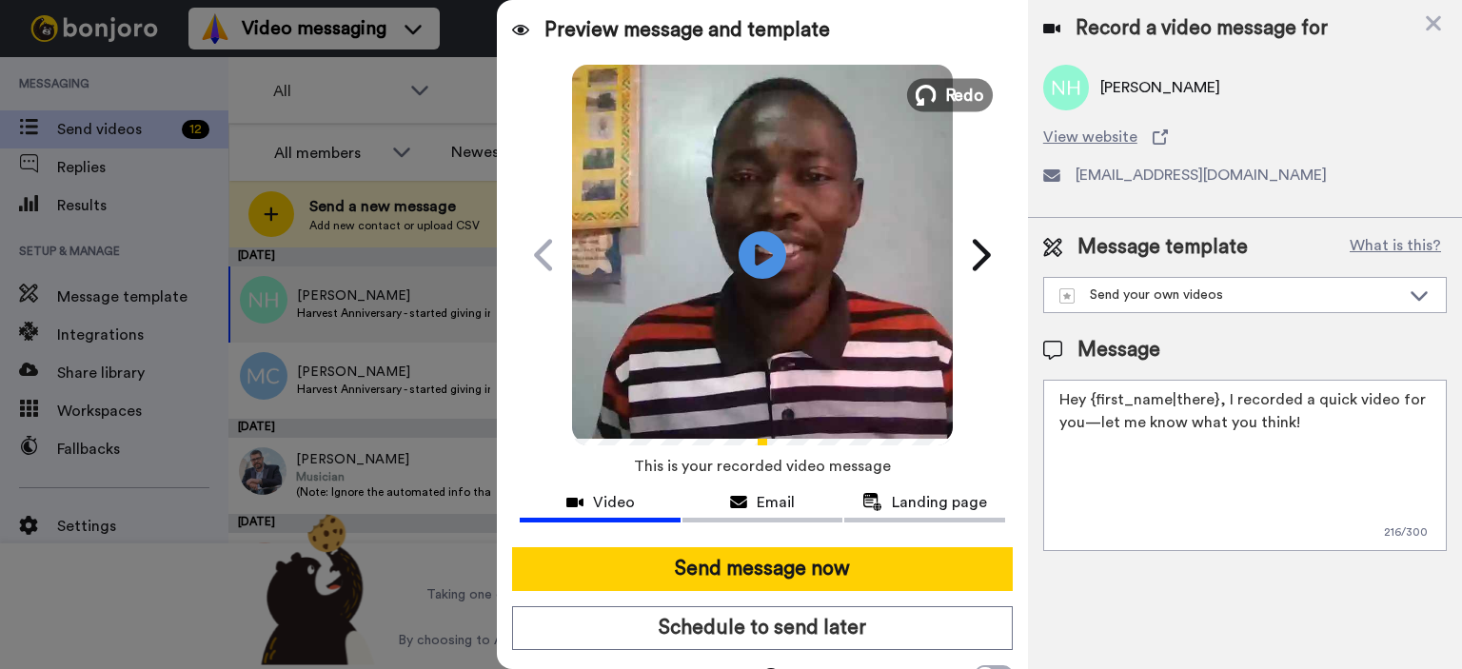
click at [929, 90] on icon at bounding box center [926, 95] width 21 height 21
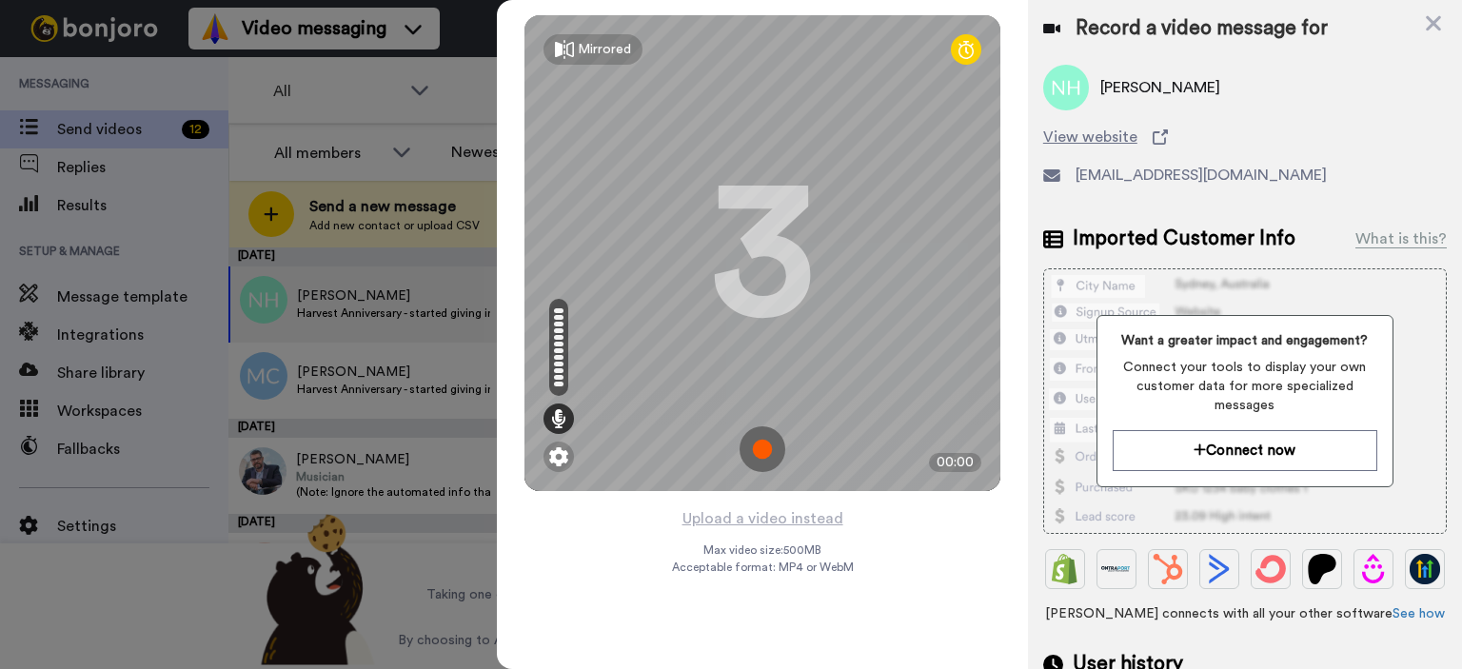
click at [770, 446] on img at bounding box center [762, 449] width 46 height 46
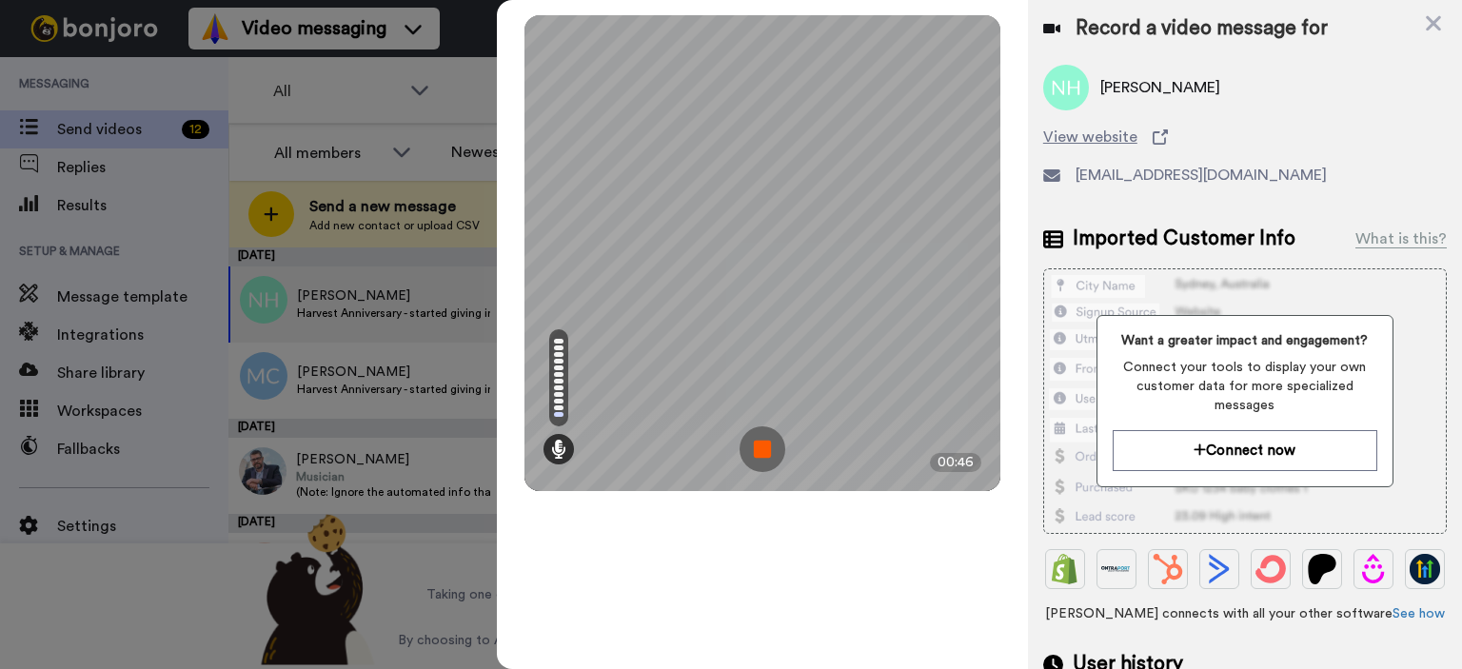
click at [754, 449] on img at bounding box center [762, 449] width 46 height 46
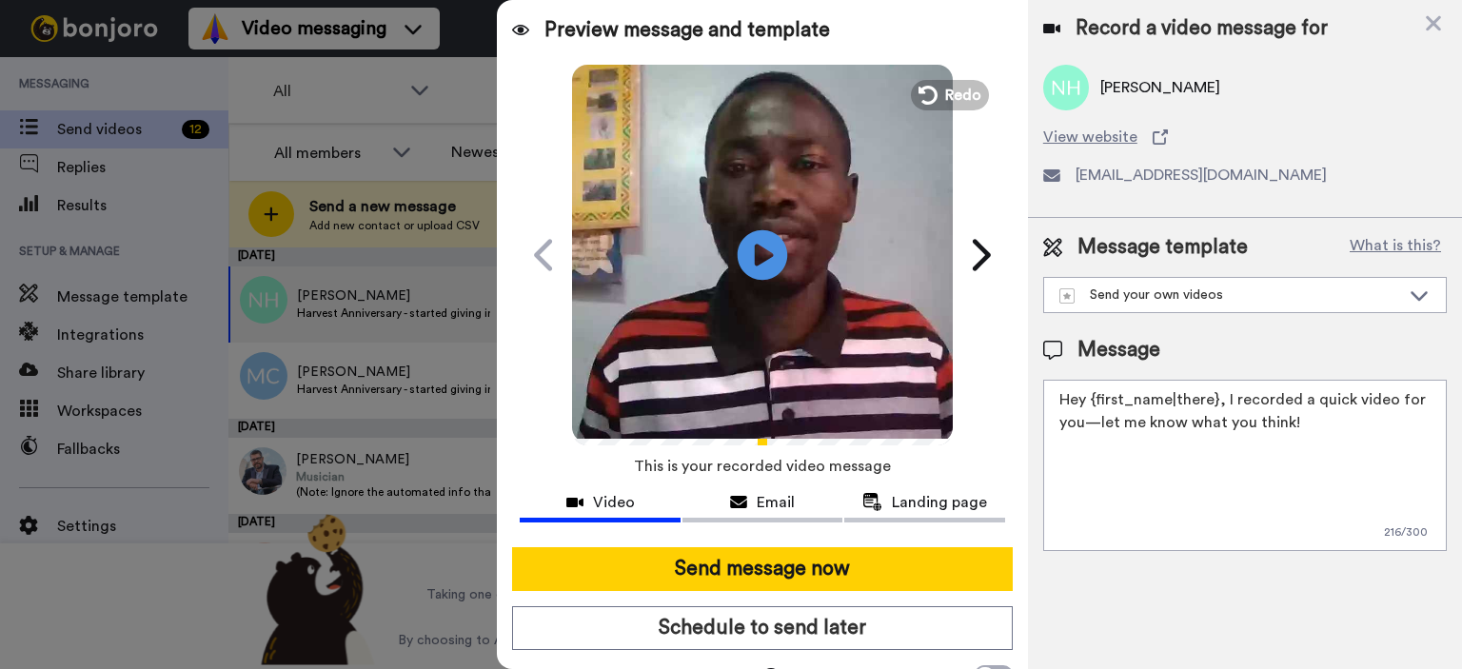
click at [751, 247] on icon "Play/Pause" at bounding box center [763, 254] width 50 height 90
click at [948, 95] on span "Redo" at bounding box center [965, 94] width 40 height 25
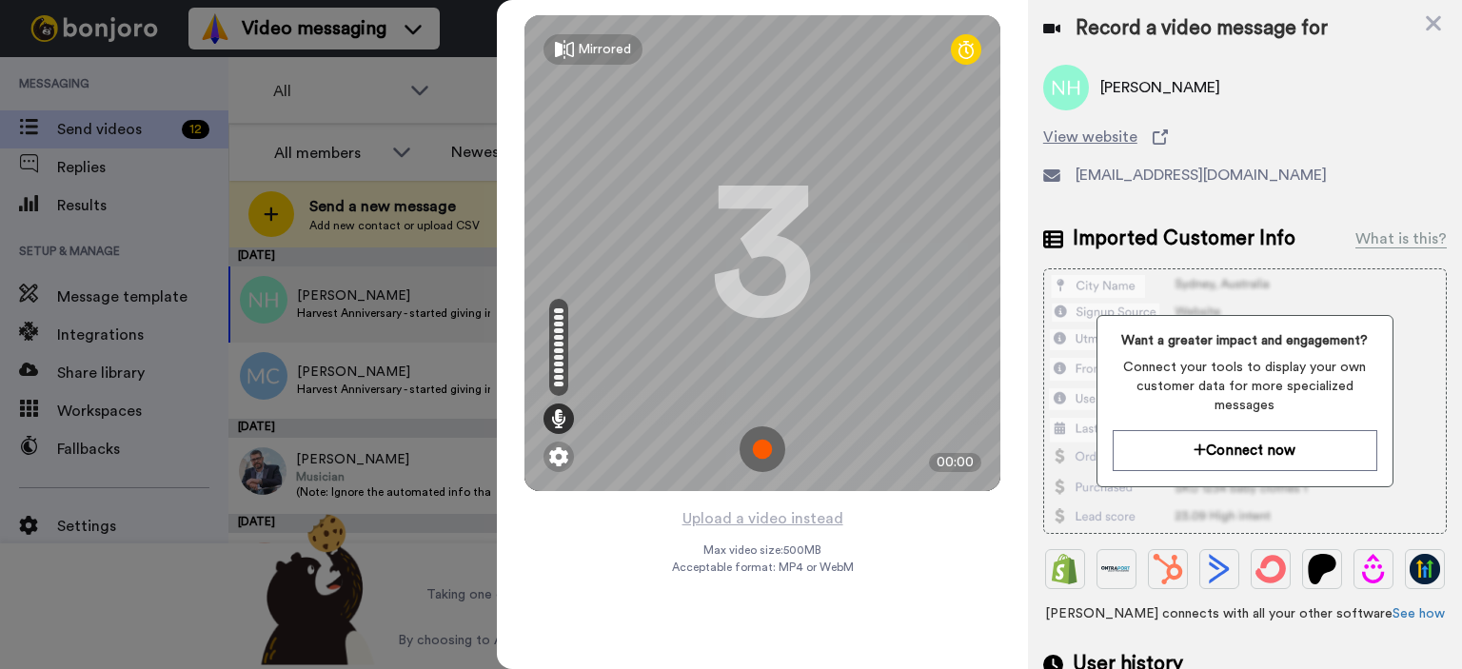
click at [766, 451] on img at bounding box center [762, 449] width 46 height 46
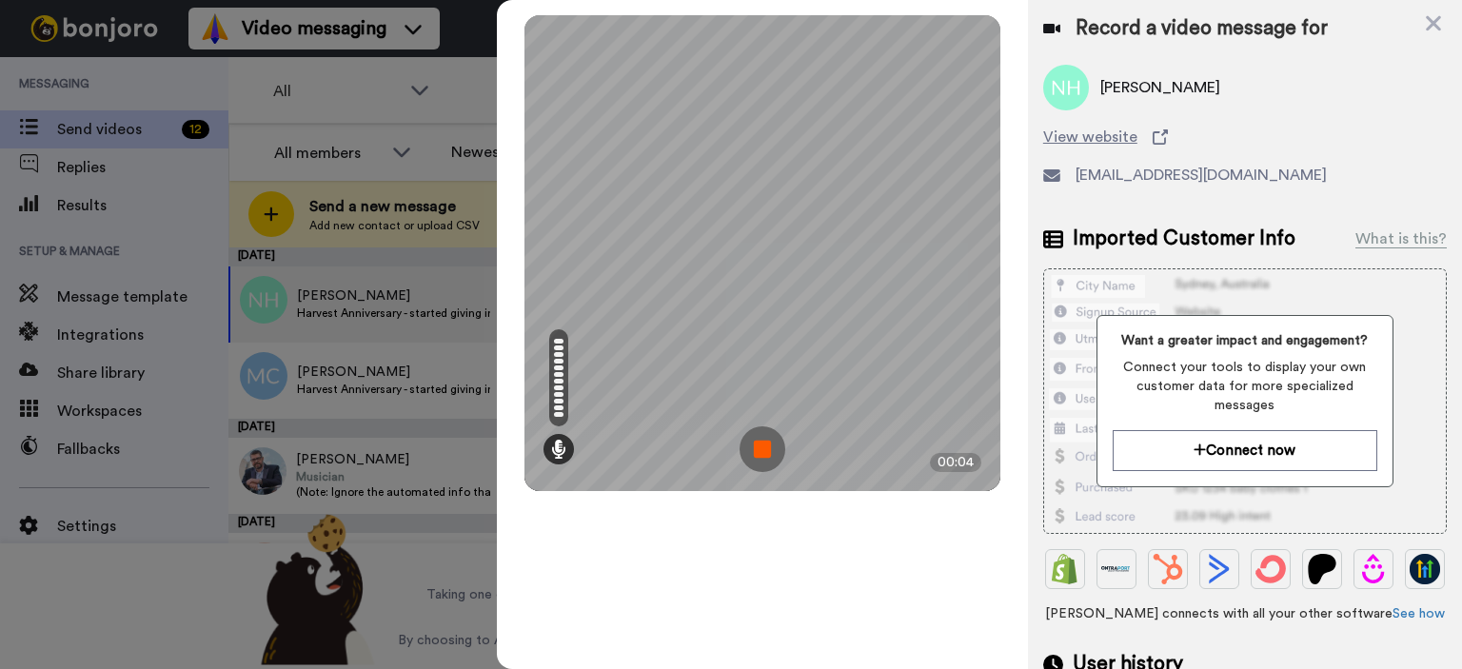
click at [762, 441] on img at bounding box center [762, 449] width 46 height 46
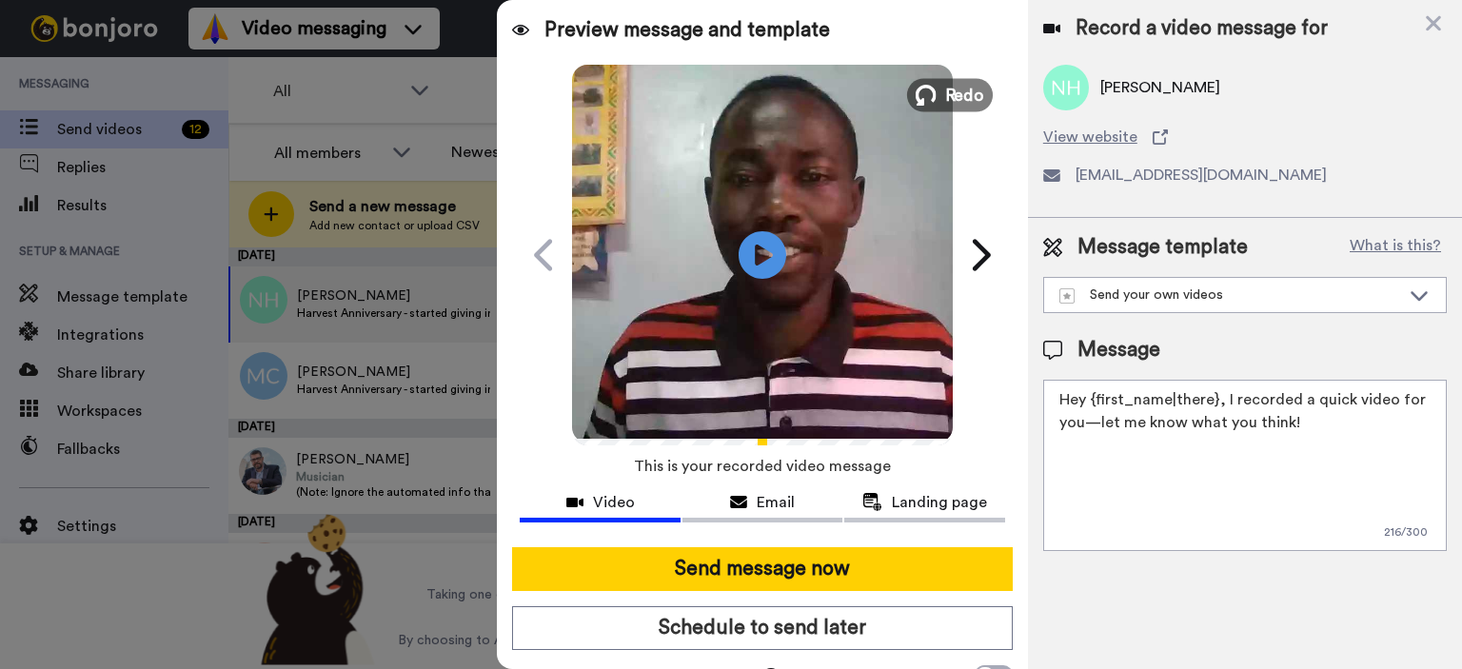
click at [937, 86] on button "Redo" at bounding box center [950, 94] width 86 height 33
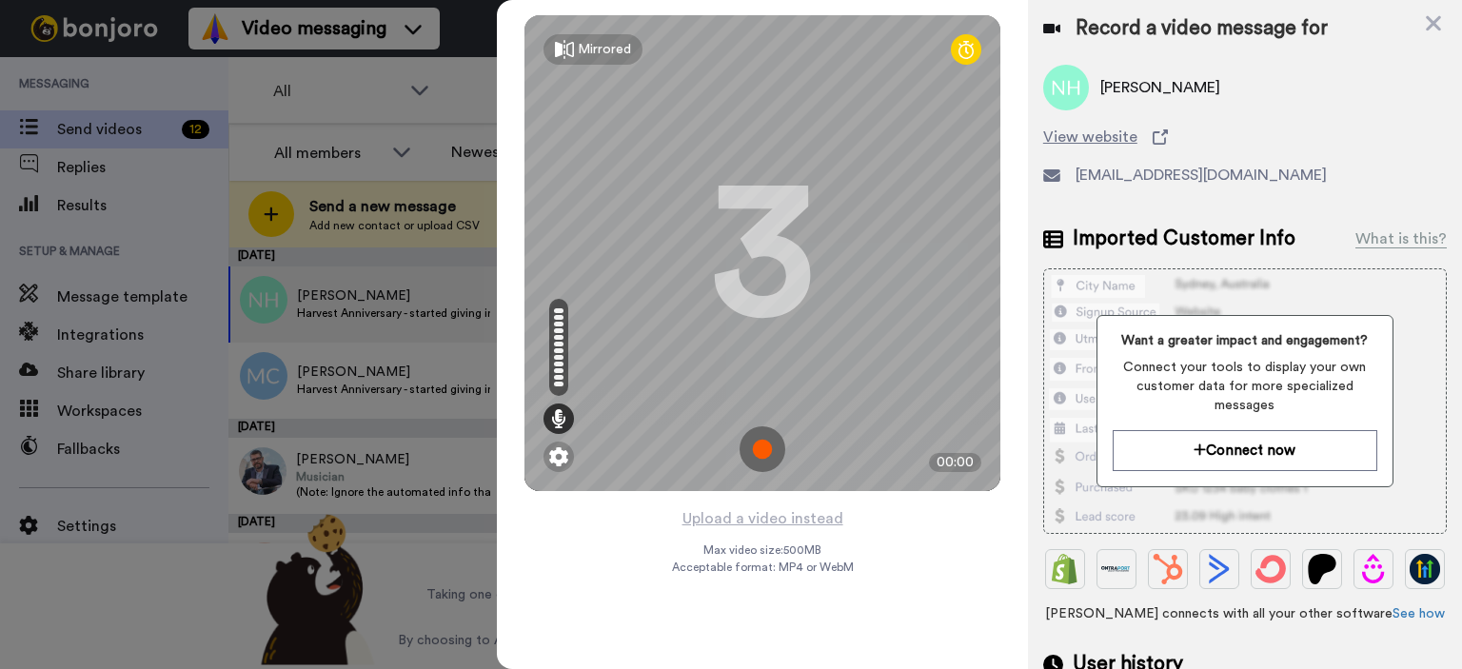
click at [762, 448] on img at bounding box center [762, 449] width 46 height 46
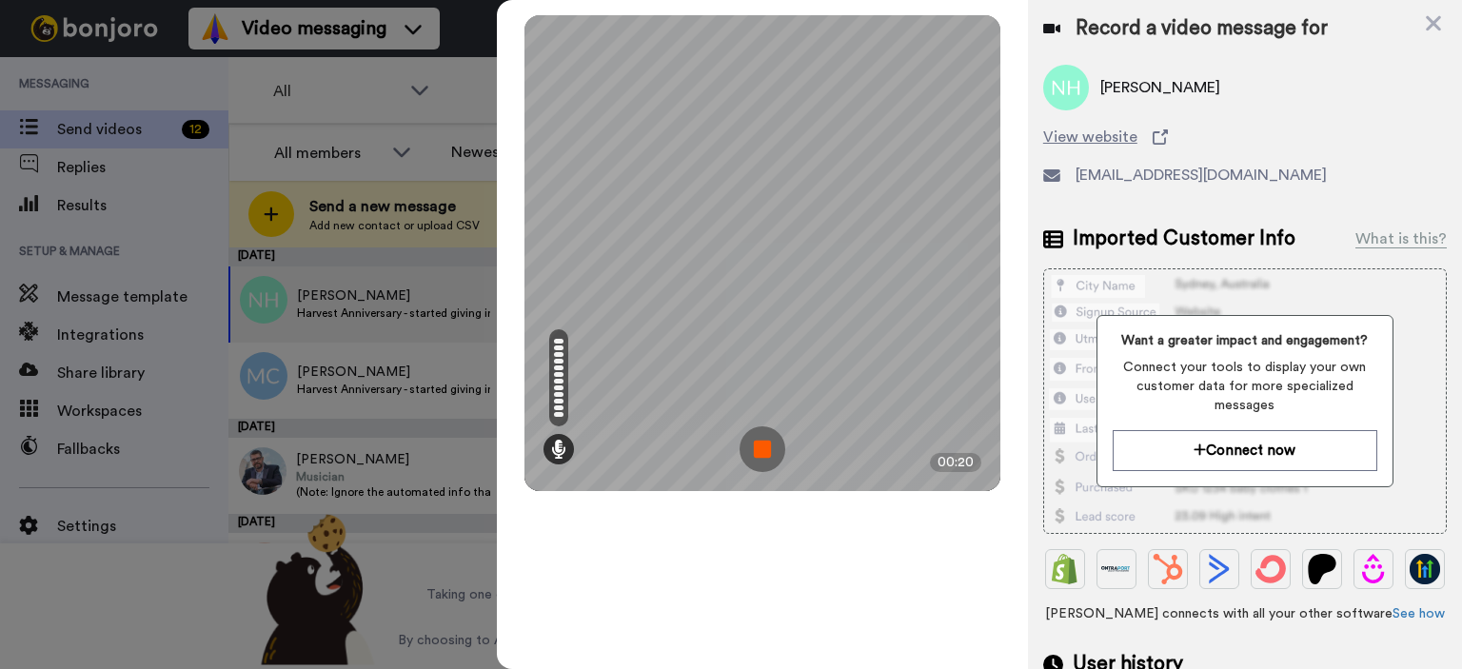
click at [769, 454] on img at bounding box center [762, 449] width 46 height 46
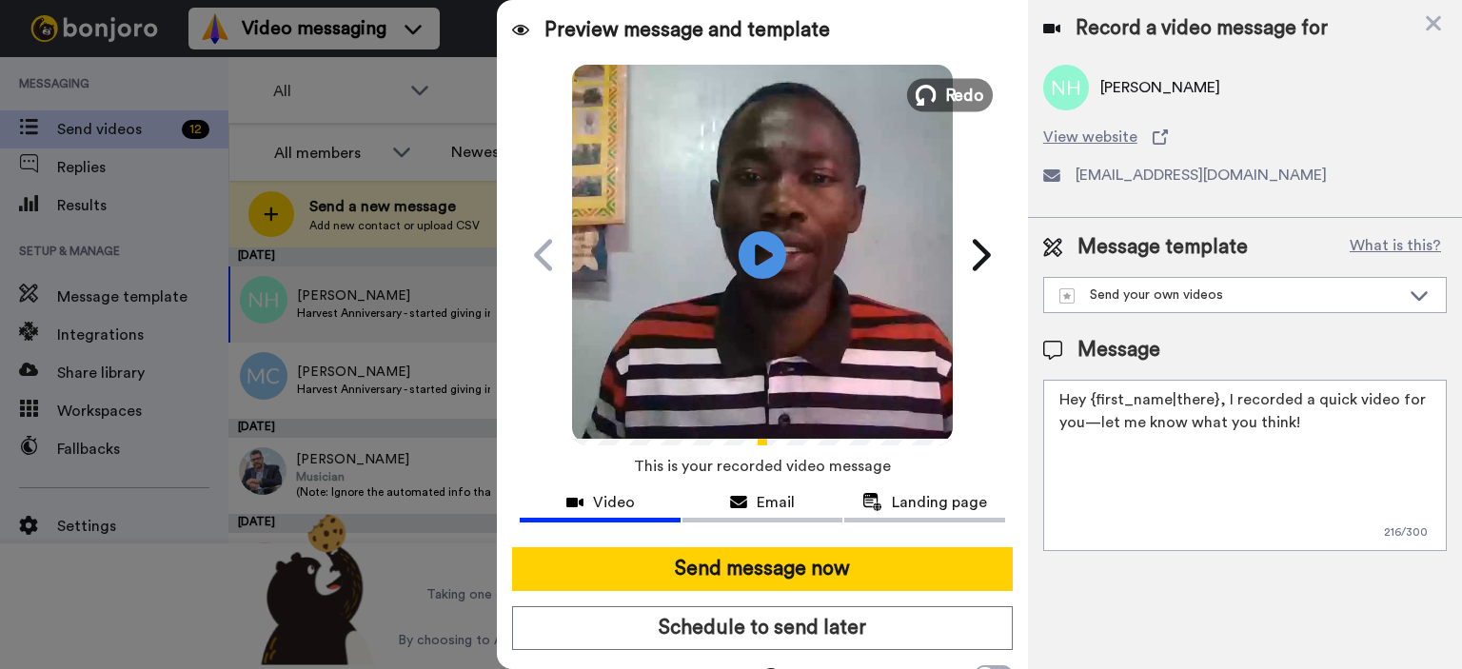
click at [929, 101] on icon at bounding box center [926, 95] width 21 height 21
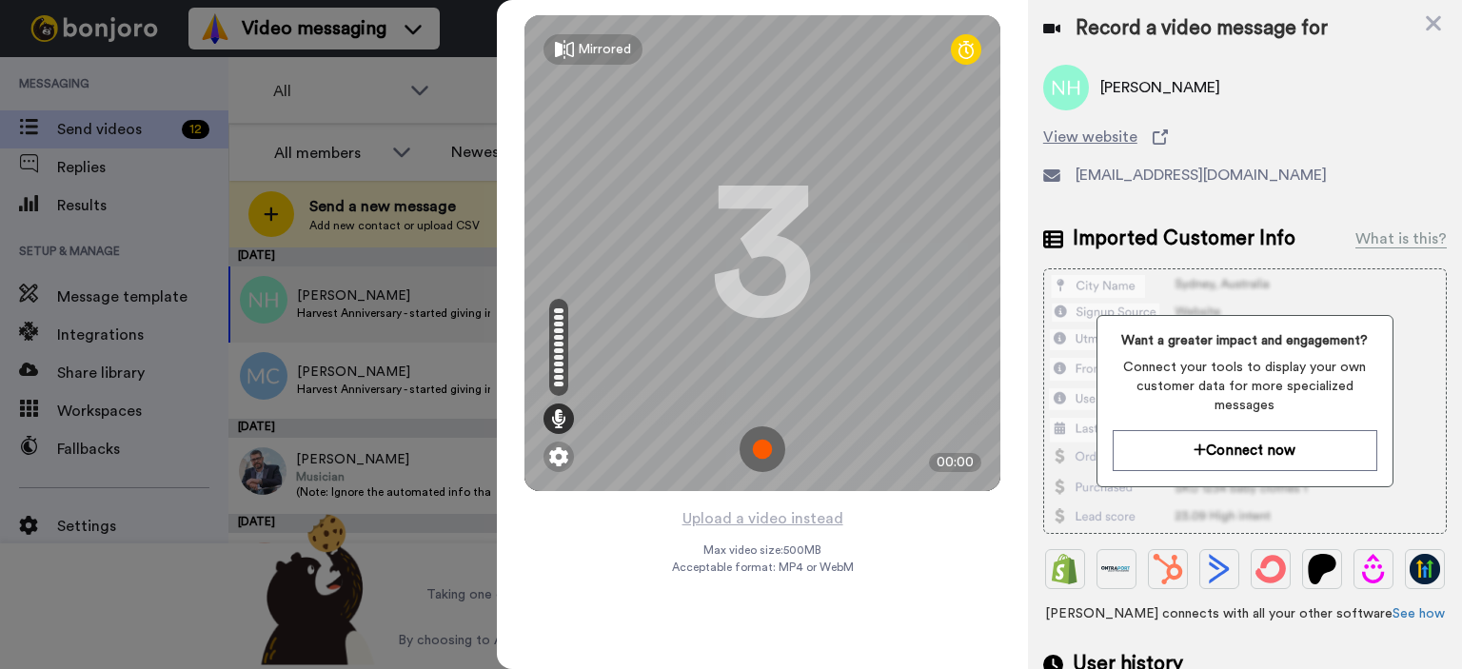
click at [759, 453] on img at bounding box center [762, 449] width 46 height 46
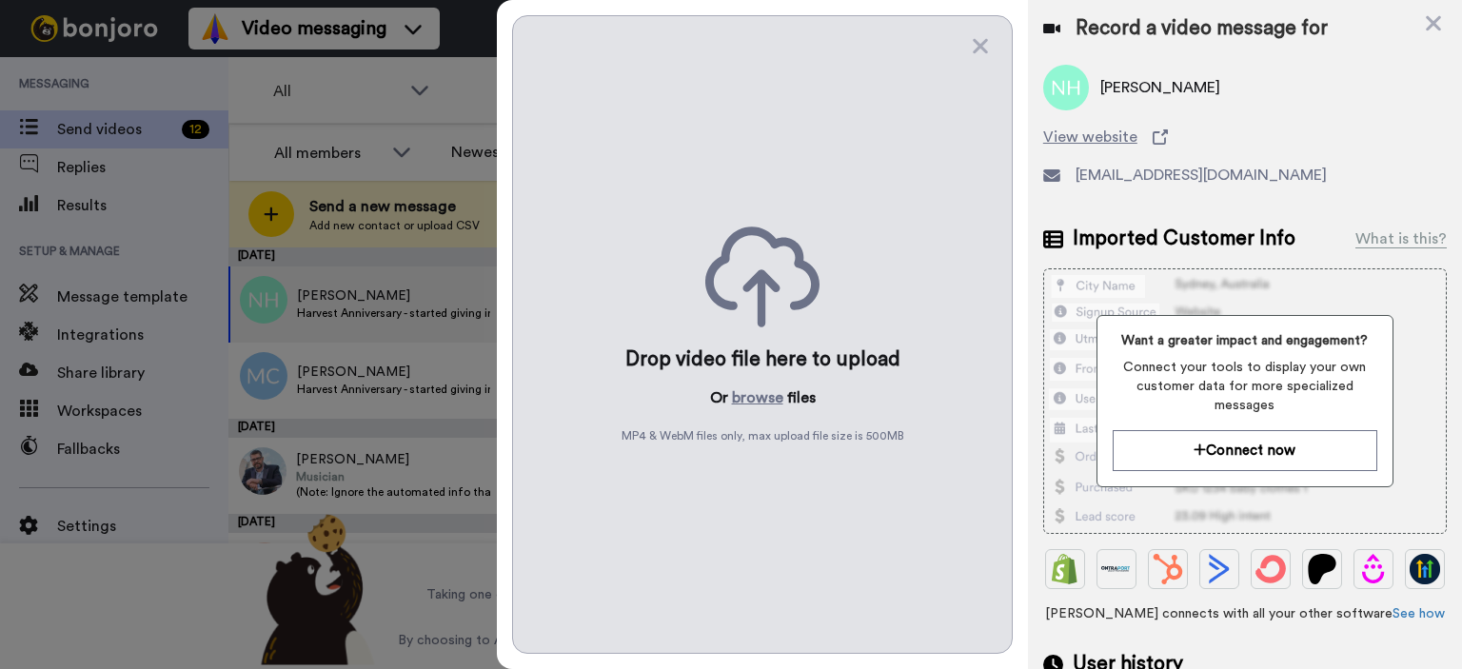
click at [327, 33] on div at bounding box center [731, 334] width 1462 height 669
click at [975, 41] on icon at bounding box center [980, 46] width 15 height 15
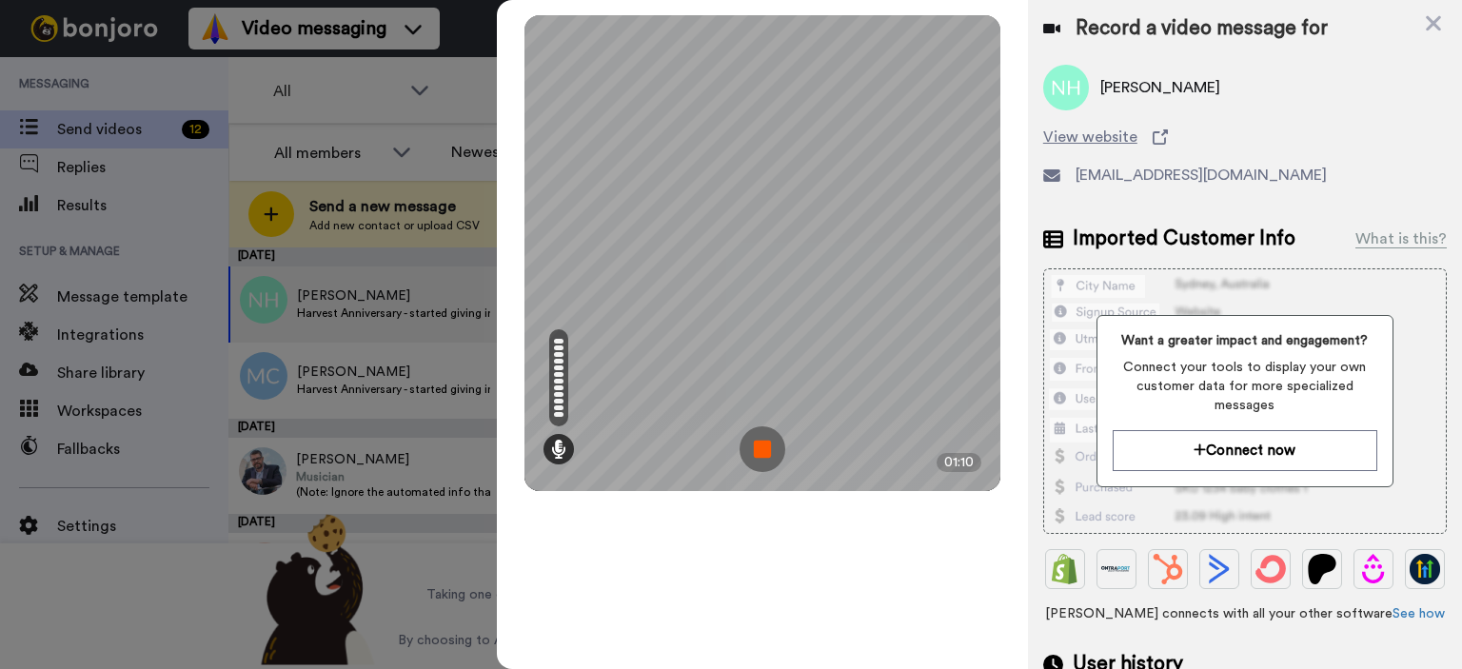
click at [759, 445] on img at bounding box center [762, 449] width 46 height 46
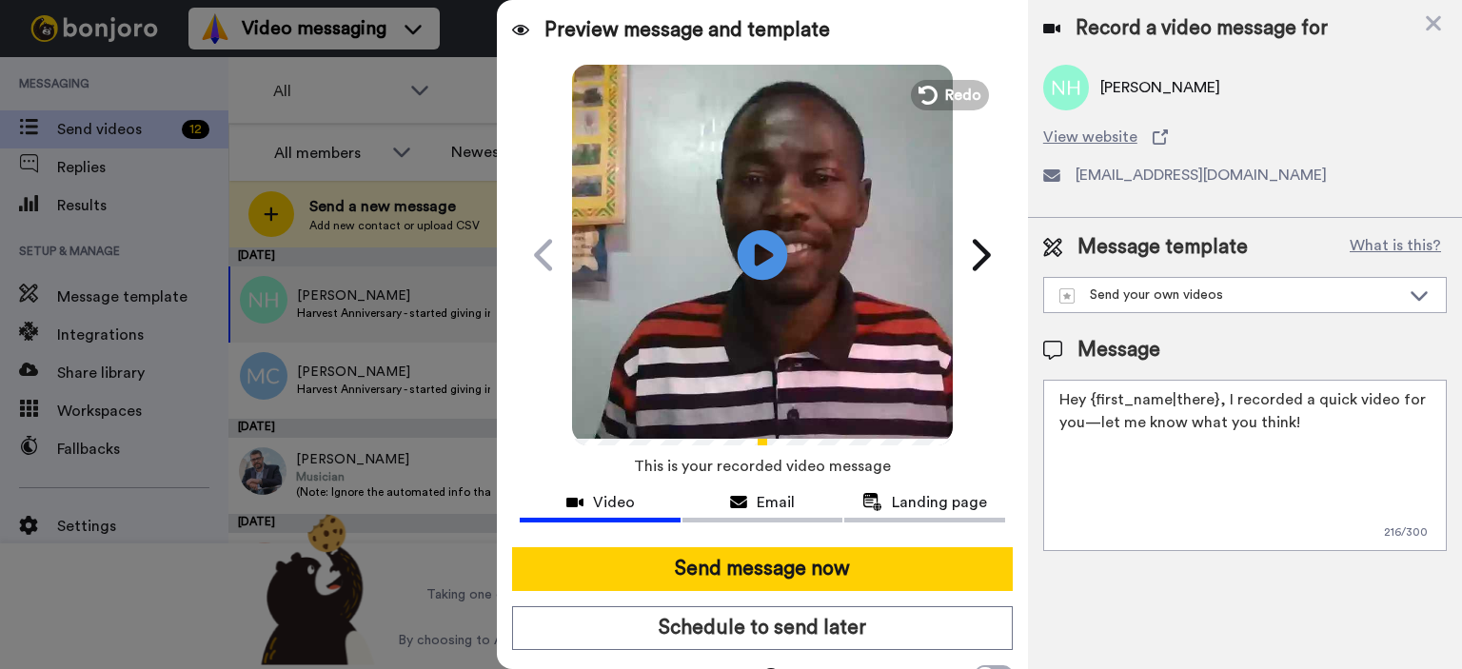
click at [750, 246] on icon "Play/Pause" at bounding box center [763, 254] width 50 height 90
click at [933, 102] on button "Redo" at bounding box center [950, 94] width 86 height 33
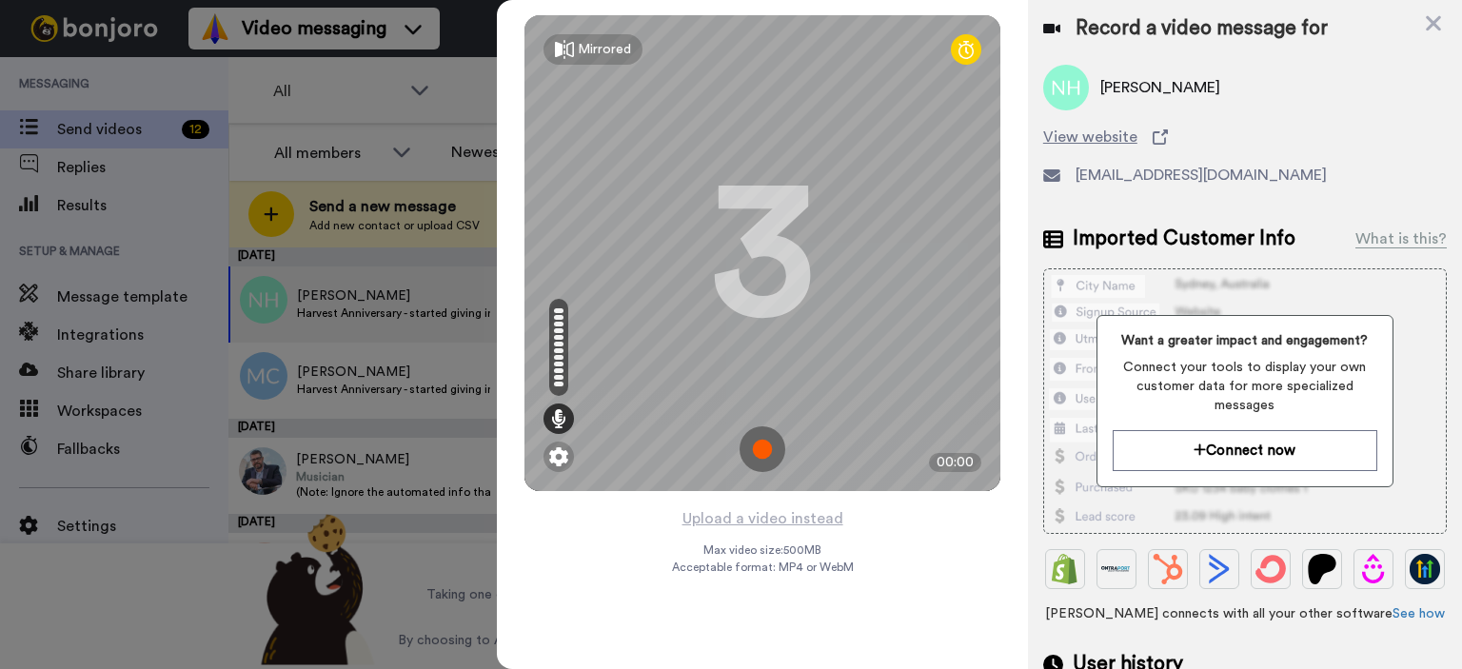
click at [758, 445] on img at bounding box center [762, 449] width 46 height 46
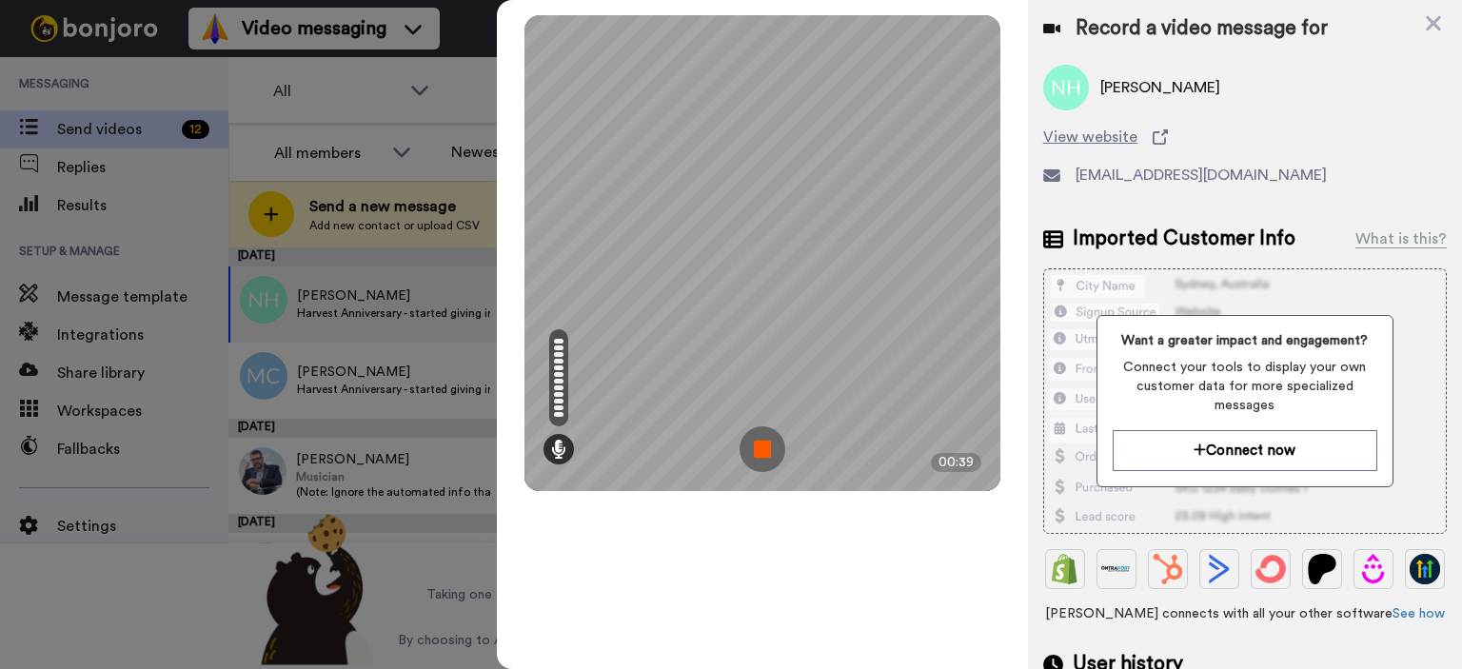
click at [759, 451] on img at bounding box center [762, 449] width 46 height 46
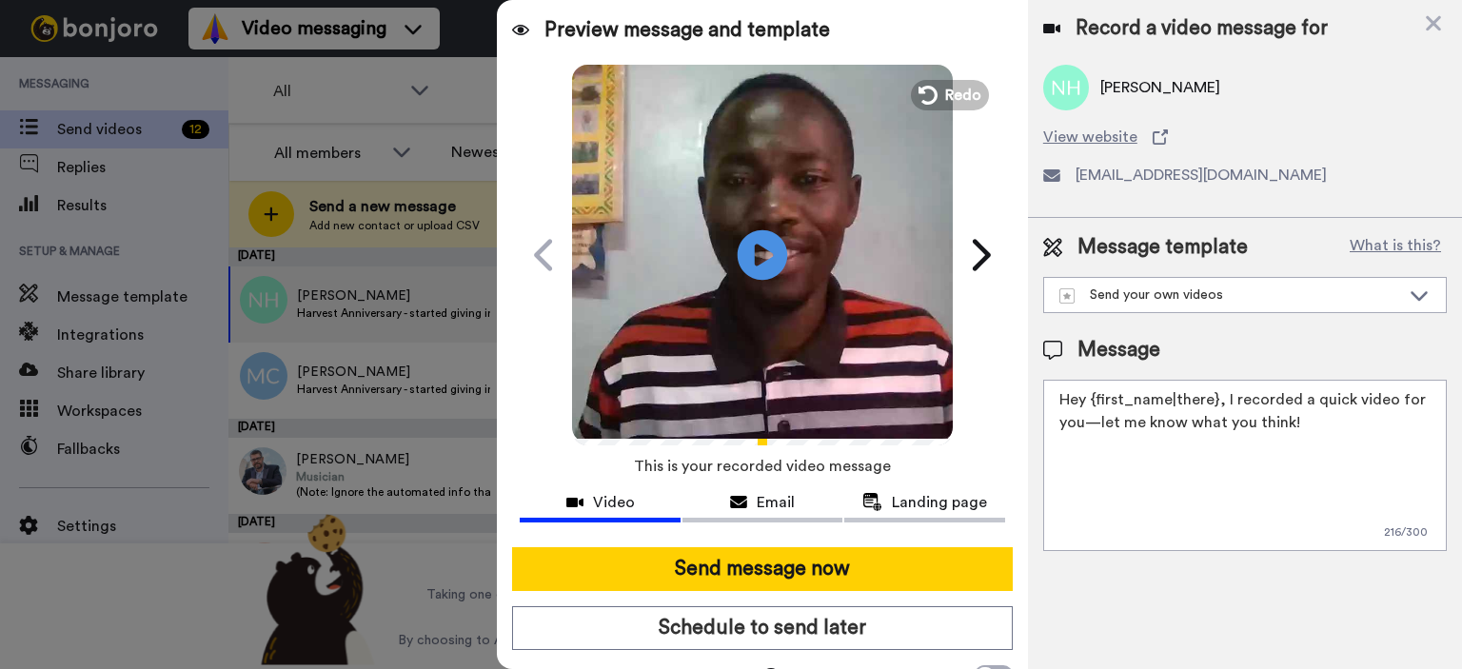
click at [757, 248] on icon "Play/Pause" at bounding box center [763, 254] width 50 height 90
click at [946, 96] on span "Redo" at bounding box center [965, 94] width 40 height 25
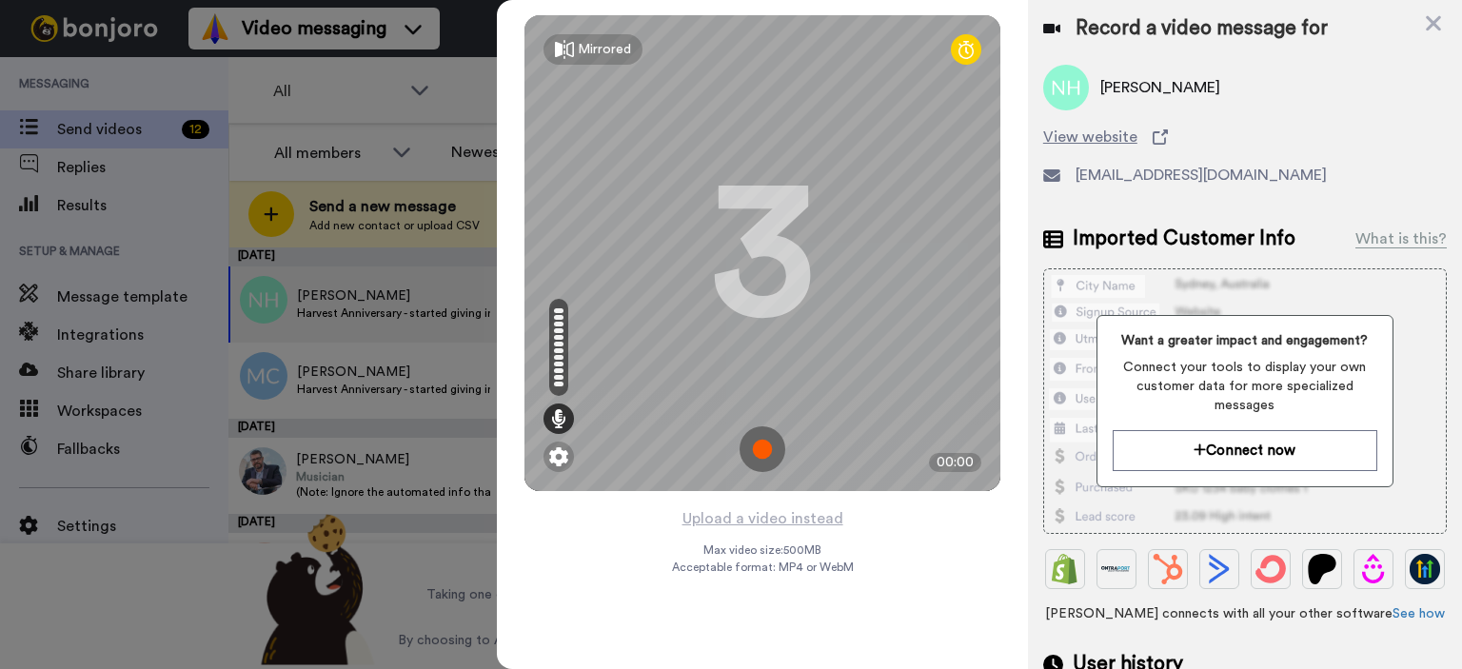
click at [760, 449] on img at bounding box center [762, 449] width 46 height 46
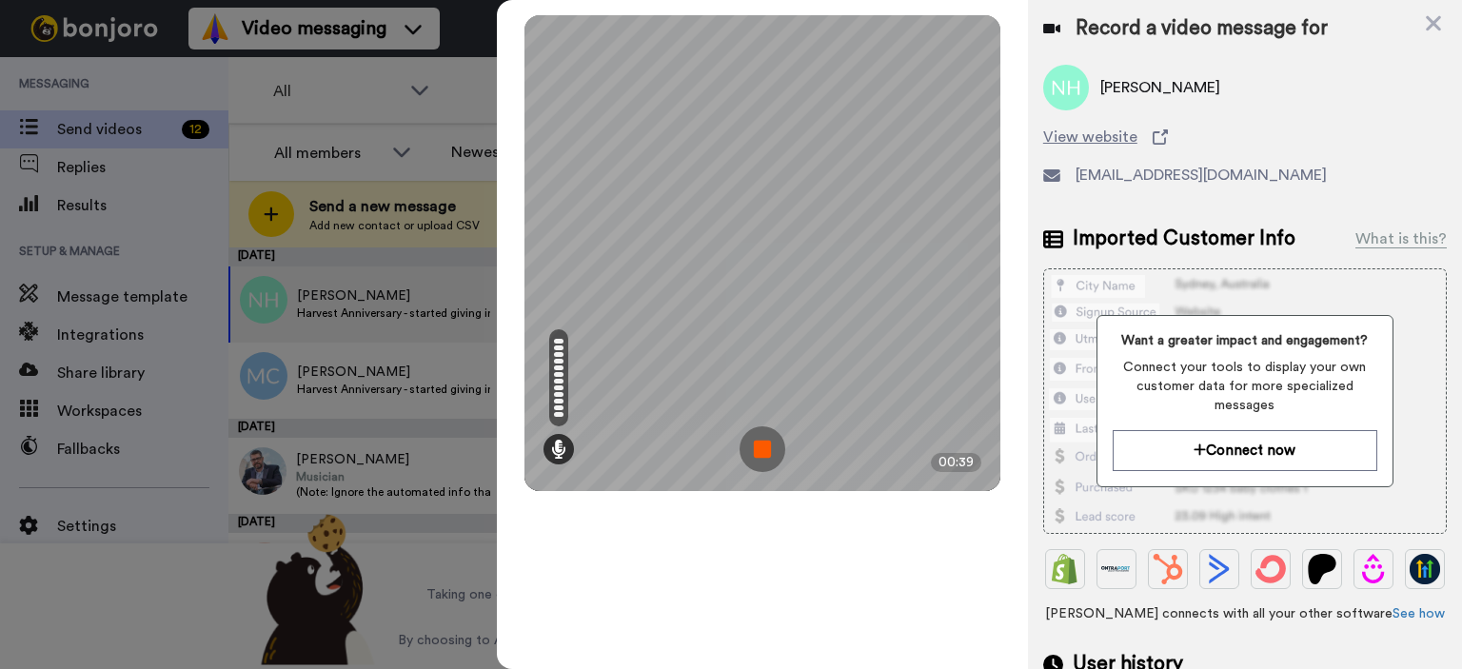
click at [770, 452] on img at bounding box center [762, 449] width 46 height 46
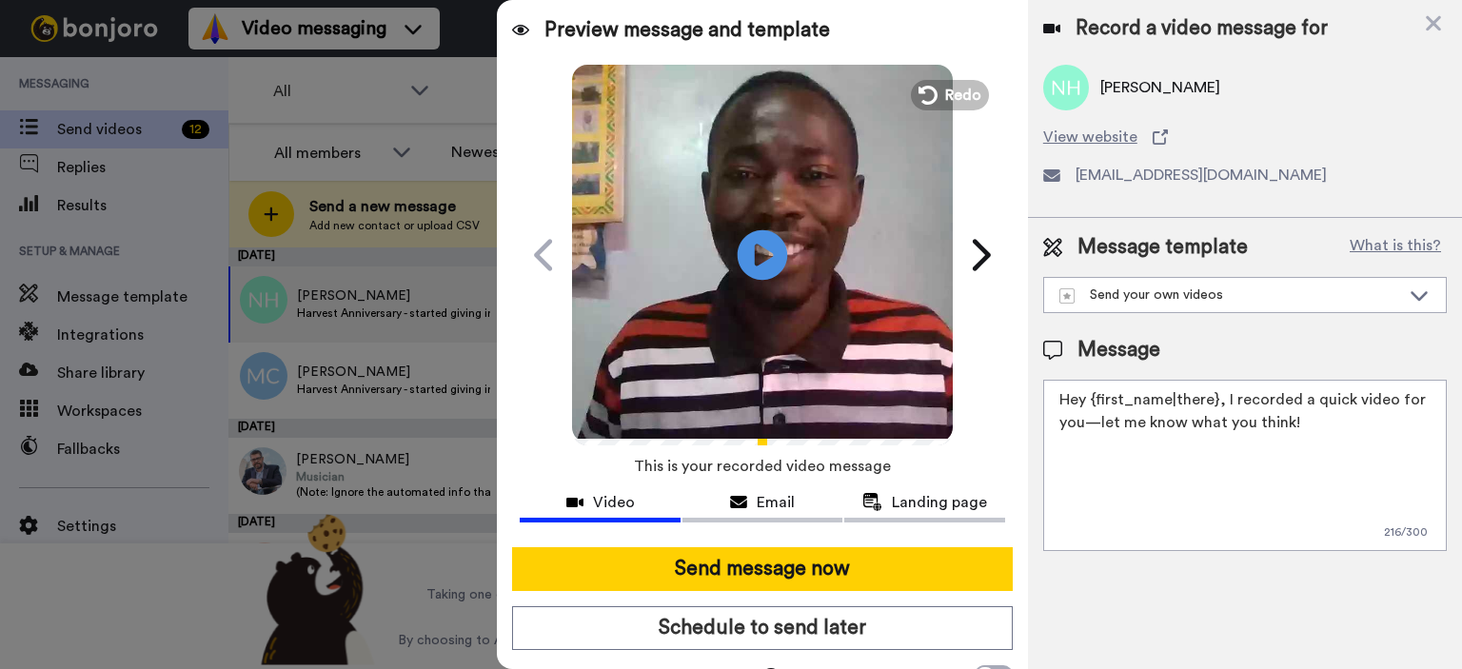
click at [753, 258] on icon "Play/Pause" at bounding box center [763, 254] width 50 height 90
click at [759, 268] on icon at bounding box center [763, 254] width 50 height 50
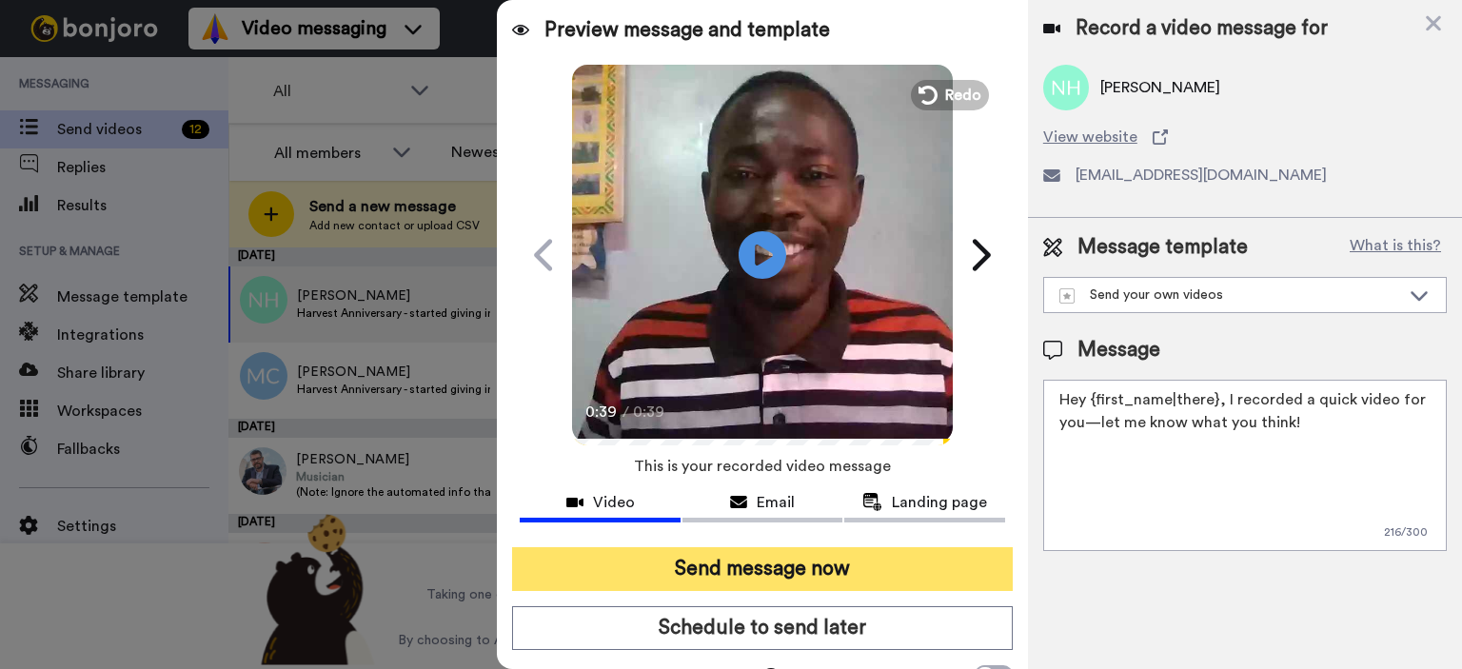
click at [716, 562] on button "Send message now" at bounding box center [762, 569] width 501 height 44
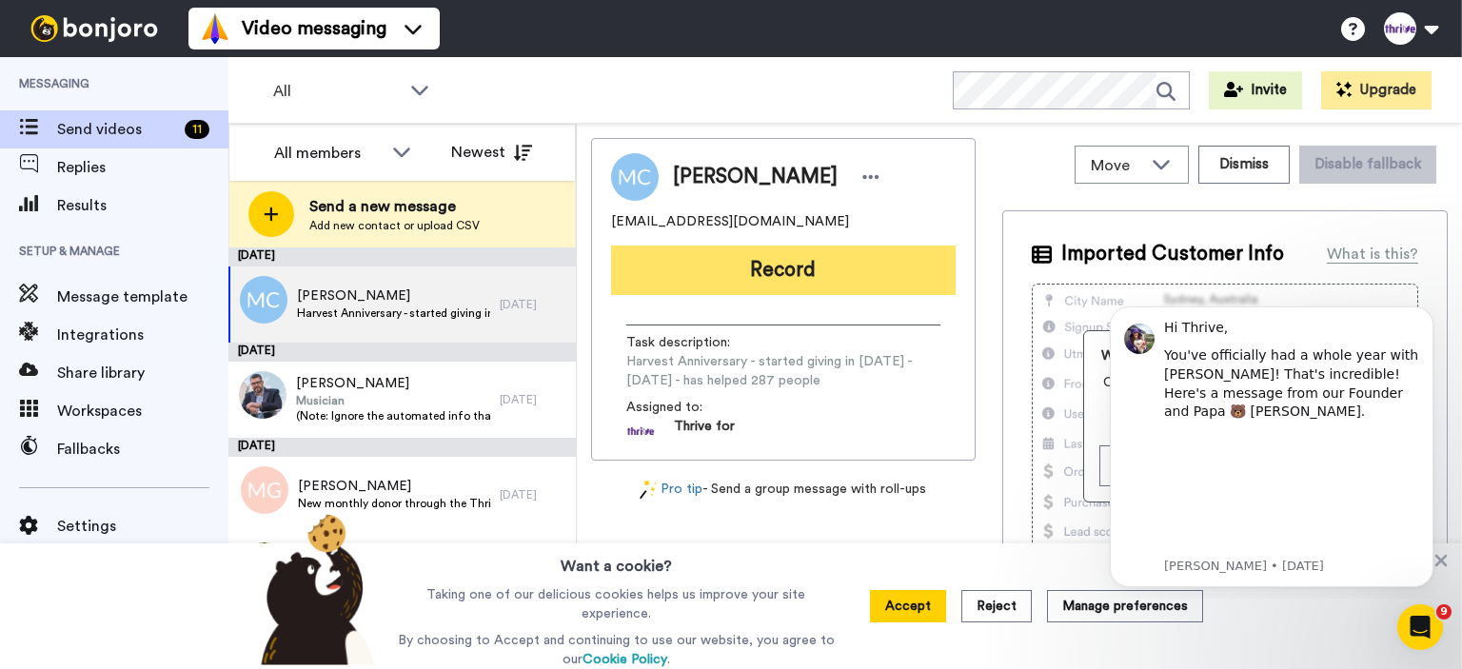
click at [794, 269] on button "Record" at bounding box center [783, 270] width 345 height 49
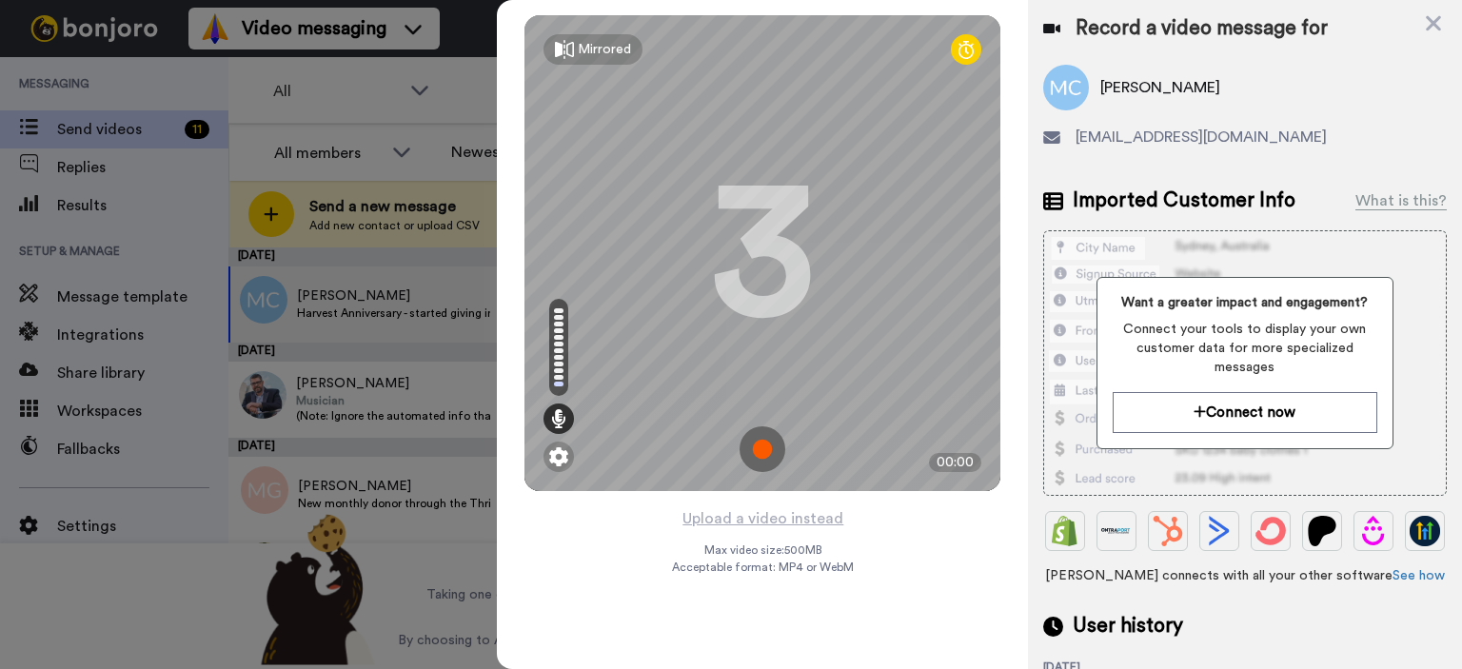
click at [759, 448] on img at bounding box center [762, 449] width 46 height 46
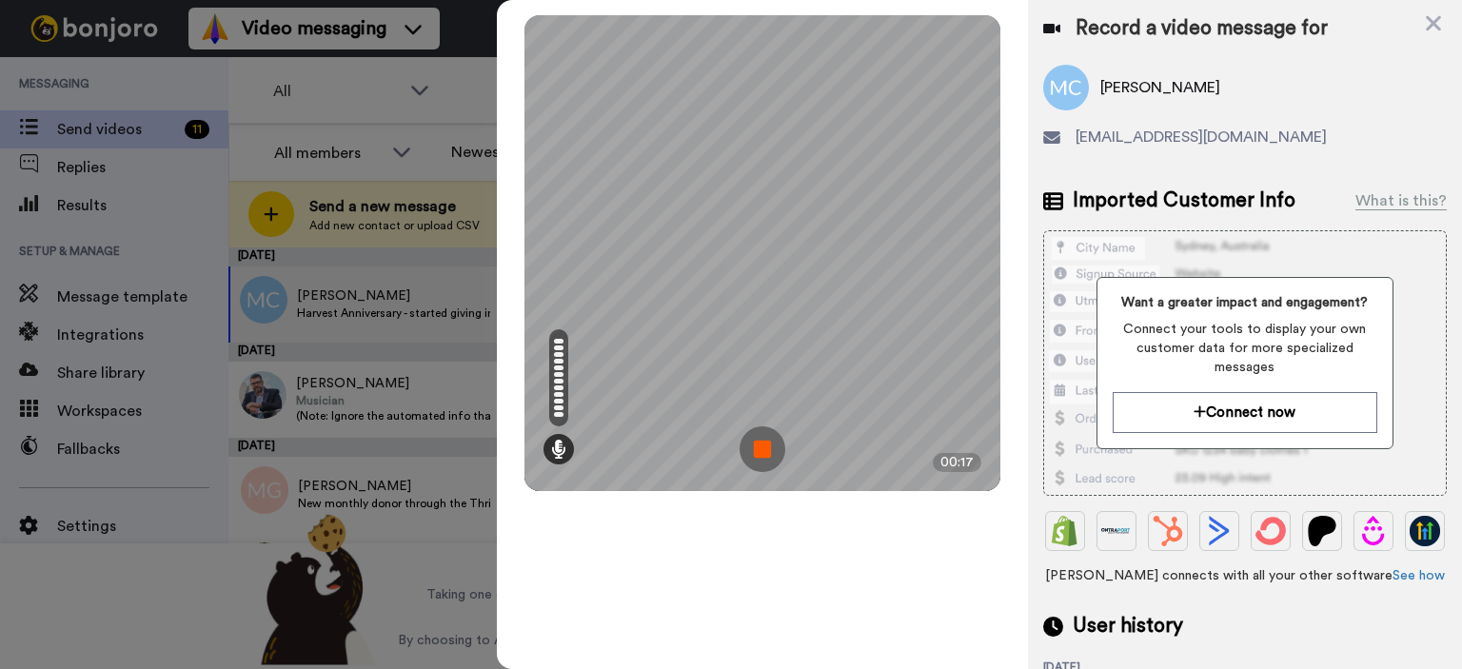
click at [752, 453] on img at bounding box center [762, 449] width 46 height 46
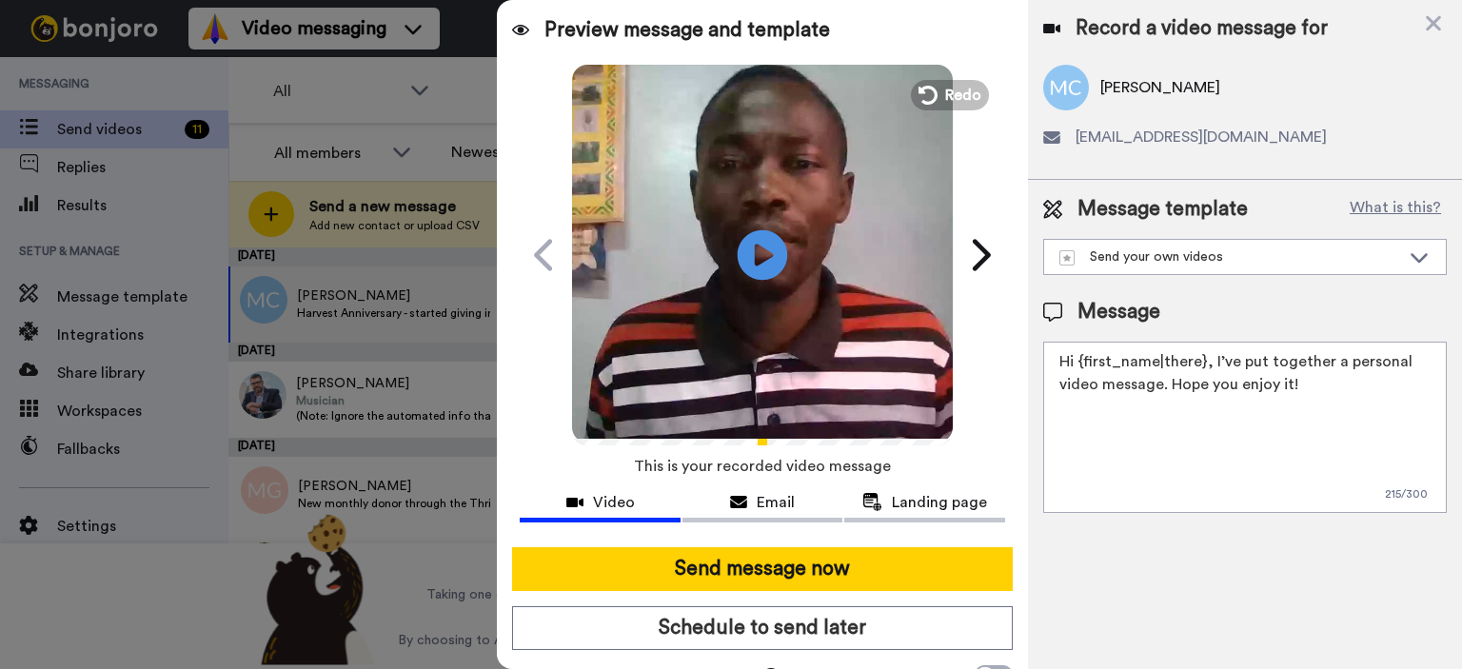
click at [760, 248] on icon at bounding box center [763, 254] width 50 height 50
click at [932, 101] on button "Redo" at bounding box center [950, 94] width 86 height 33
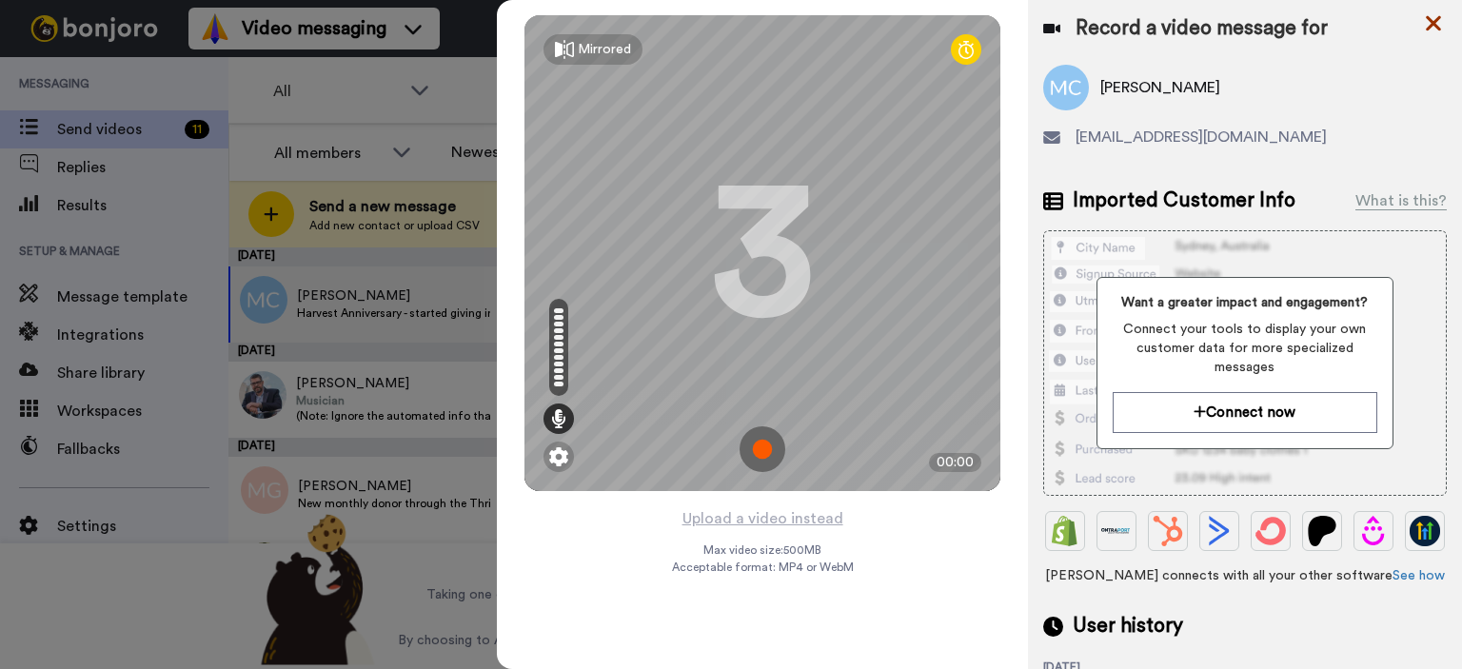
click at [1429, 18] on icon at bounding box center [1433, 23] width 15 height 15
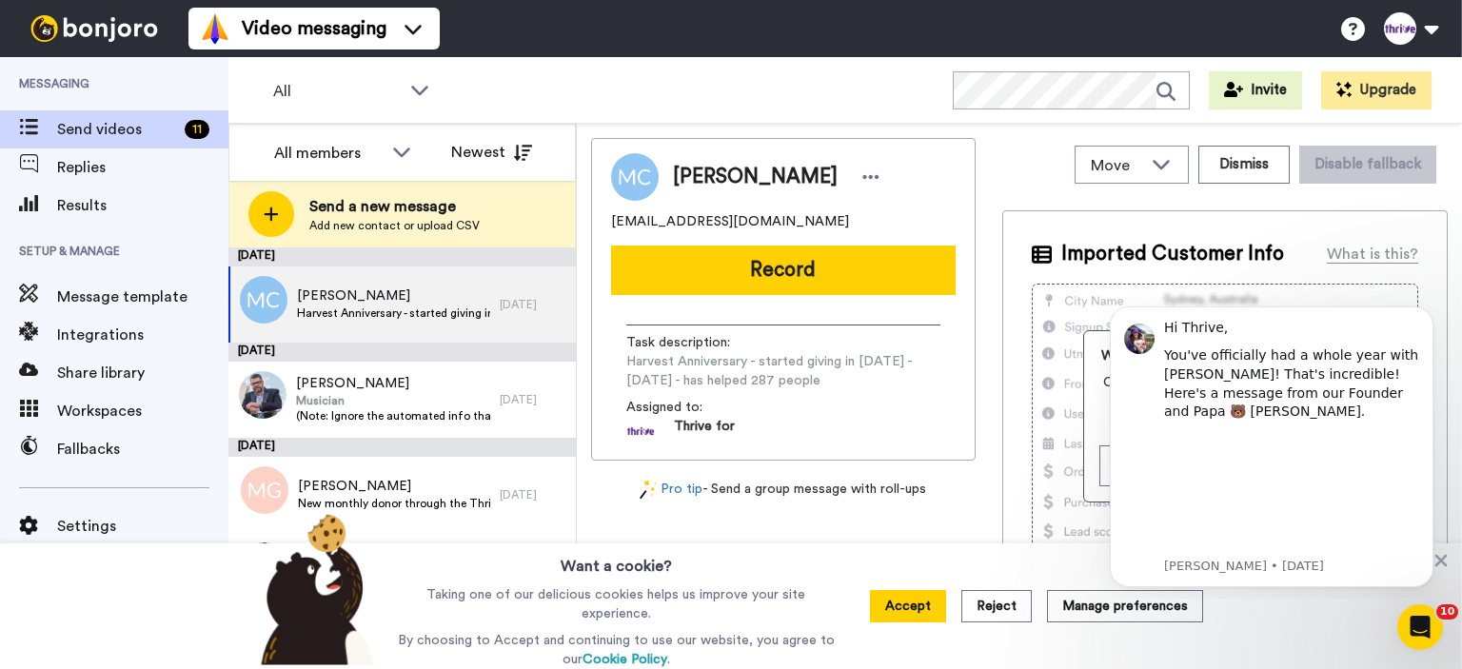
drag, startPoint x: 0, startPoint y: 56, endPoint x: 771, endPoint y: 274, distance: 801.1
click at [771, 274] on button "Record" at bounding box center [783, 270] width 345 height 49
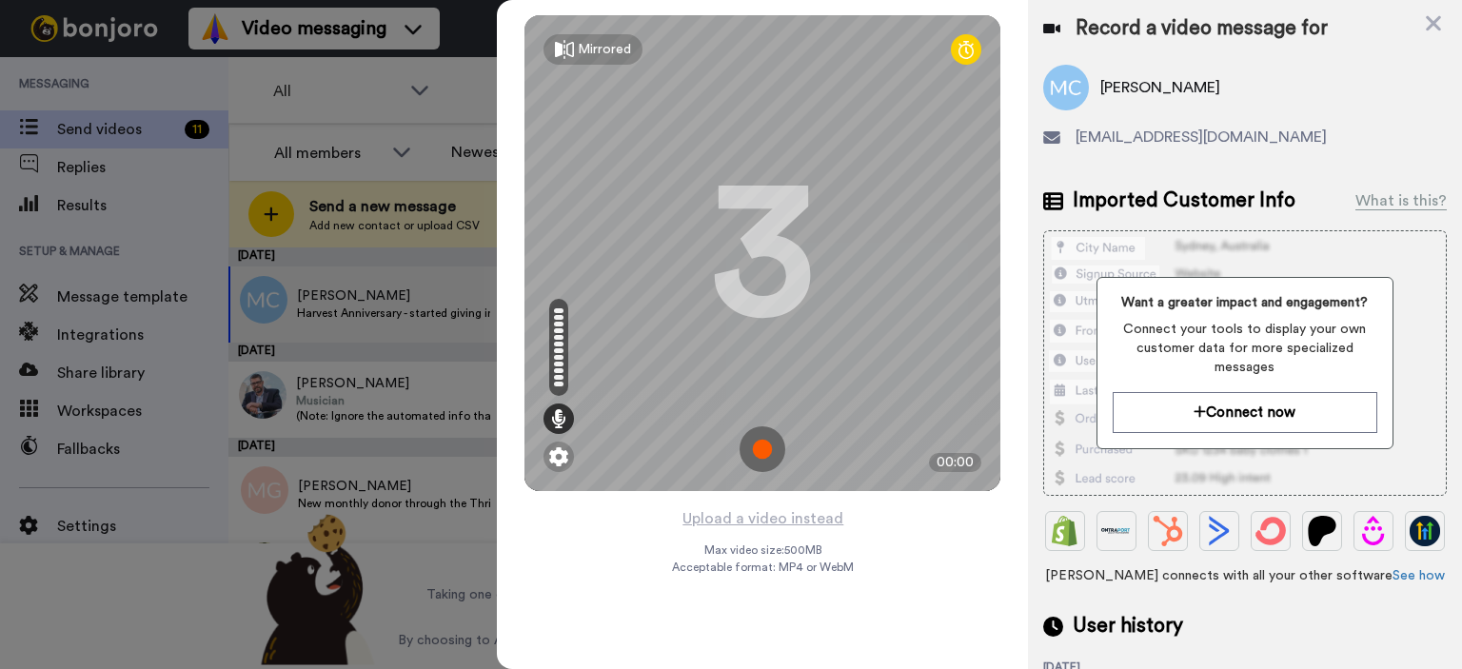
click at [765, 449] on img at bounding box center [762, 449] width 46 height 46
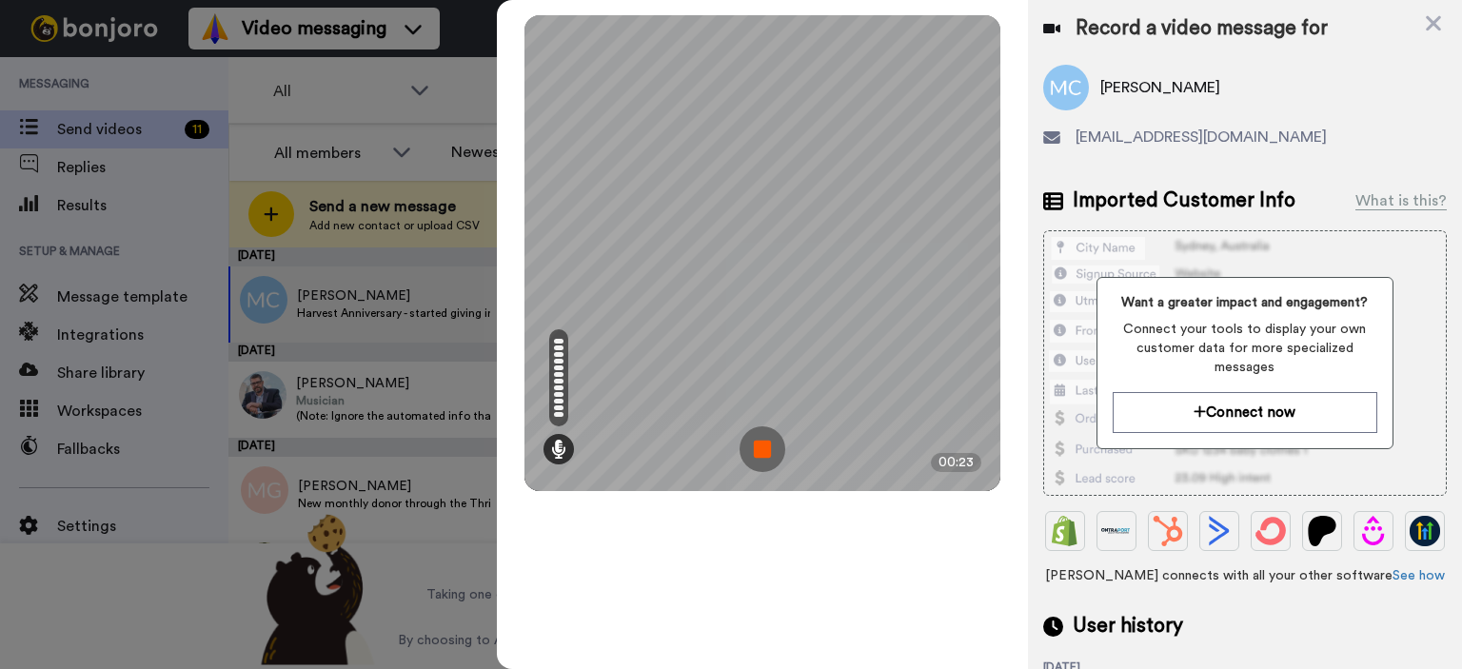
click at [778, 451] on img at bounding box center [762, 449] width 46 height 46
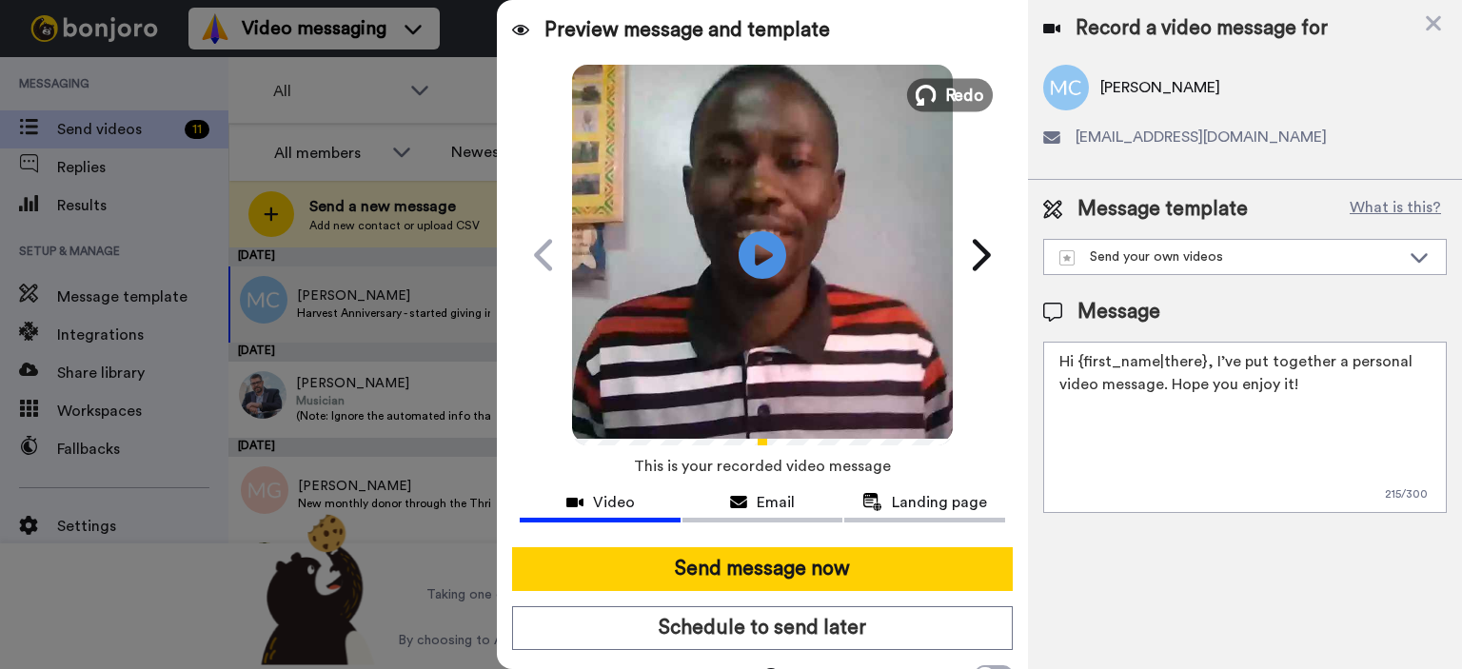
click at [932, 87] on button "Redo" at bounding box center [950, 94] width 86 height 33
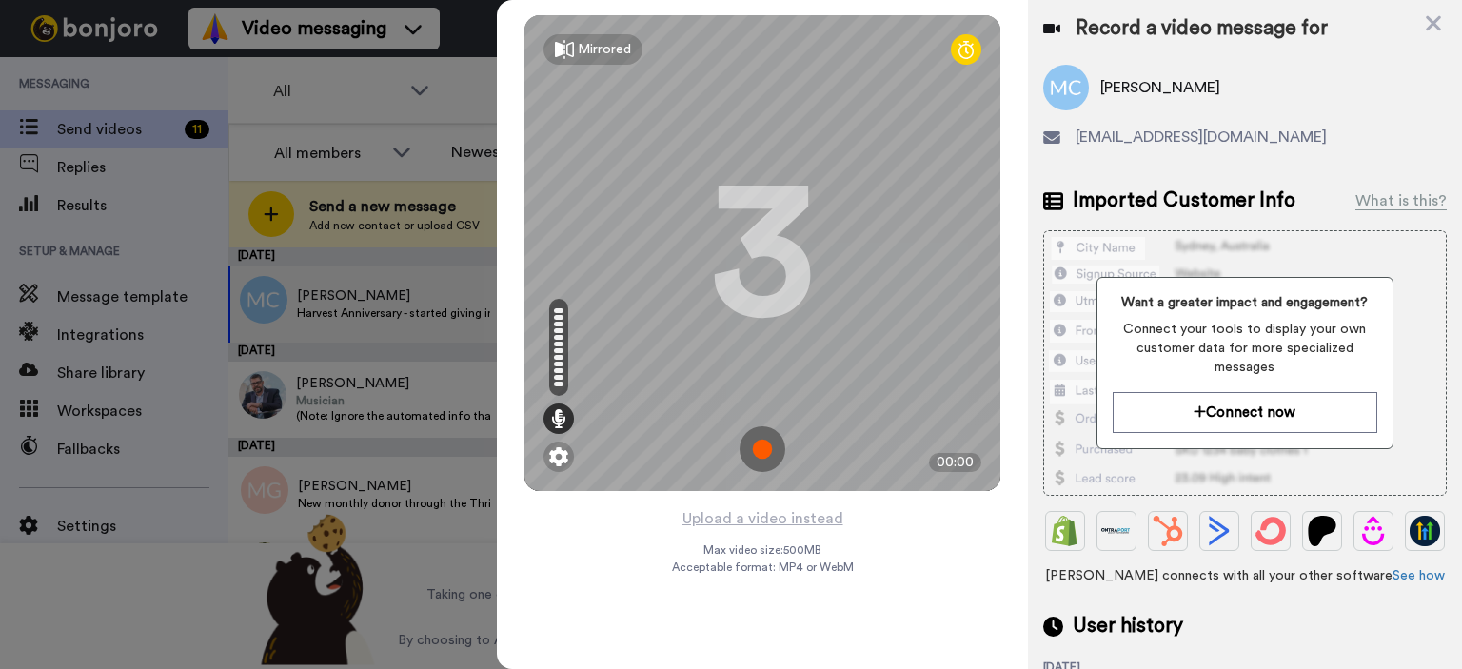
click at [756, 442] on img at bounding box center [762, 449] width 46 height 46
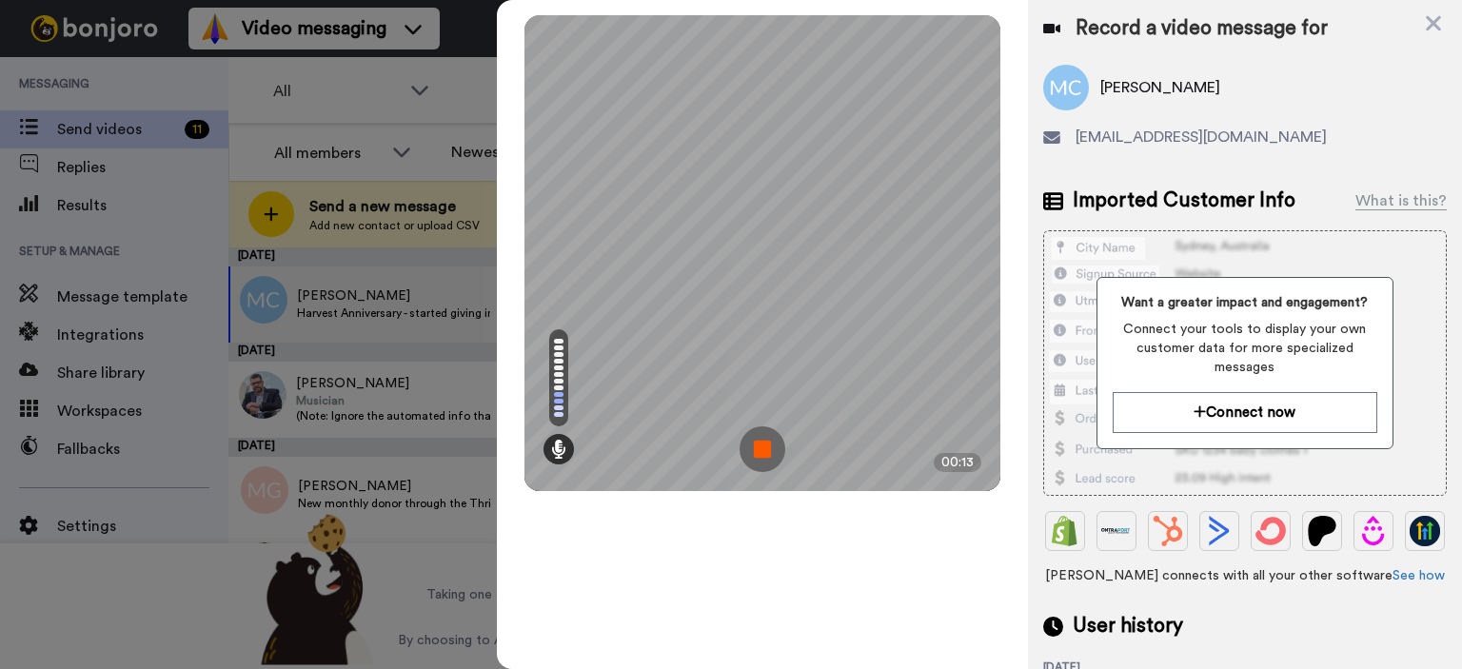
click at [760, 441] on img at bounding box center [762, 449] width 46 height 46
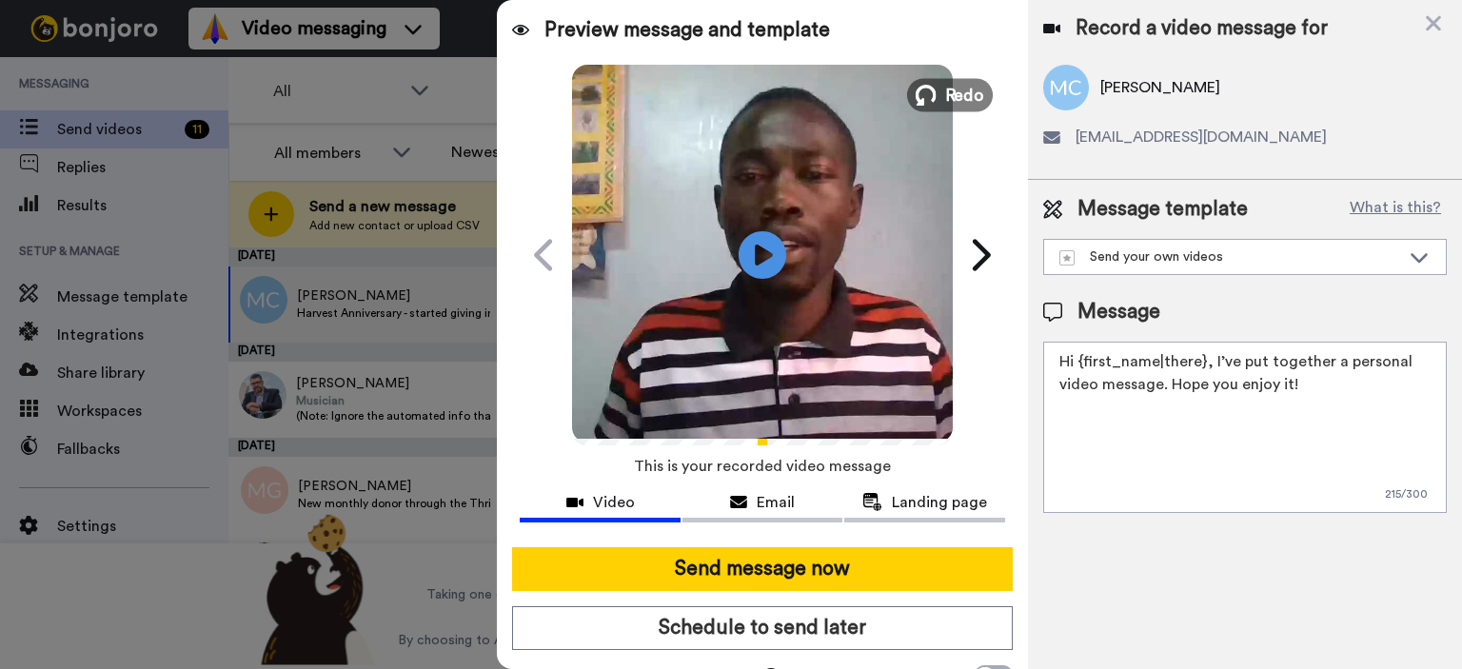
click at [934, 97] on button "Redo" at bounding box center [950, 94] width 86 height 33
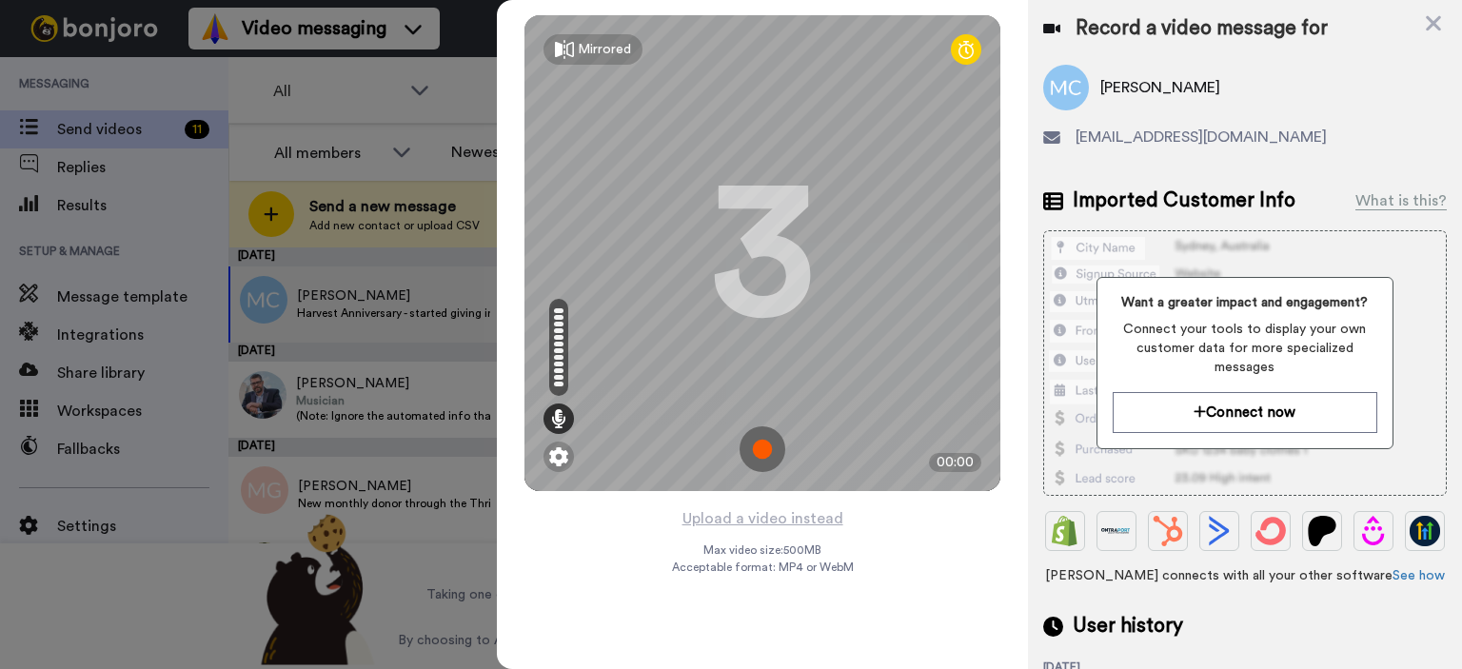
click at [758, 444] on img at bounding box center [762, 449] width 46 height 46
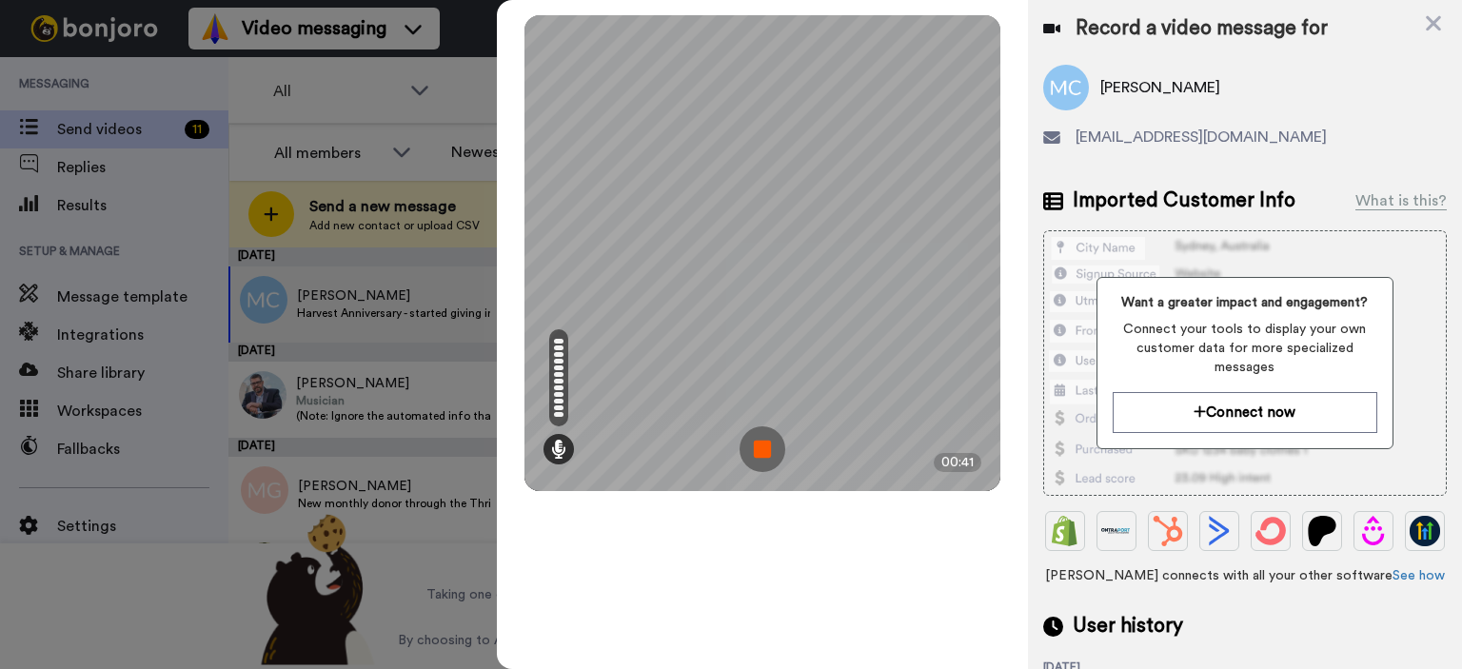
click at [770, 448] on img at bounding box center [762, 449] width 46 height 46
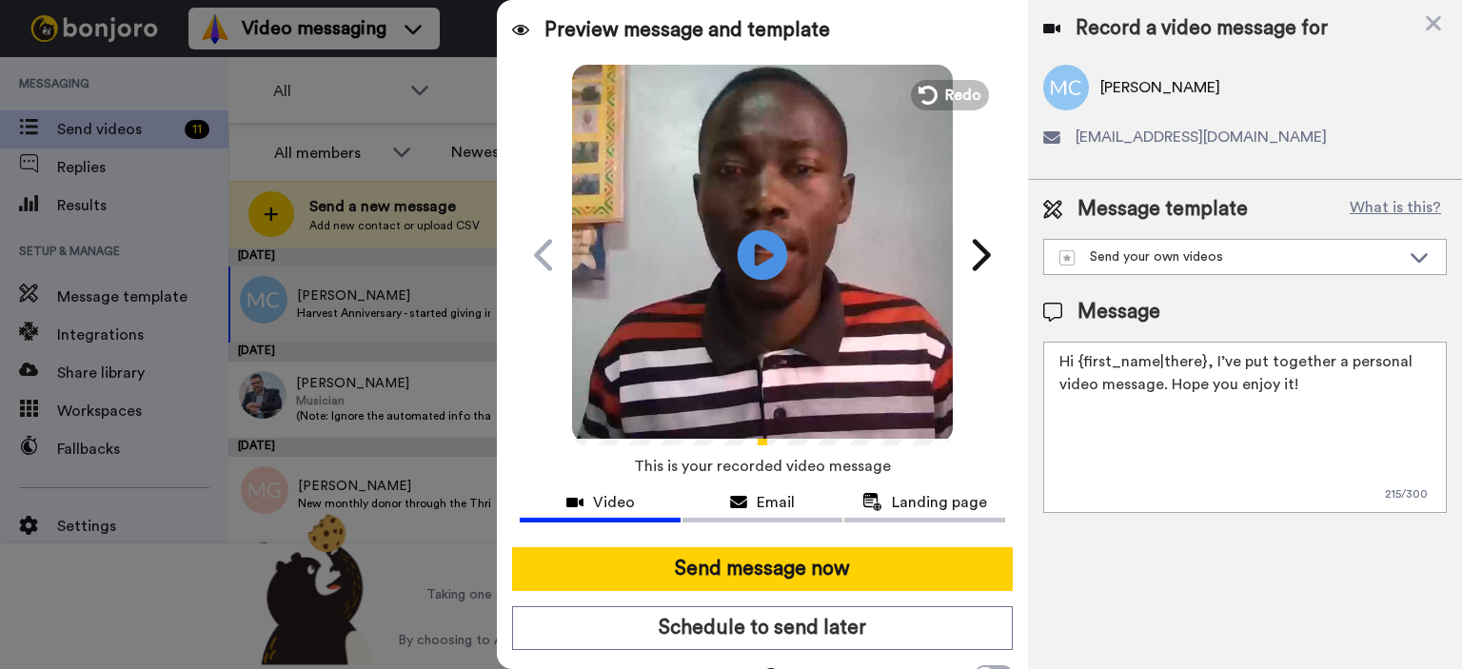
click at [771, 252] on icon at bounding box center [763, 254] width 50 height 50
click at [945, 90] on span "Redo" at bounding box center [965, 94] width 40 height 25
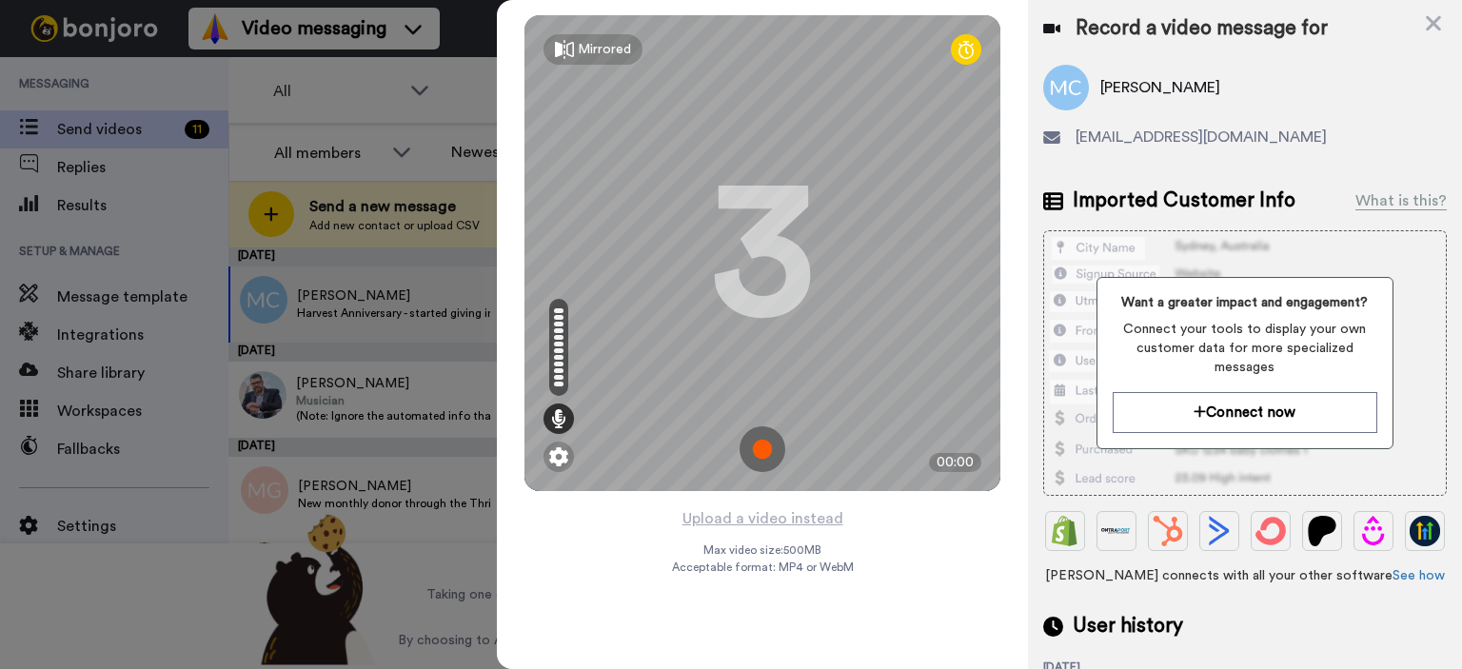
click at [759, 448] on img at bounding box center [762, 449] width 46 height 46
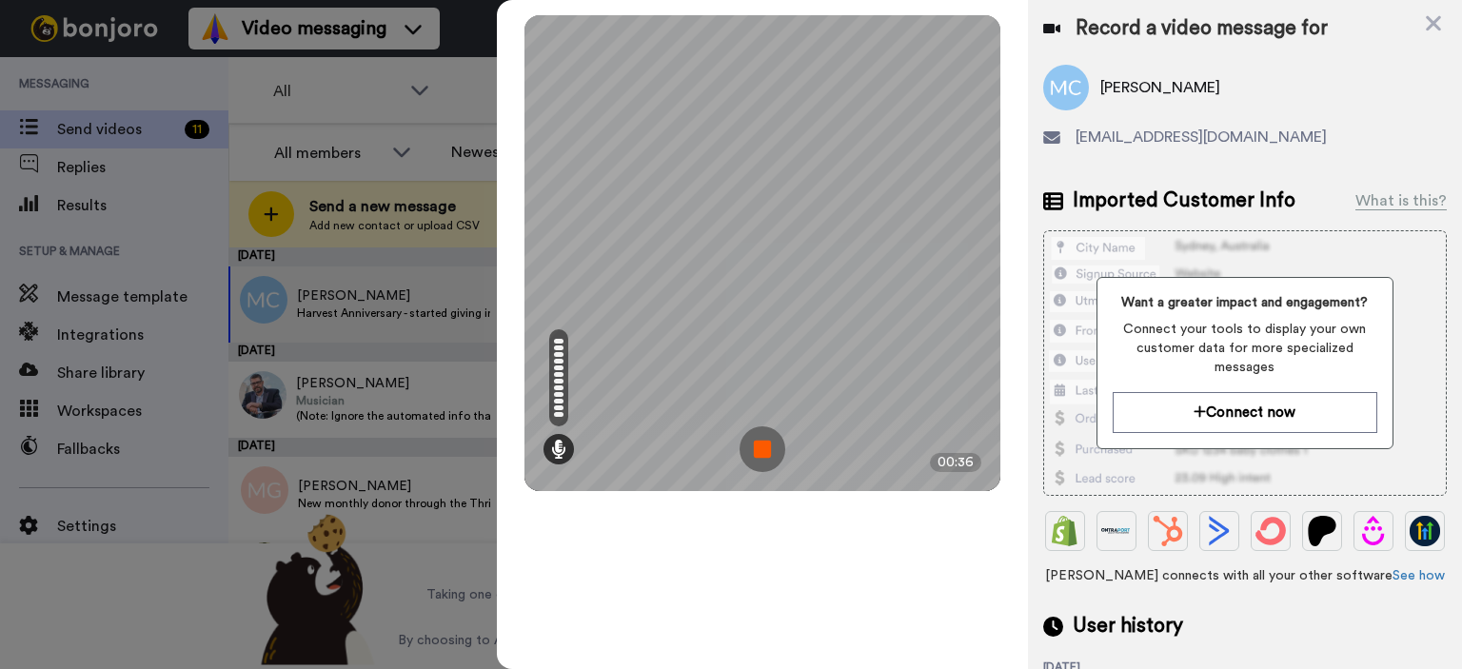
click at [771, 447] on img at bounding box center [762, 449] width 46 height 46
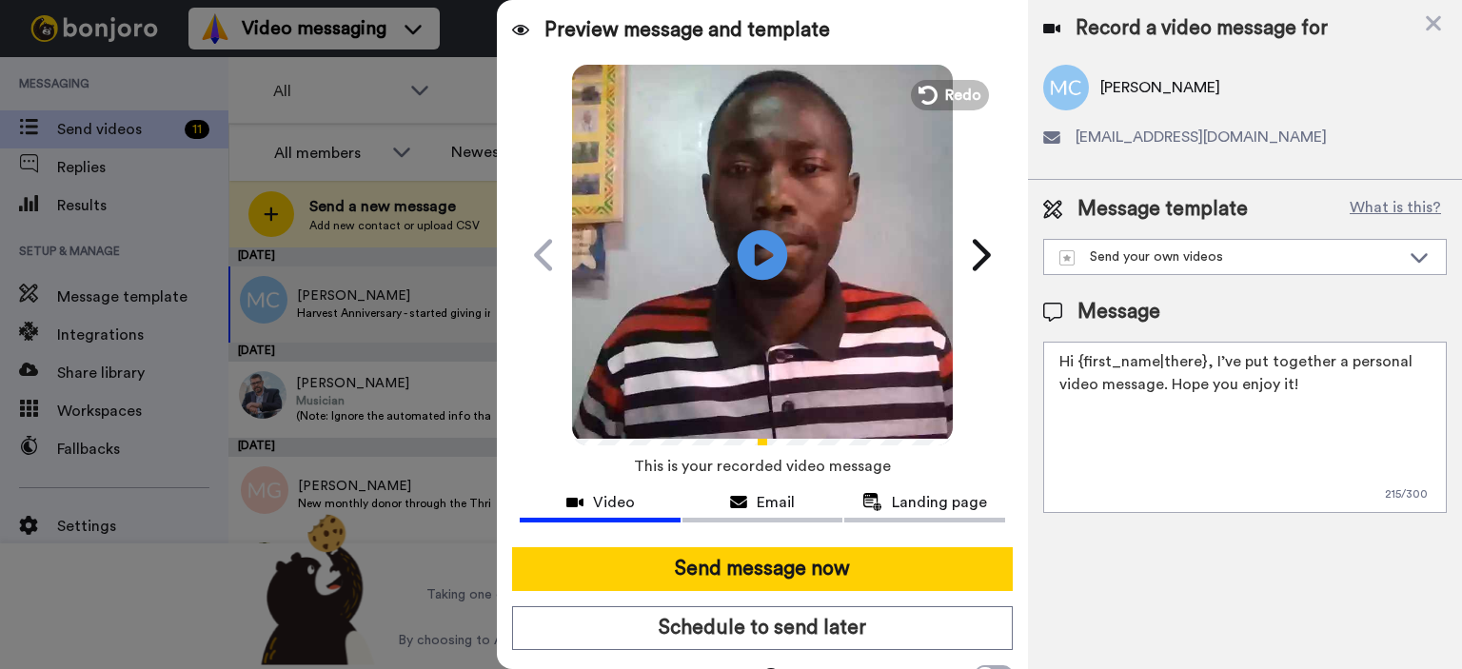
click at [742, 235] on icon at bounding box center [763, 254] width 50 height 50
click at [753, 260] on icon "Play/Pause" at bounding box center [763, 254] width 50 height 90
click at [923, 89] on icon at bounding box center [926, 95] width 21 height 21
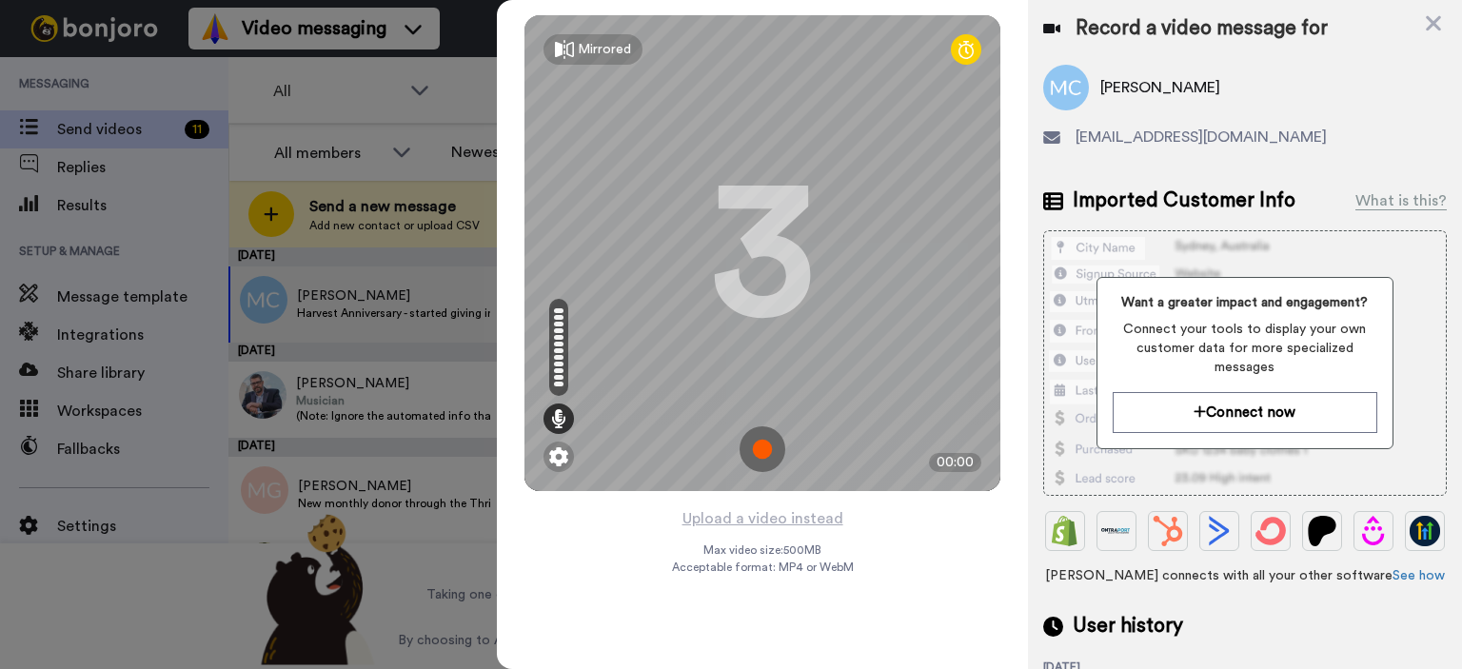
click at [766, 445] on img at bounding box center [762, 449] width 46 height 46
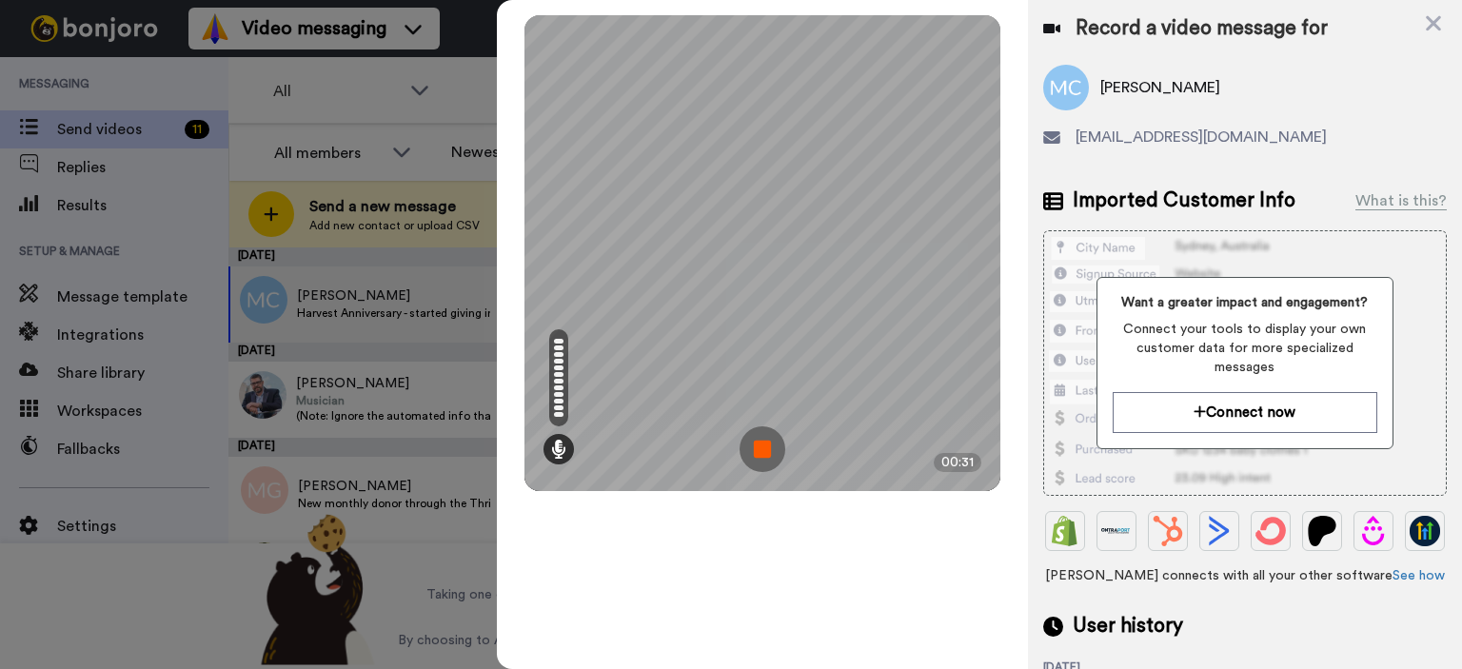
click at [766, 448] on img at bounding box center [762, 449] width 46 height 46
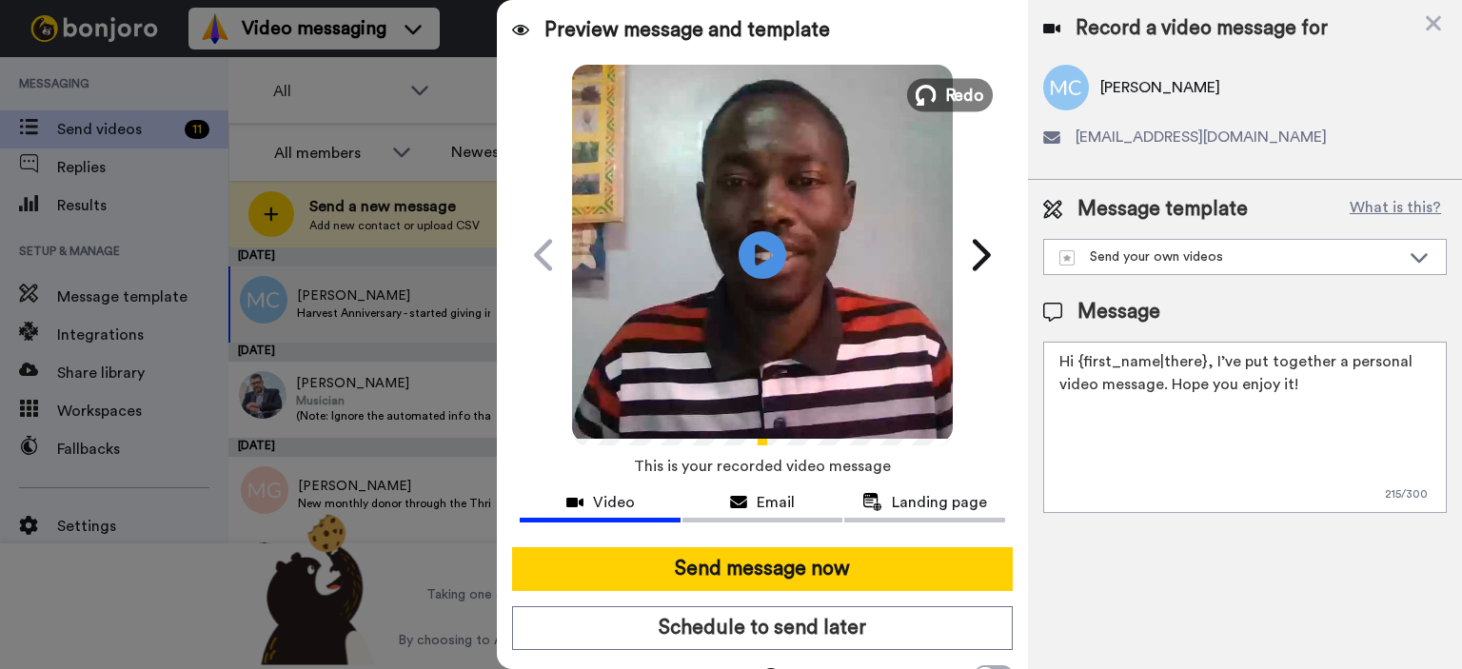
click at [945, 90] on span "Redo" at bounding box center [965, 94] width 40 height 25
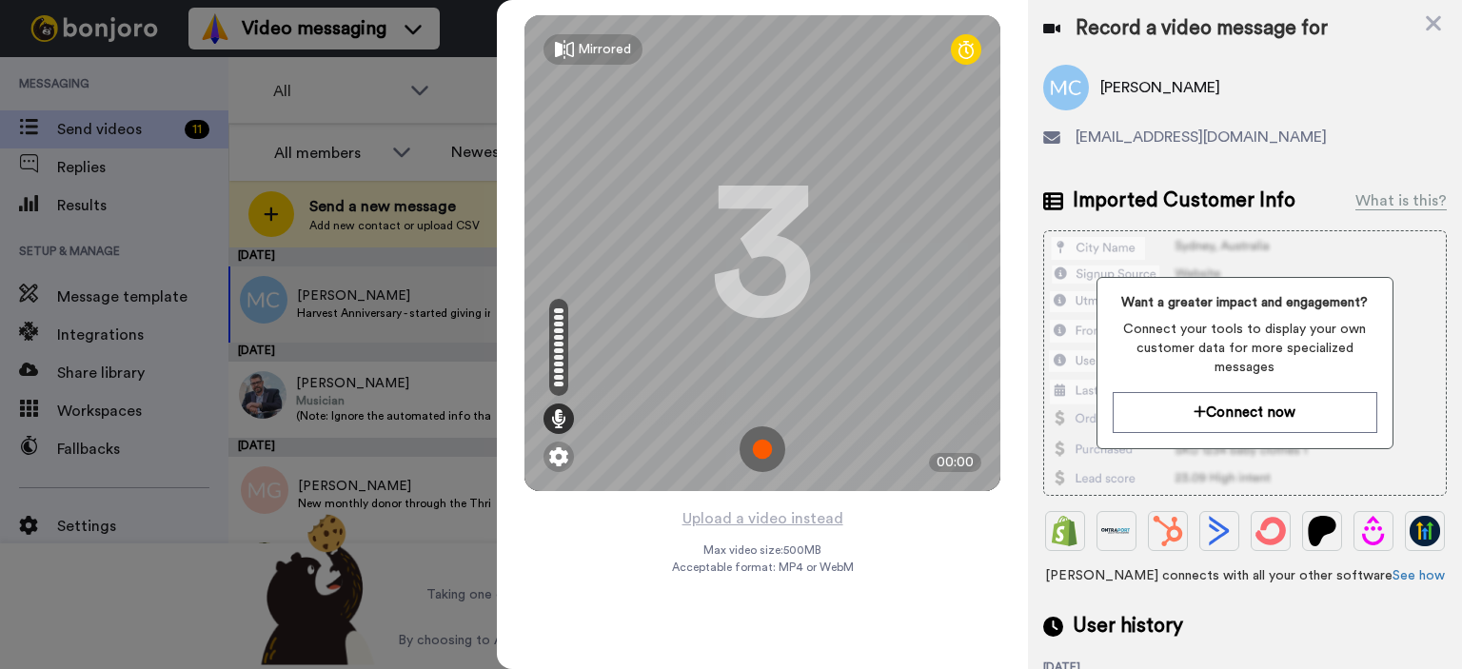
click at [760, 448] on img at bounding box center [762, 449] width 46 height 46
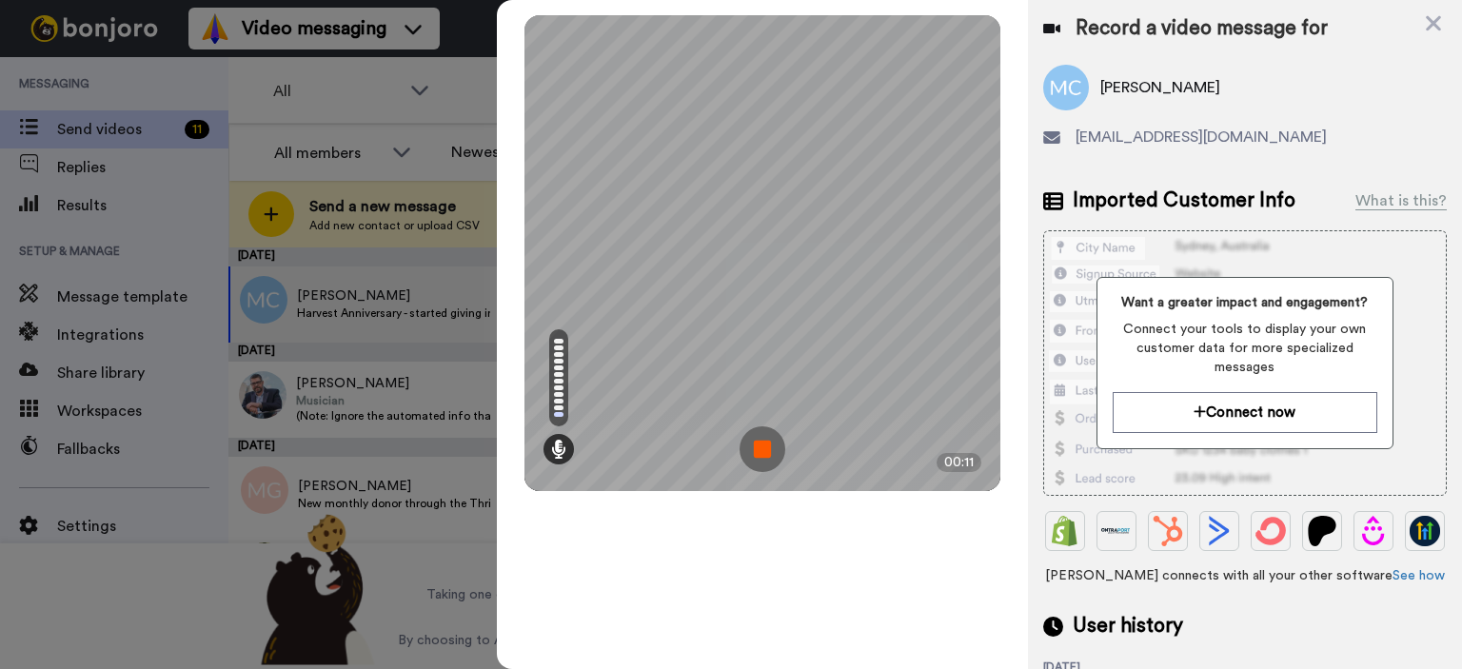
click at [756, 444] on img at bounding box center [762, 449] width 46 height 46
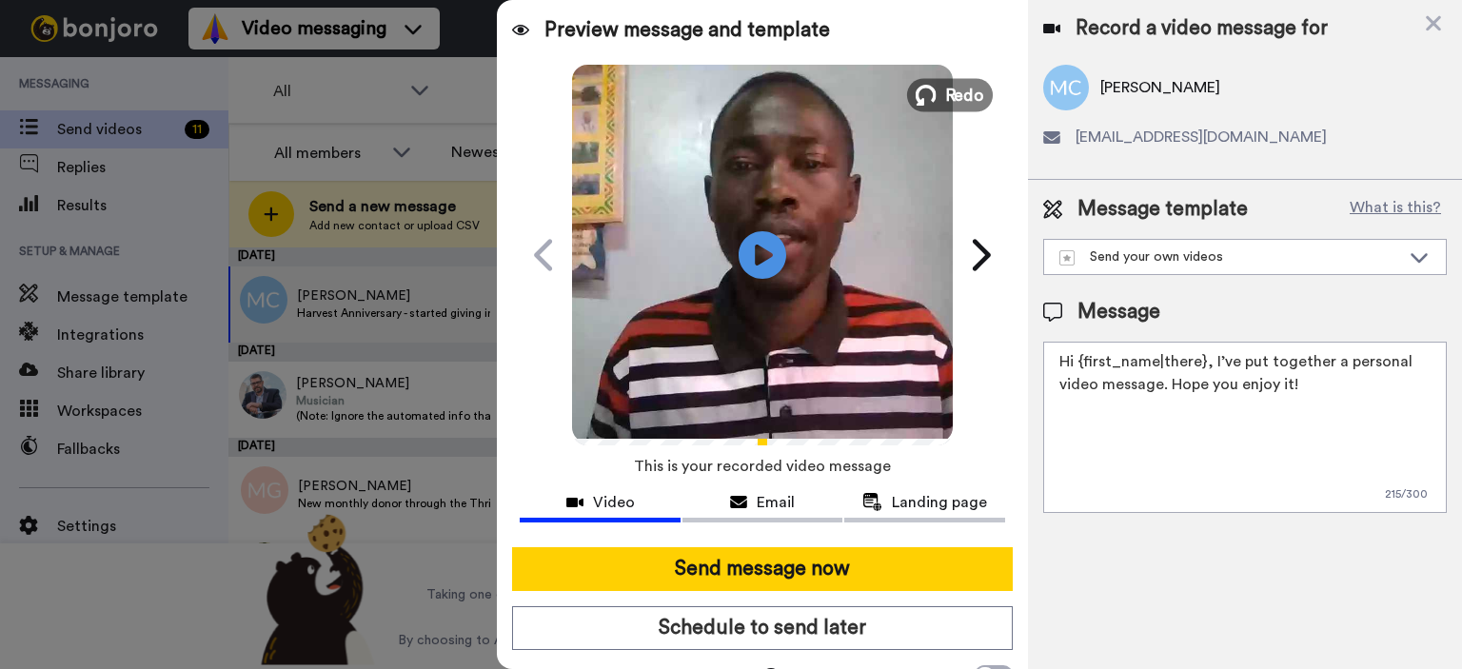
click at [967, 94] on span "Redo" at bounding box center [965, 94] width 40 height 25
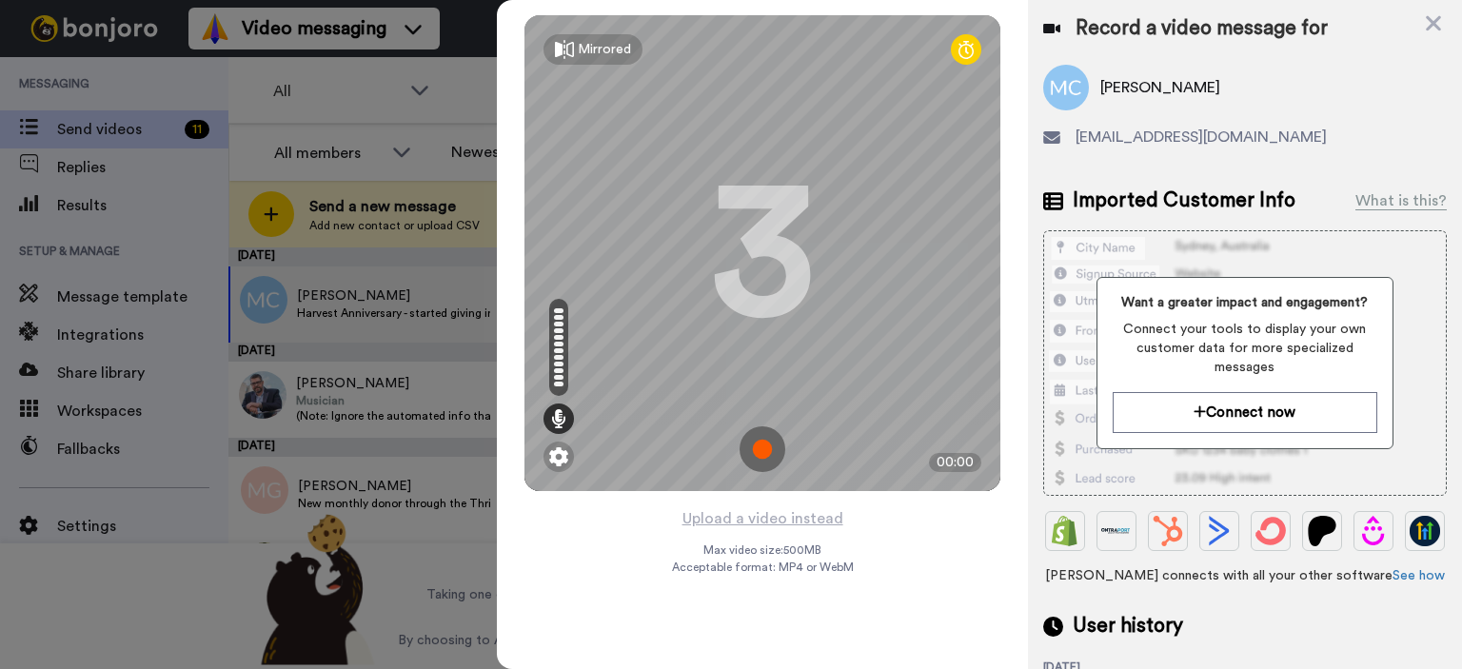
click at [759, 445] on img at bounding box center [762, 449] width 46 height 46
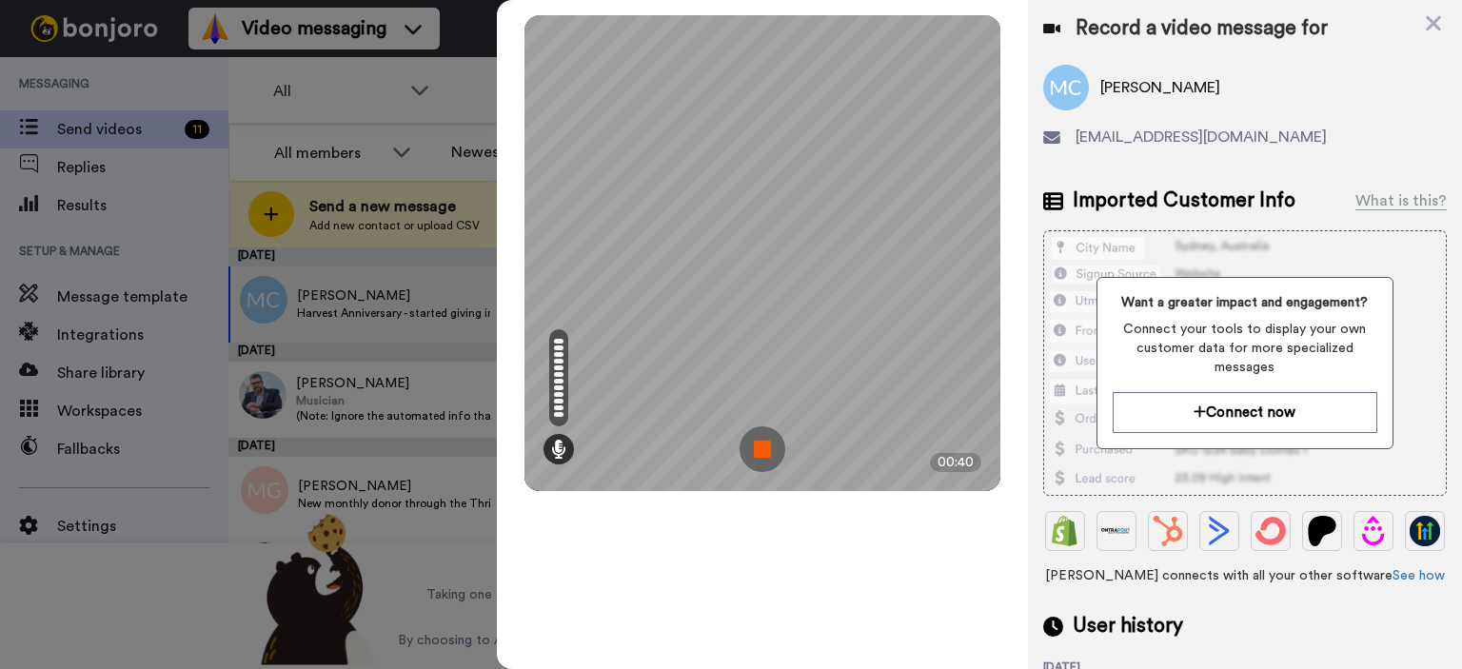
click at [762, 451] on img at bounding box center [762, 449] width 46 height 46
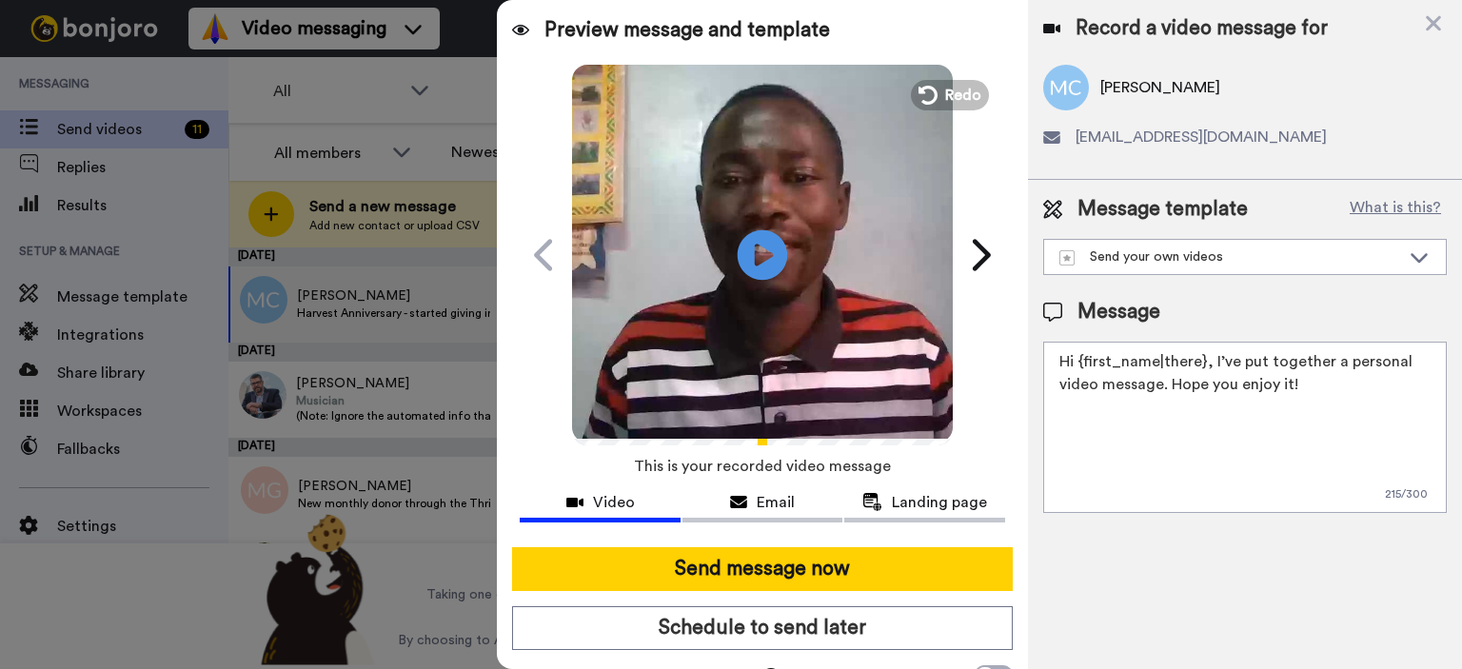
drag, startPoint x: 740, startPoint y: 241, endPoint x: 754, endPoint y: 249, distance: 15.8
click at [740, 241] on icon at bounding box center [763, 254] width 50 height 50
click at [933, 94] on button "Redo" at bounding box center [950, 94] width 86 height 33
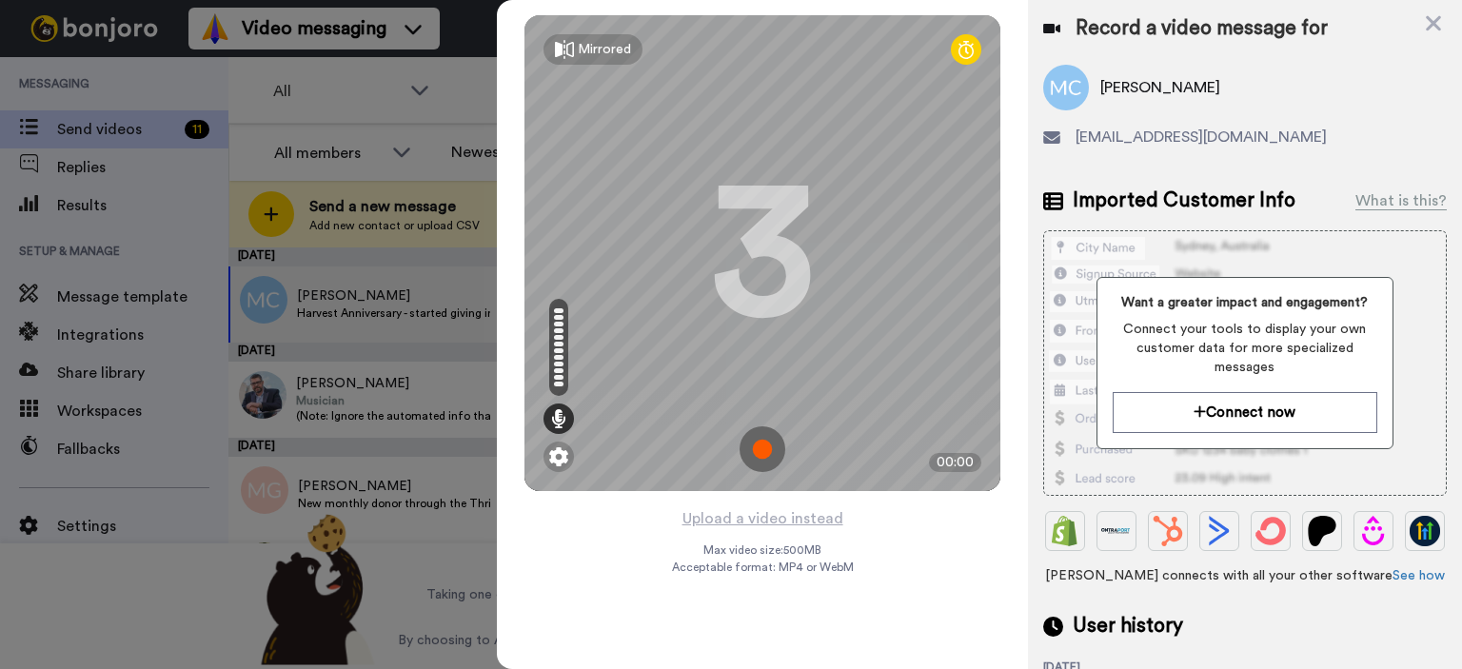
click at [763, 447] on img at bounding box center [762, 449] width 46 height 46
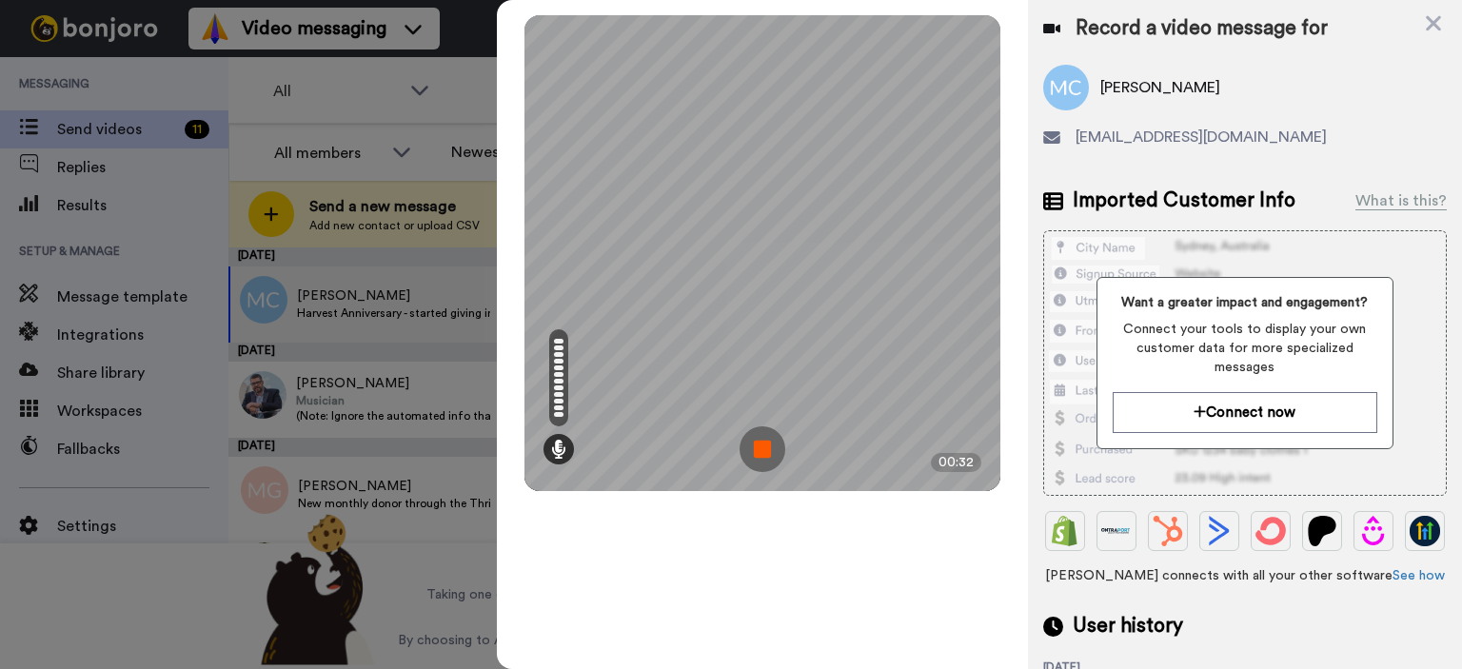
click at [766, 452] on img at bounding box center [762, 449] width 46 height 46
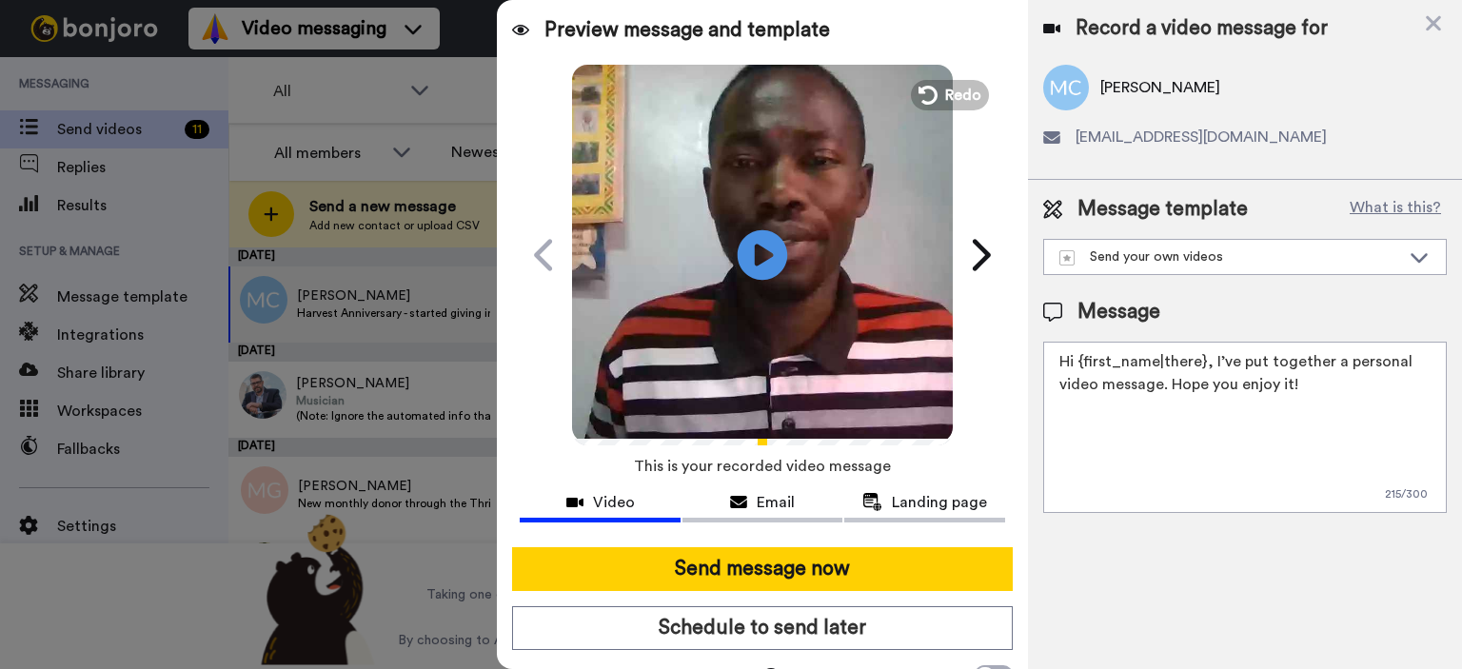
click at [757, 268] on icon at bounding box center [763, 254] width 50 height 50
click at [926, 90] on icon at bounding box center [926, 95] width 21 height 21
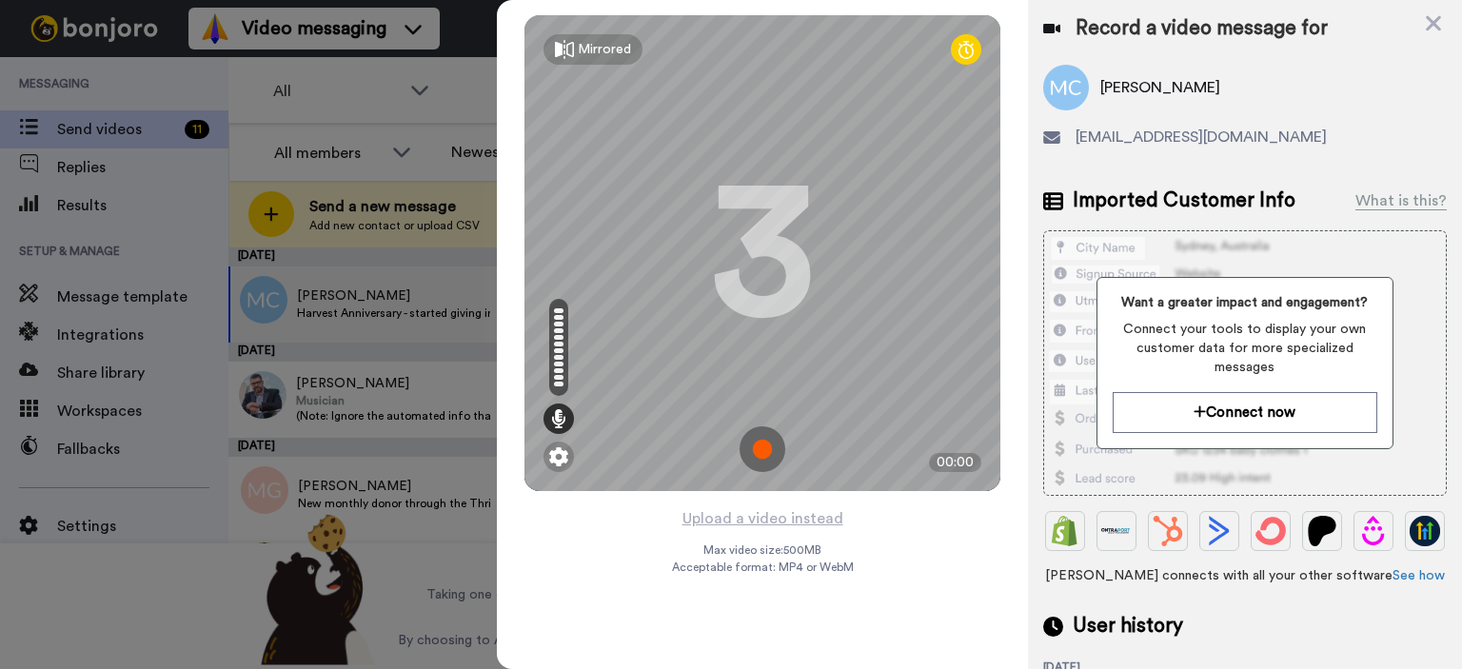
click at [765, 448] on img at bounding box center [762, 449] width 46 height 46
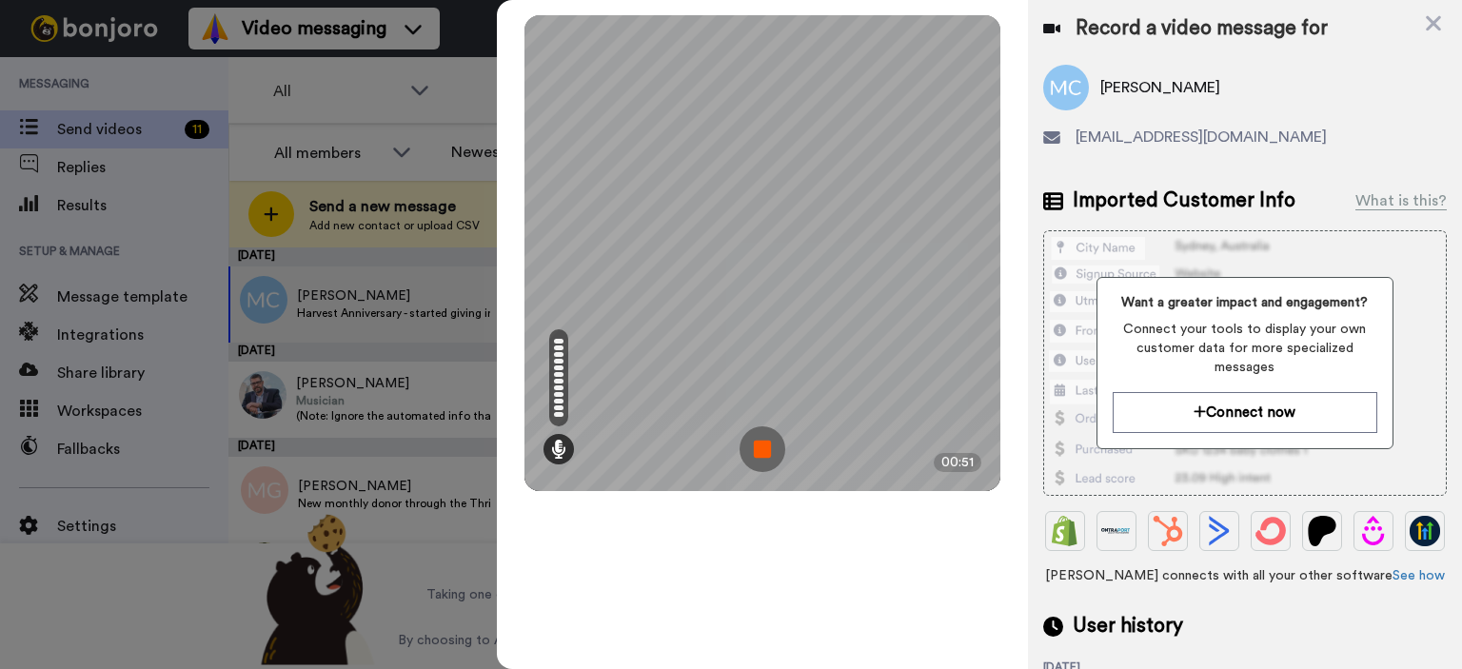
click at [750, 458] on img at bounding box center [762, 449] width 46 height 46
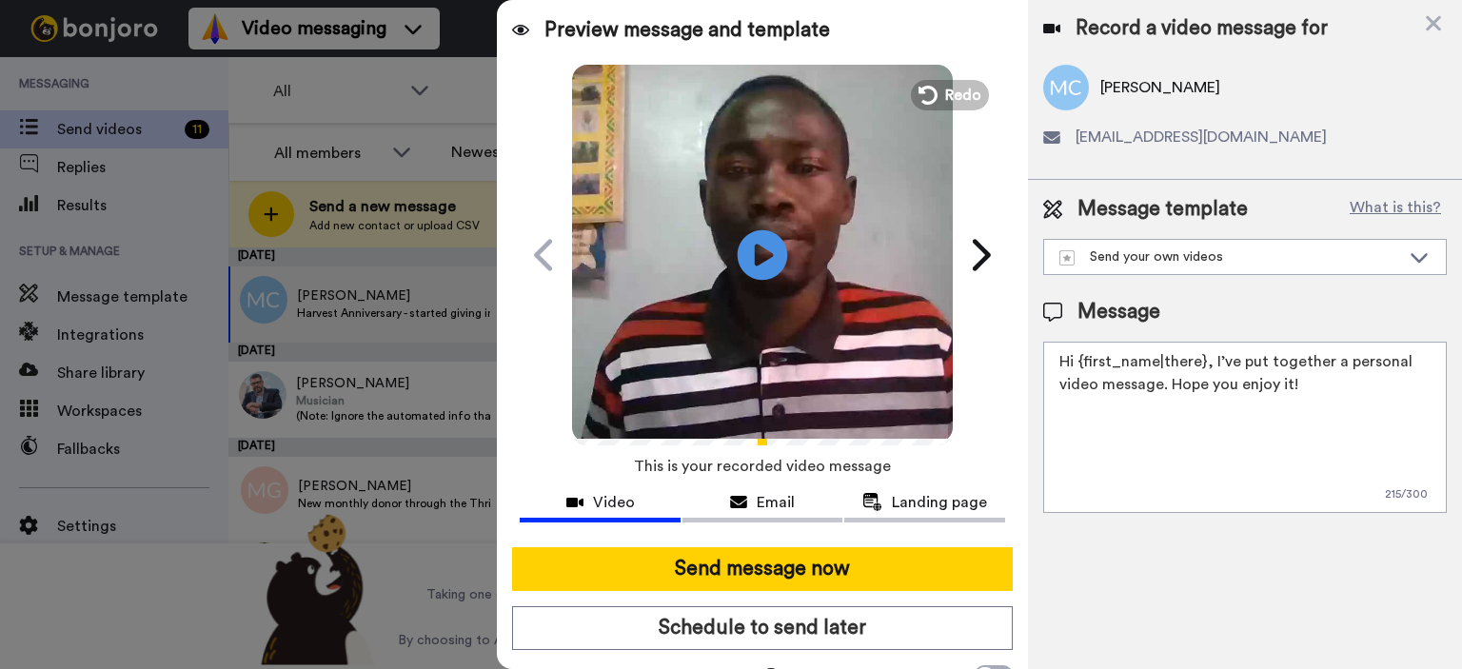
click at [744, 257] on icon at bounding box center [763, 254] width 50 height 50
click at [765, 265] on icon at bounding box center [763, 254] width 50 height 50
drag, startPoint x: 943, startPoint y: 98, endPoint x: 936, endPoint y: 108, distance: 11.6
click at [945, 98] on span "Redo" at bounding box center [965, 94] width 40 height 25
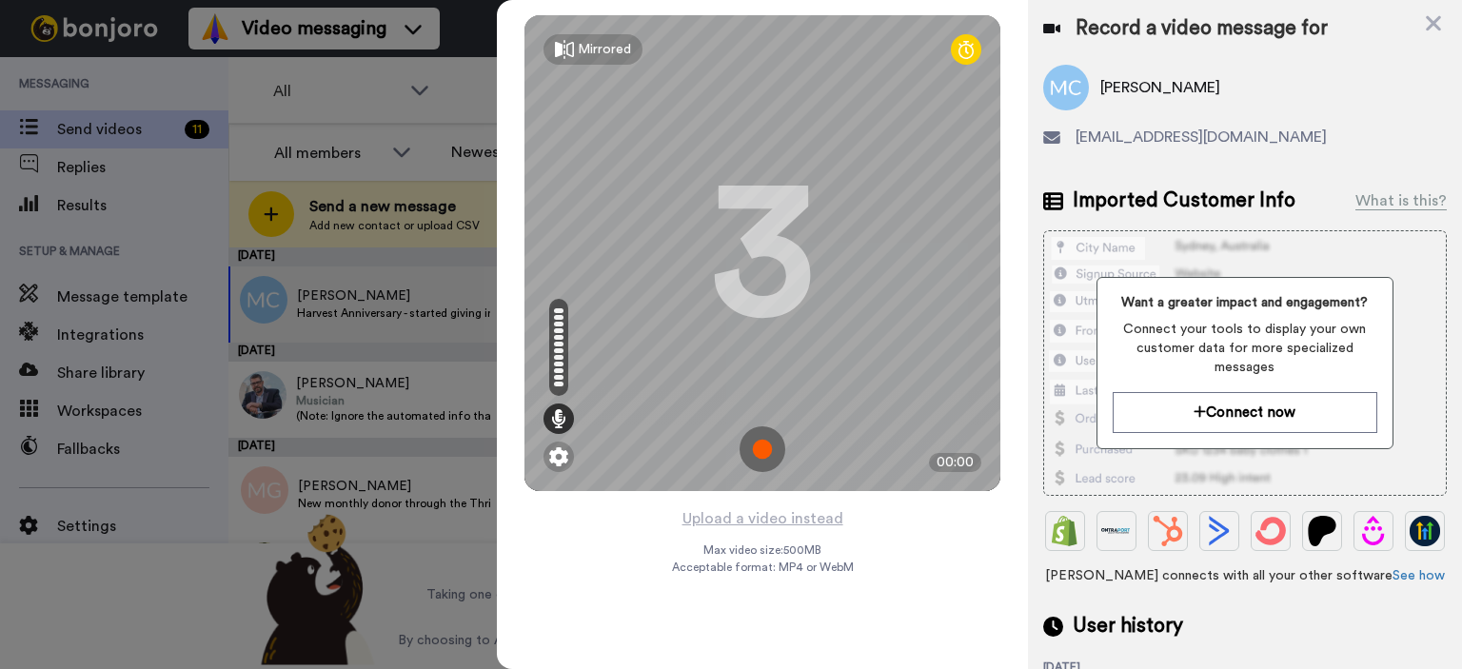
click at [764, 441] on img at bounding box center [762, 449] width 46 height 46
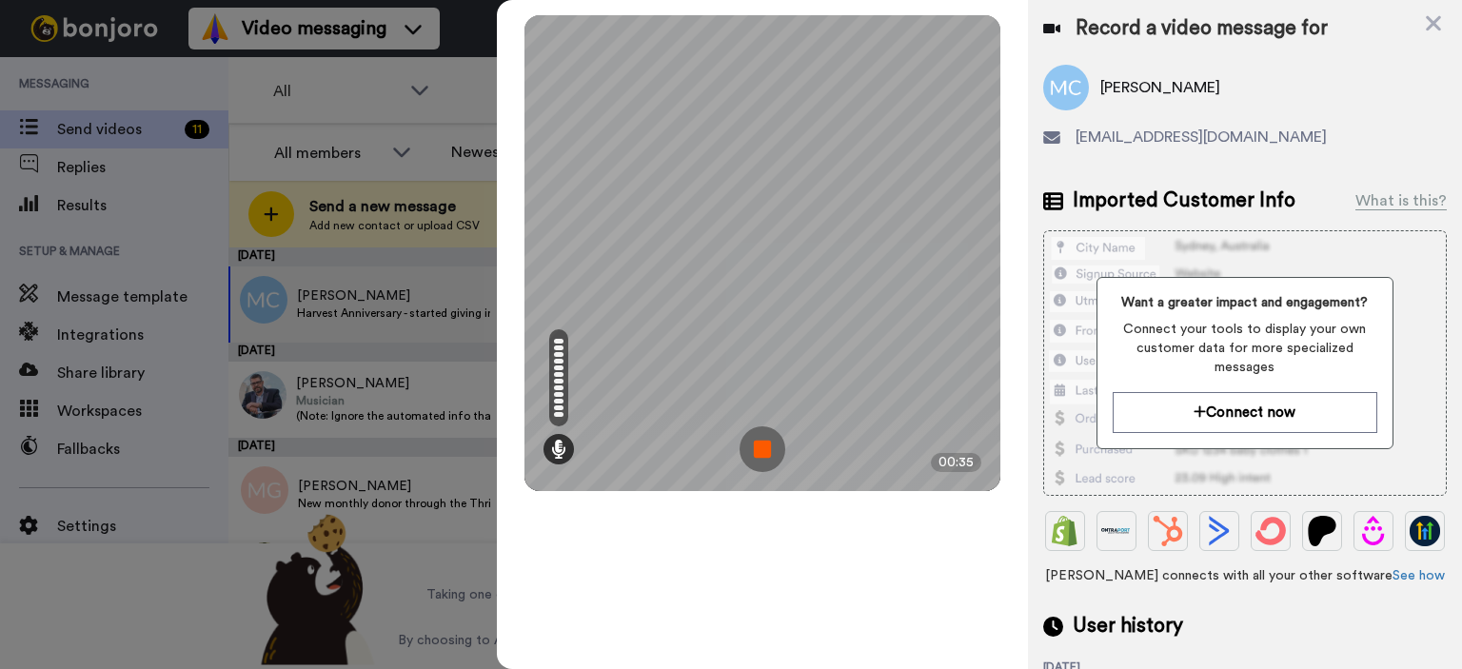
click at [758, 452] on img at bounding box center [762, 449] width 46 height 46
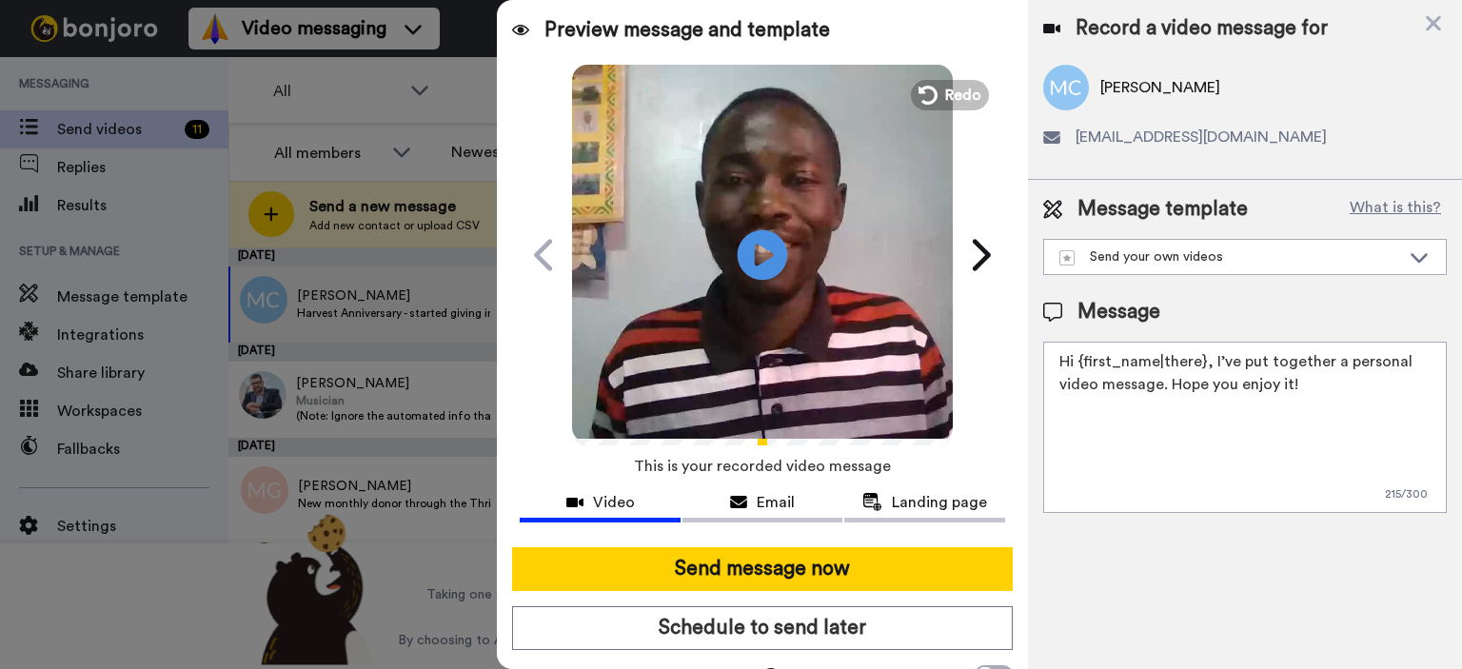
click at [758, 246] on icon at bounding box center [763, 254] width 50 height 50
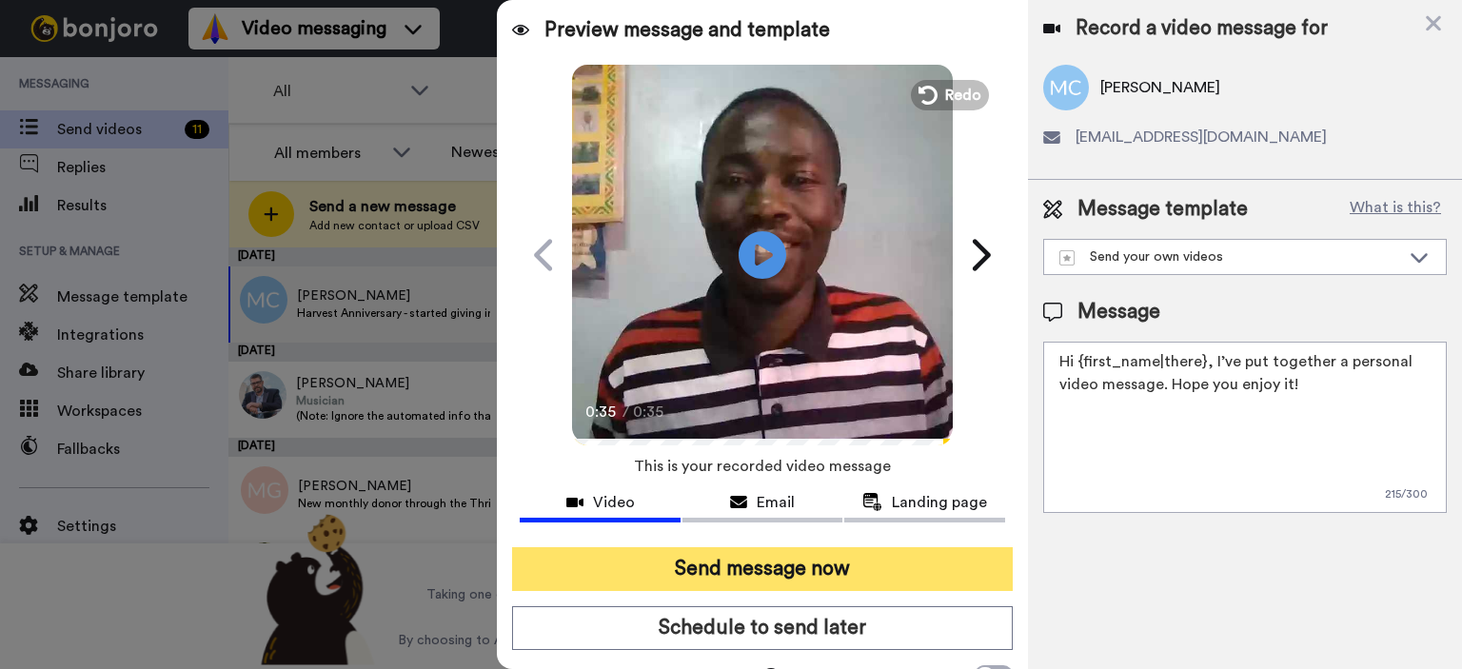
click at [836, 569] on button "Send message now" at bounding box center [762, 569] width 501 height 44
